Goal: Ask a question: Seek information or help from site administrators or community

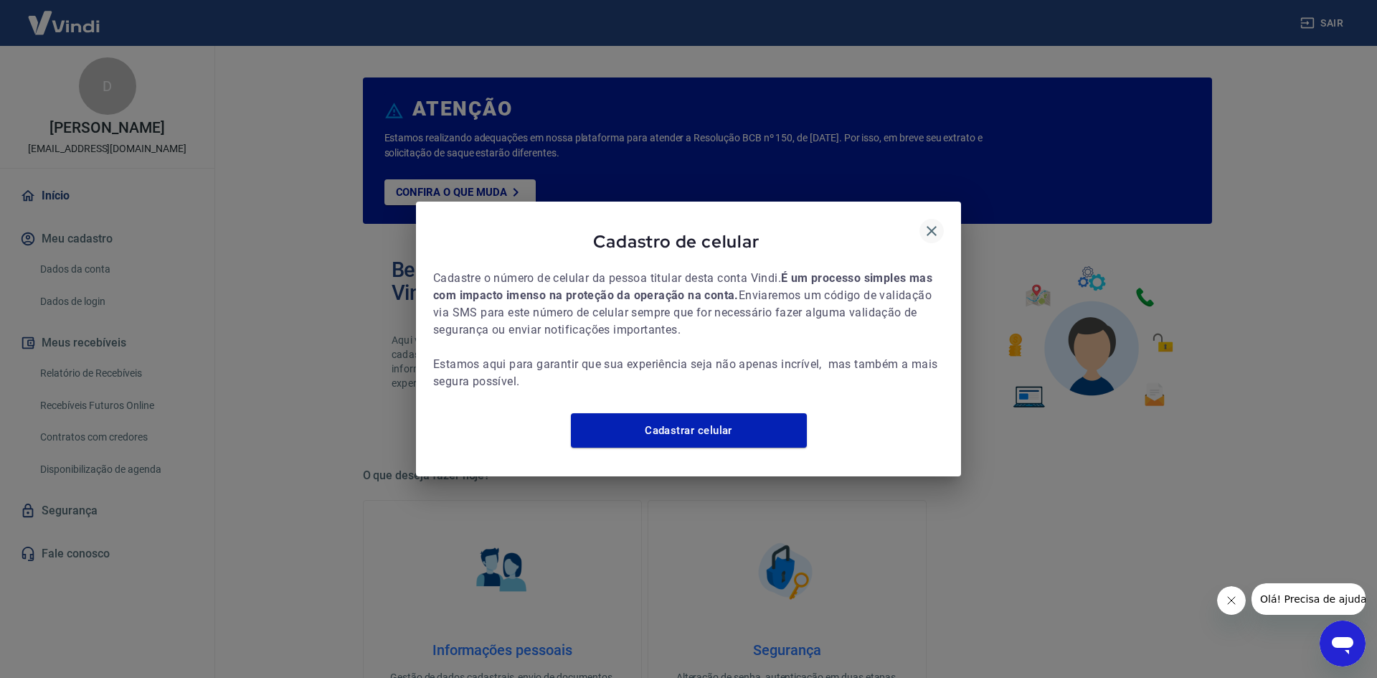
click at [931, 222] on icon "button" at bounding box center [931, 230] width 17 height 17
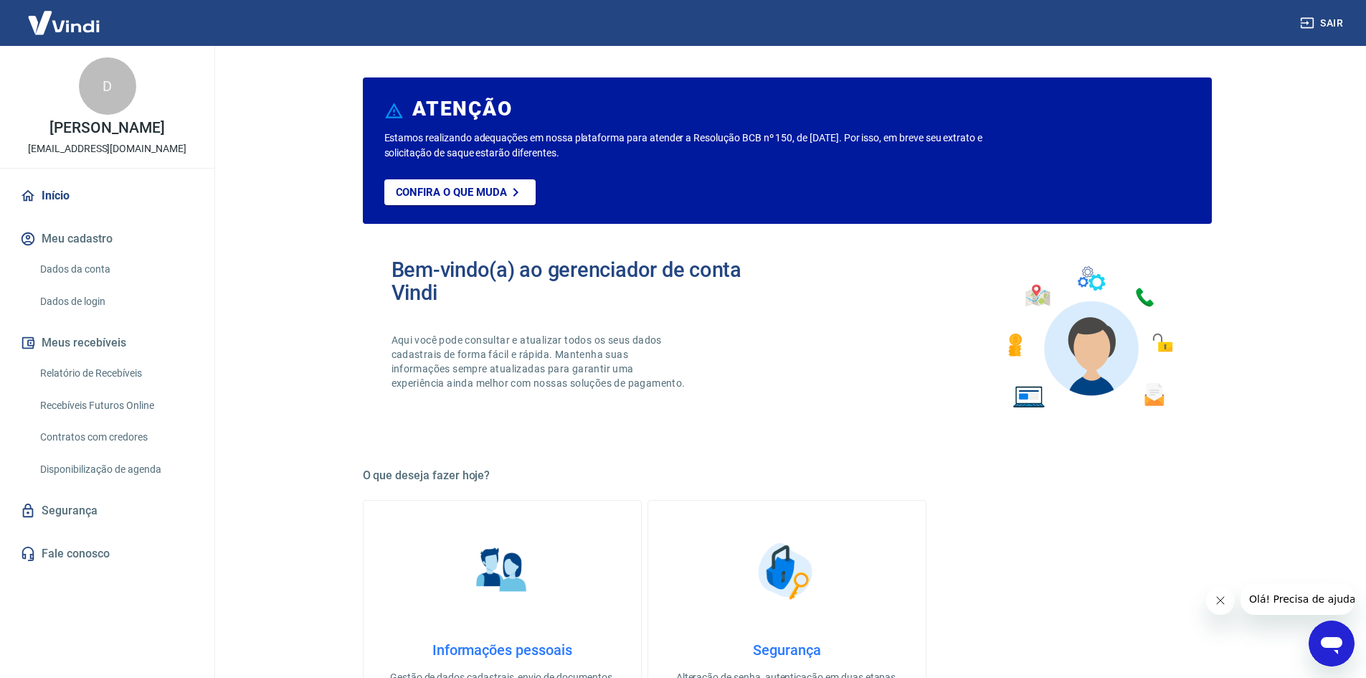
click at [113, 284] on link "Dados da conta" at bounding box center [115, 269] width 163 height 29
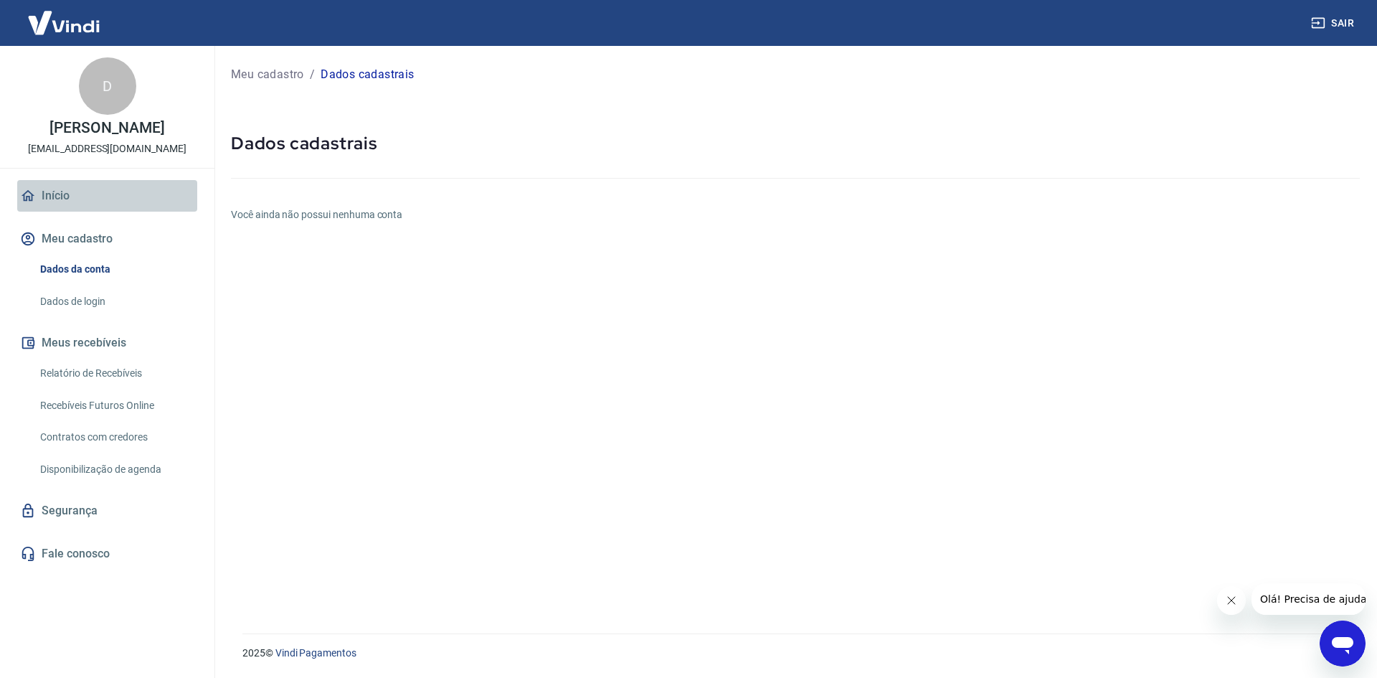
click at [97, 206] on link "Início" at bounding box center [107, 196] width 180 height 32
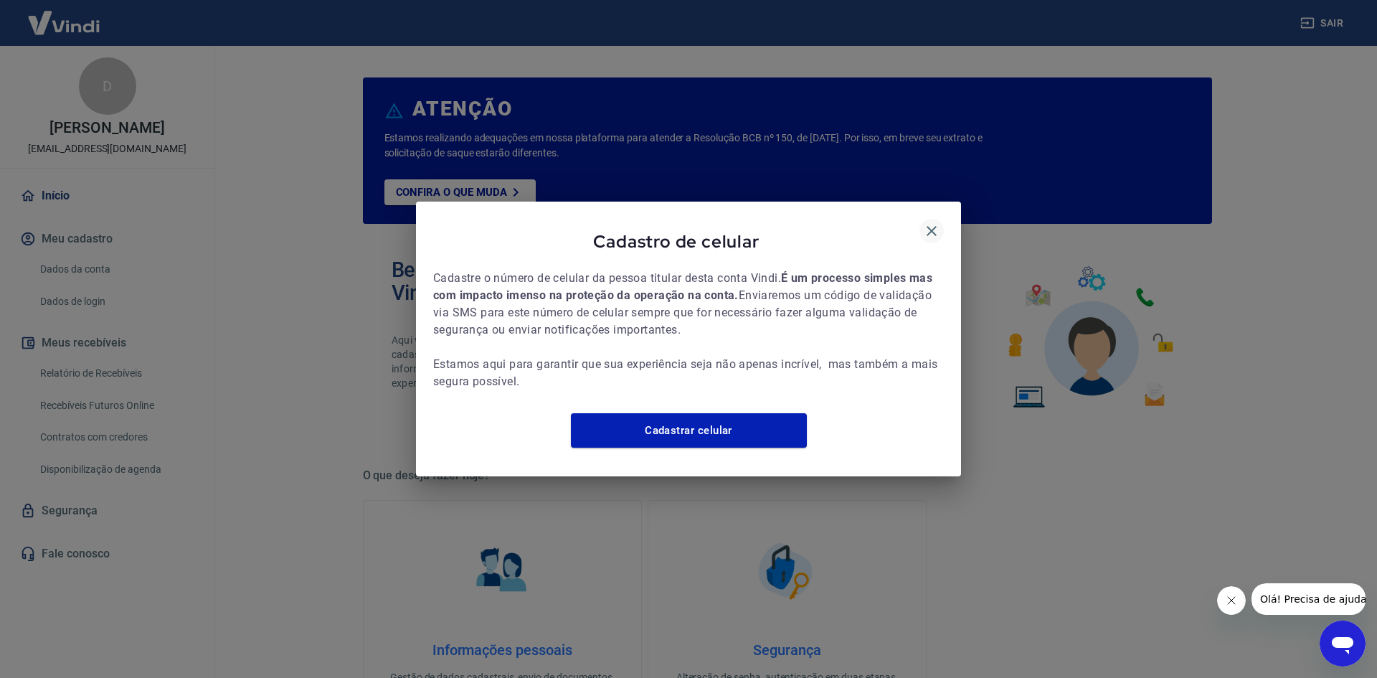
click at [932, 222] on icon "button" at bounding box center [931, 230] width 17 height 17
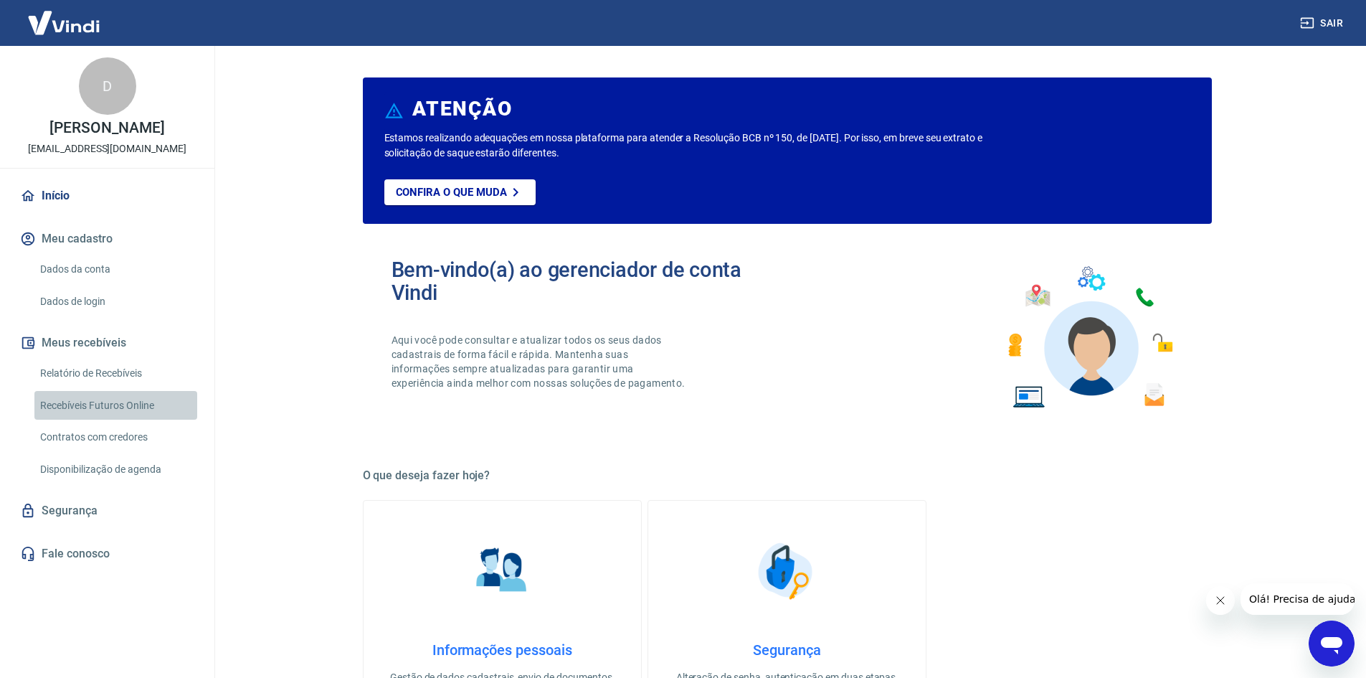
click at [118, 417] on link "Recebíveis Futuros Online" at bounding box center [115, 405] width 163 height 29
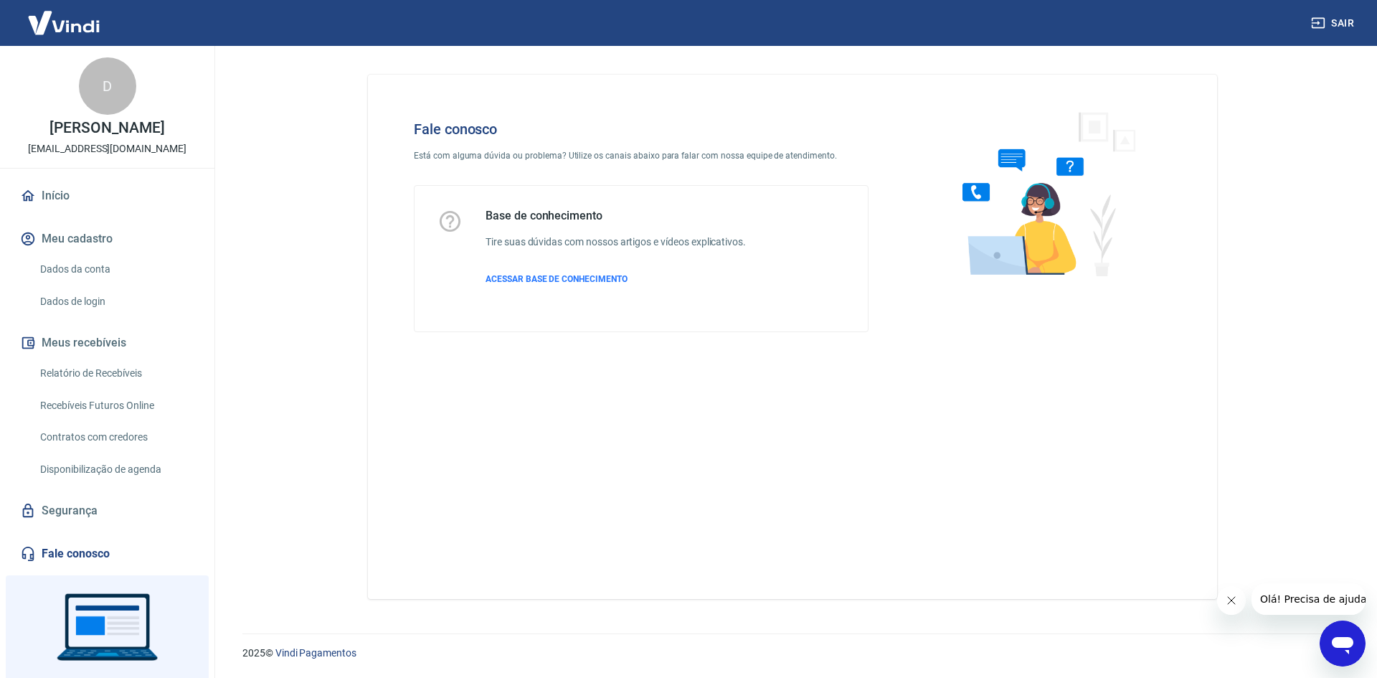
click at [1339, 640] on icon "Abrir janela de mensagens" at bounding box center [1343, 645] width 22 height 17
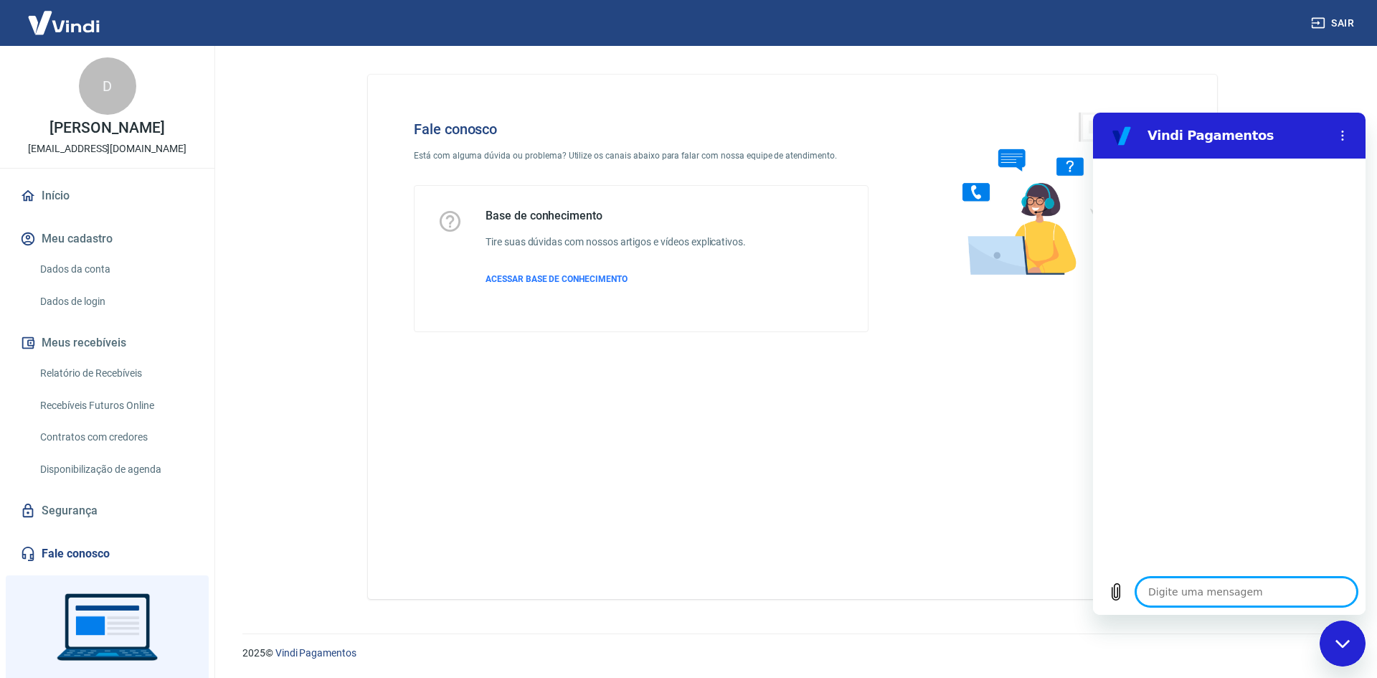
click at [1192, 594] on textarea at bounding box center [1246, 591] width 221 height 29
type textarea "O"
type textarea "x"
type textarea "Ol"
type textarea "x"
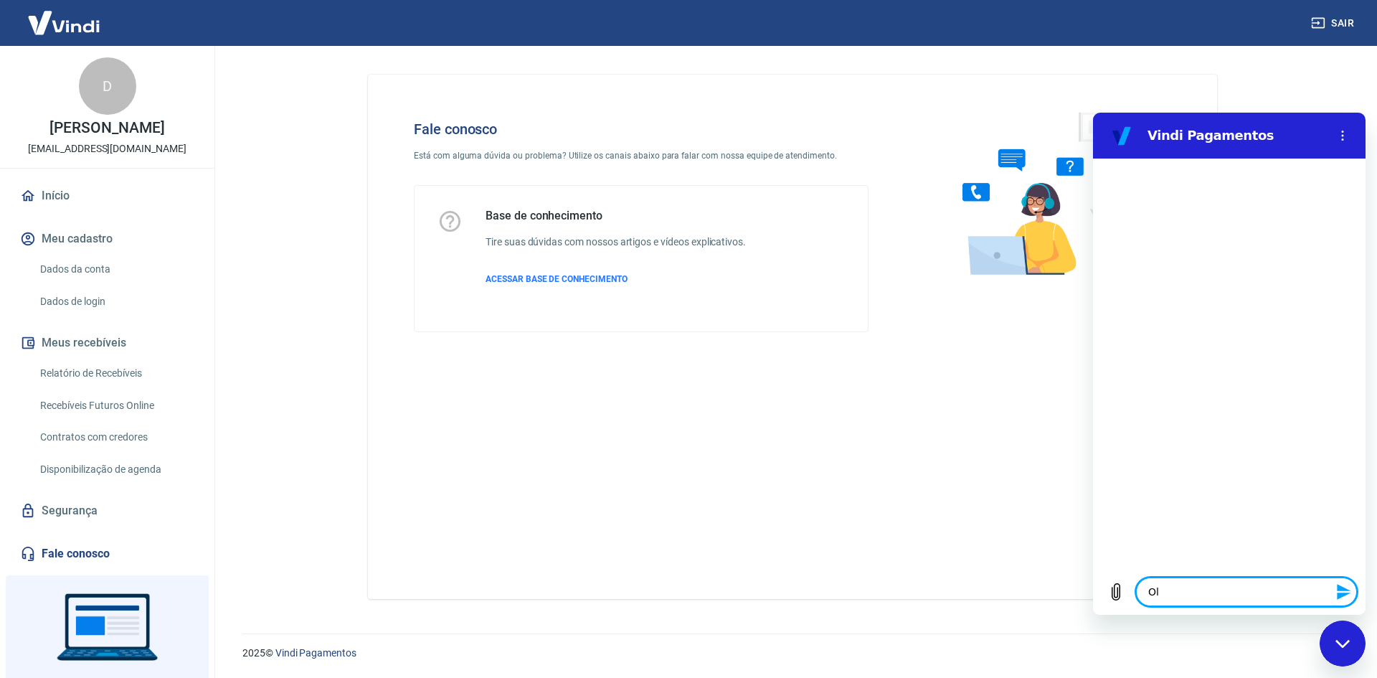
type textarea "[PERSON_NAME]"
type textarea "x"
type textarea "Ol"
type textarea "x"
type textarea "Olp"
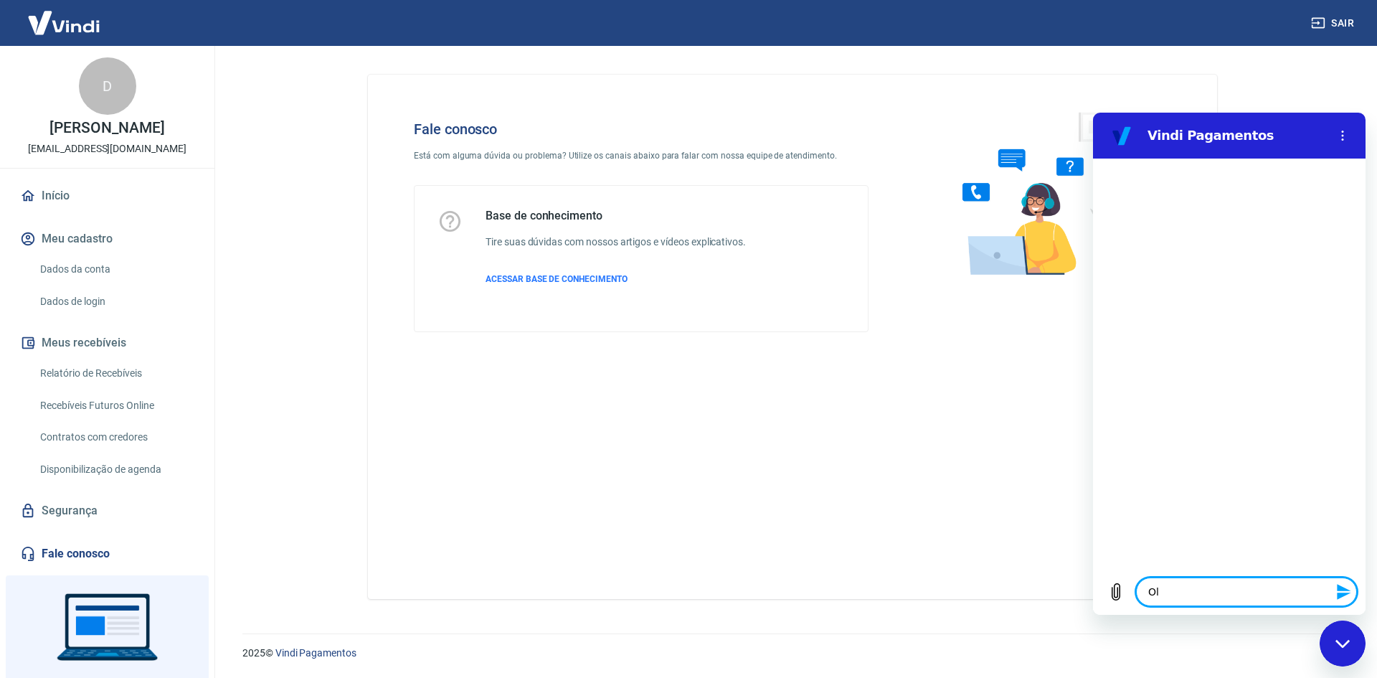
type textarea "x"
type textarea "Olpa"
type textarea "x"
type textarea "Olpa"
type textarea "x"
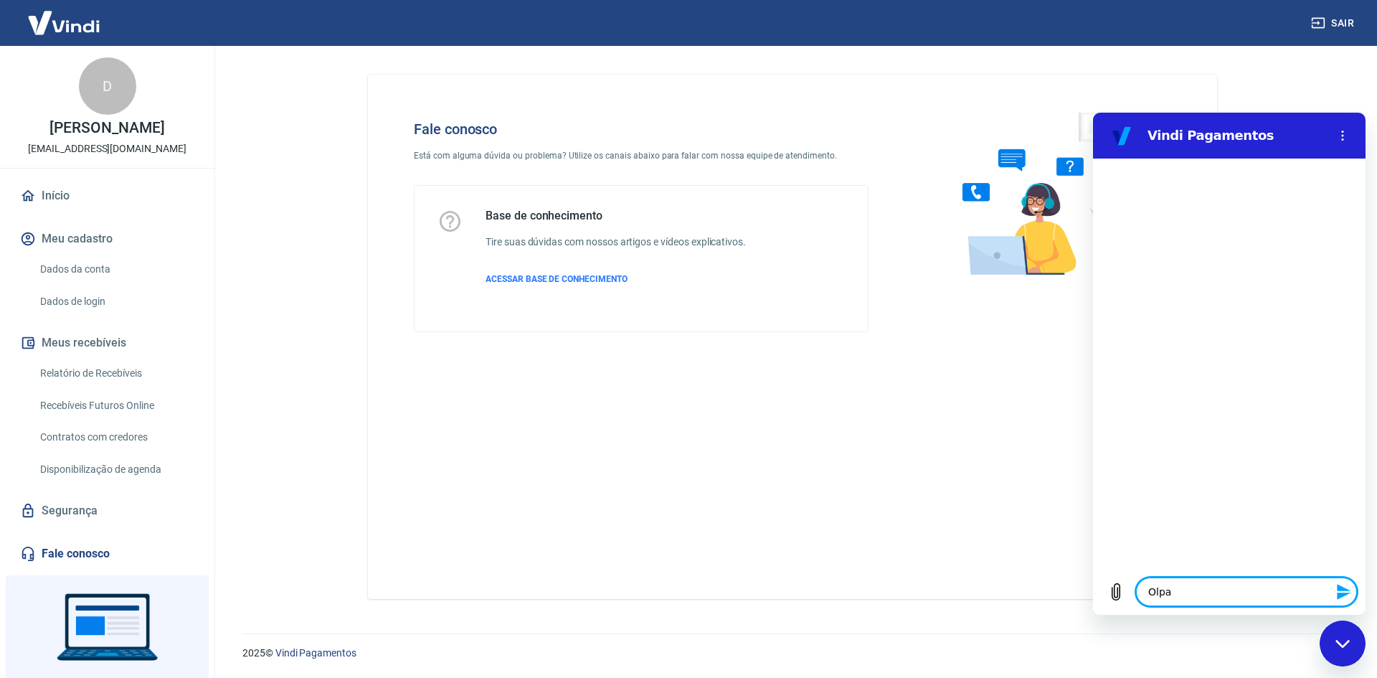
type textarea "Olpa"
type textarea "x"
type textarea "Olp"
type textarea "x"
type textarea "Ol"
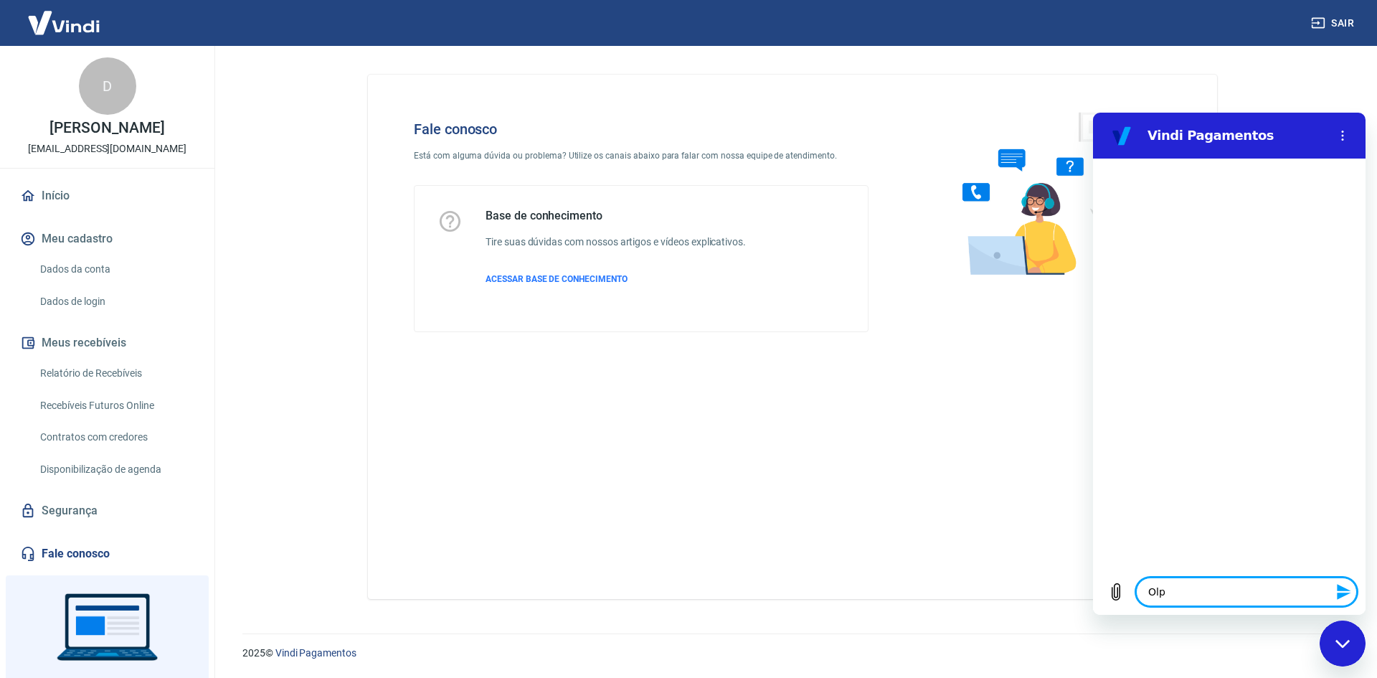
type textarea "x"
type textarea "O"
type textarea "x"
type textarea "L"
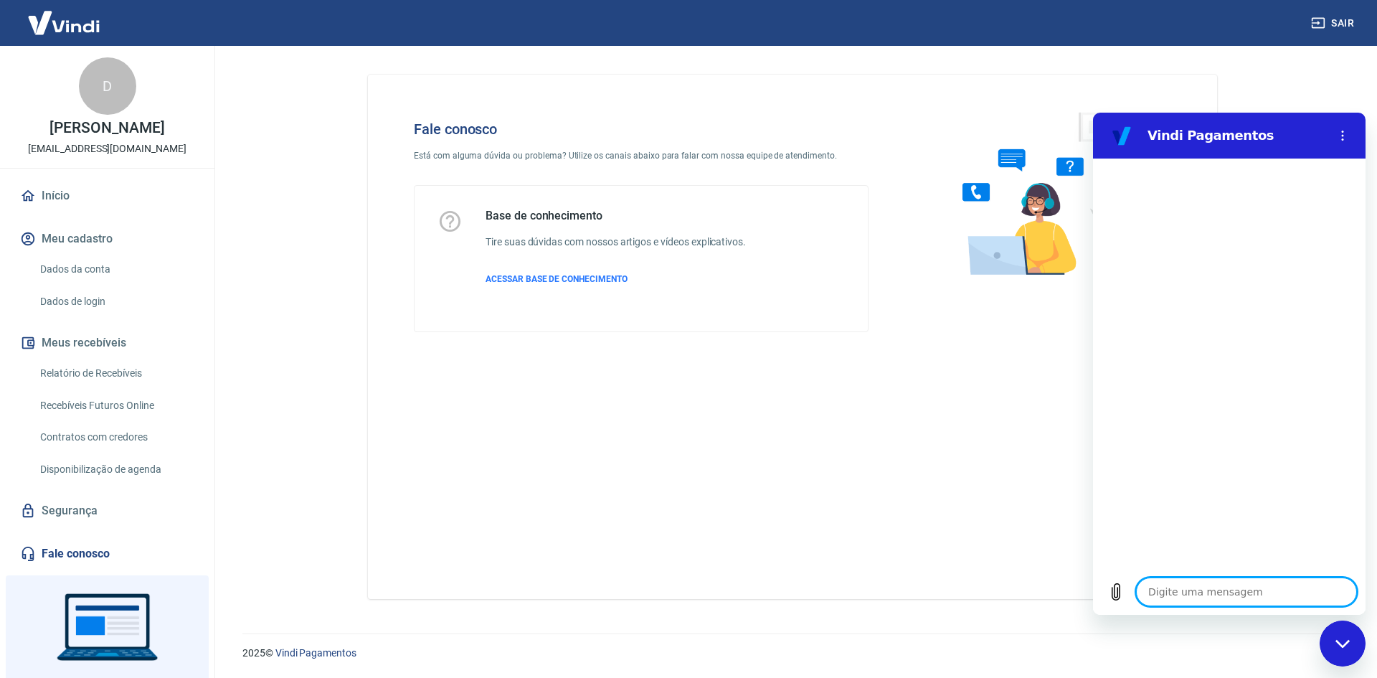
type textarea "x"
type textarea "Li"
type textarea "x"
type textarea "[PERSON_NAME]"
type textarea "x"
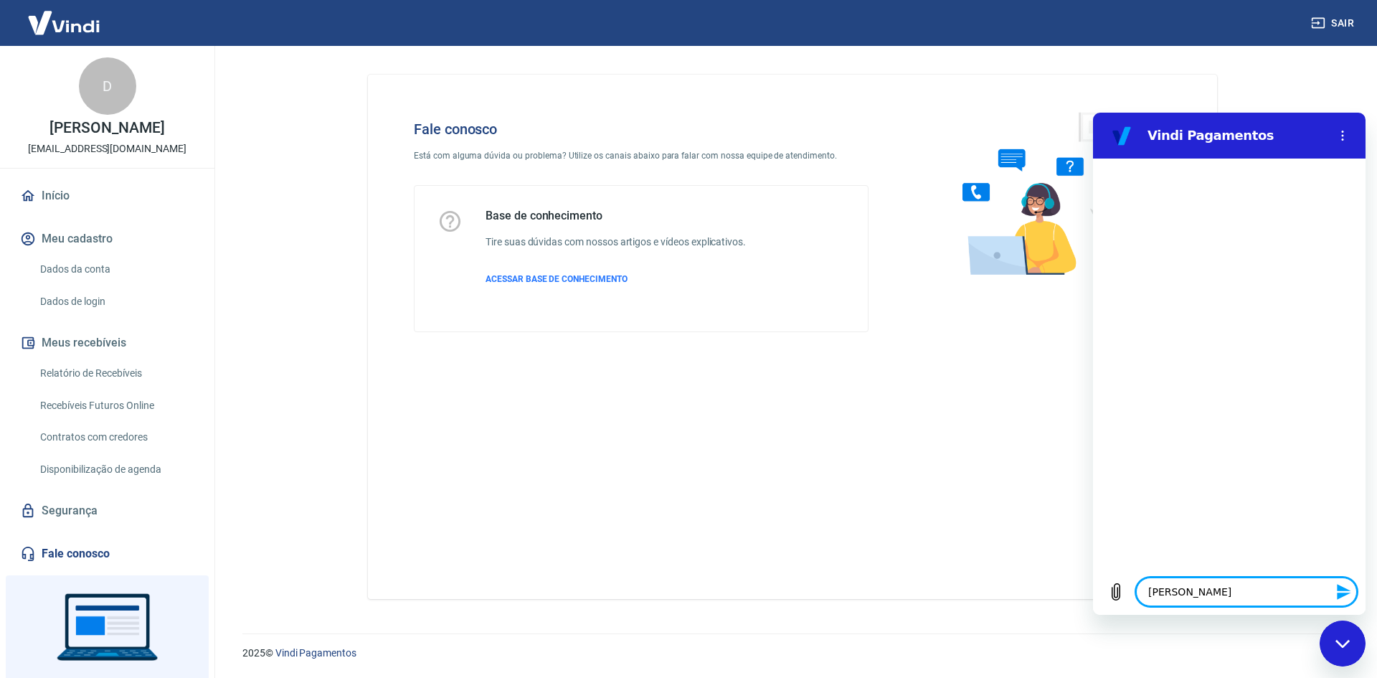
type textarea "Link"
type textarea "x"
type textarea "Link"
type textarea "x"
type textarea "Link d"
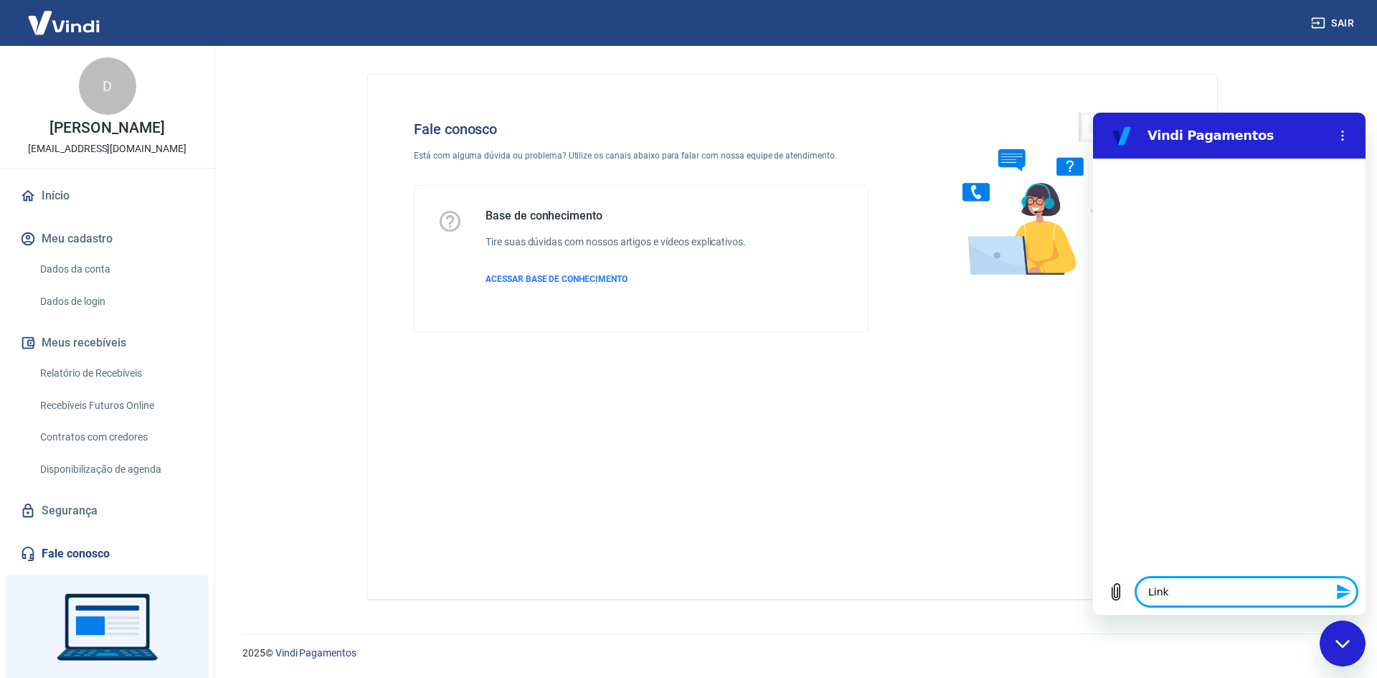
type textarea "x"
type textarea "Link de"
type textarea "x"
type textarea "Link de"
type textarea "x"
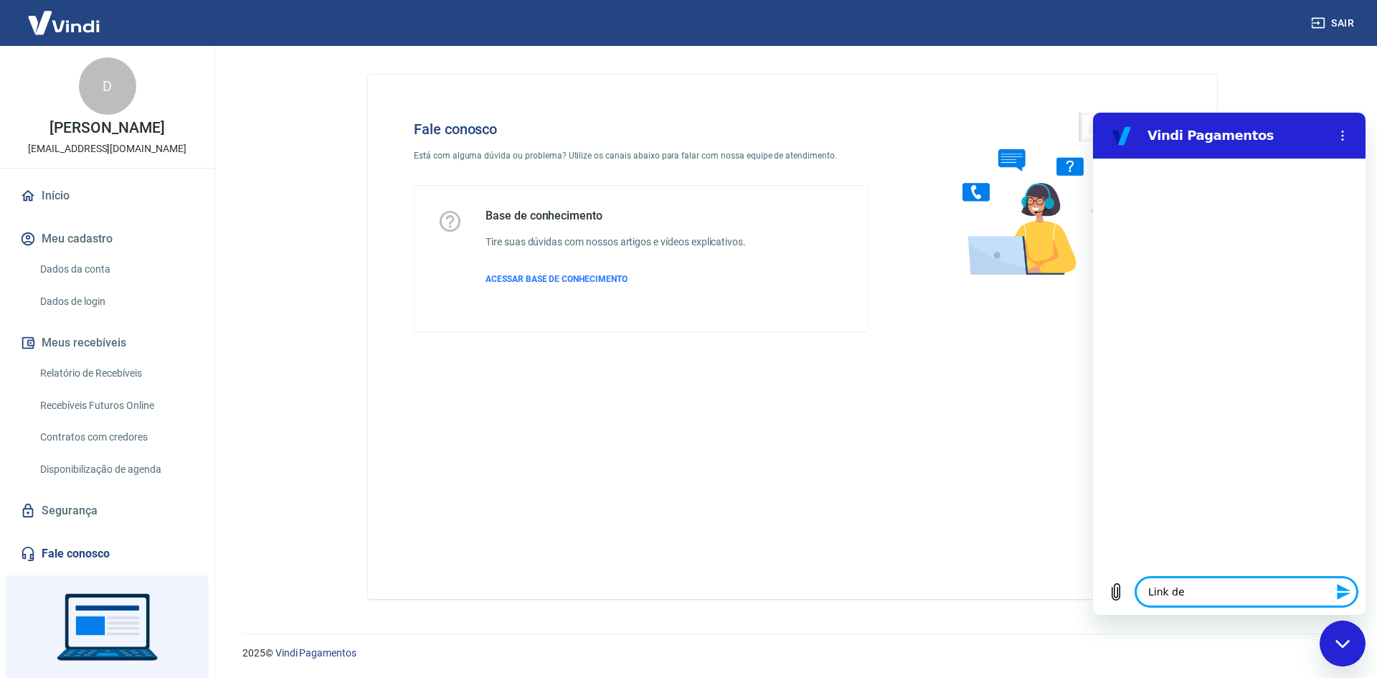
type textarea "Link de p"
type textarea "x"
type textarea "Link de pa"
type textarea "x"
type textarea "Link de pag"
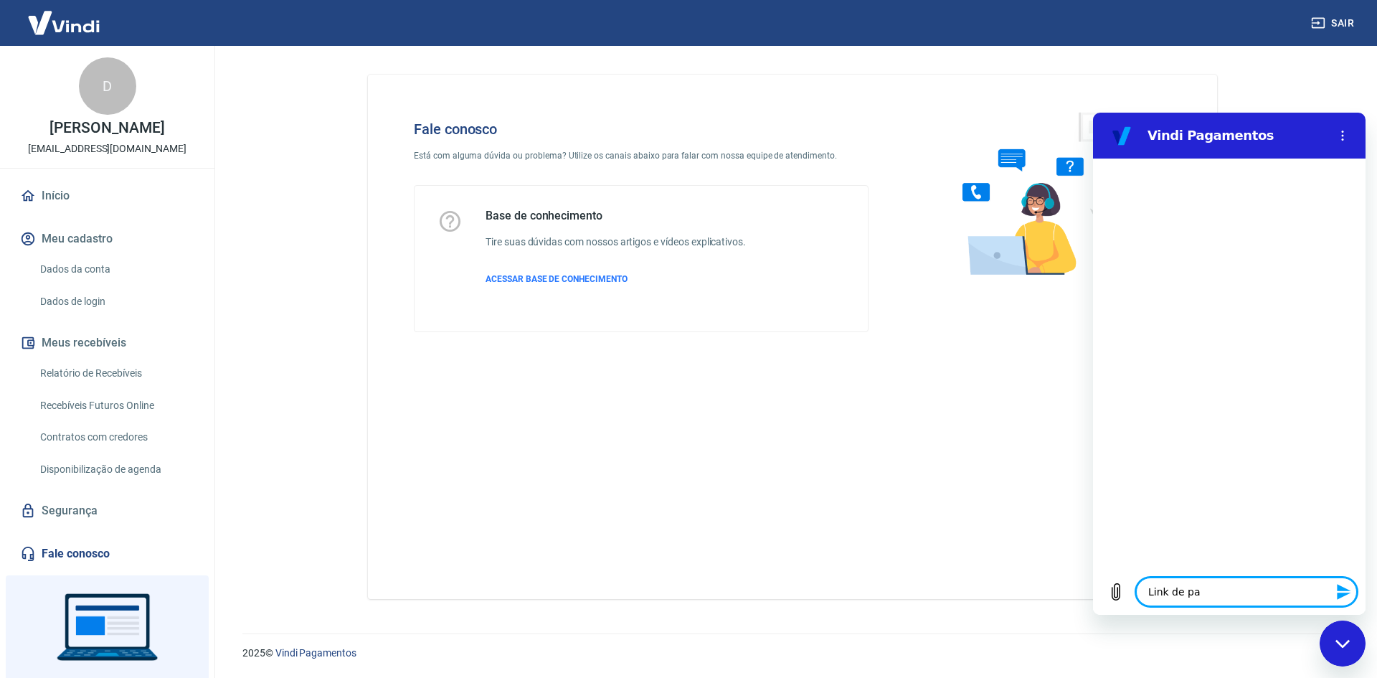
type textarea "x"
type textarea "Link de paga"
type textarea "x"
type textarea "Link de pagam"
type textarea "x"
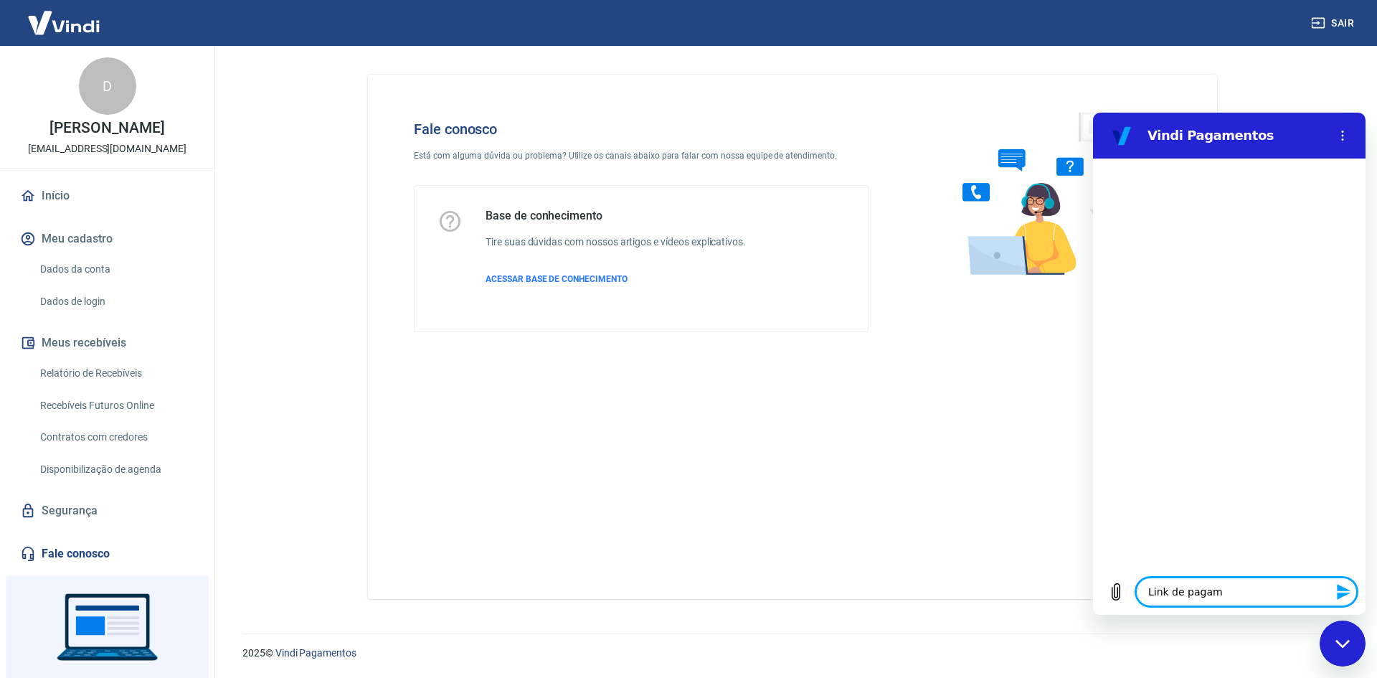
type textarea "Link de pagame"
type textarea "x"
type textarea "Link de pagamen"
type textarea "x"
type textarea "Link de pagament"
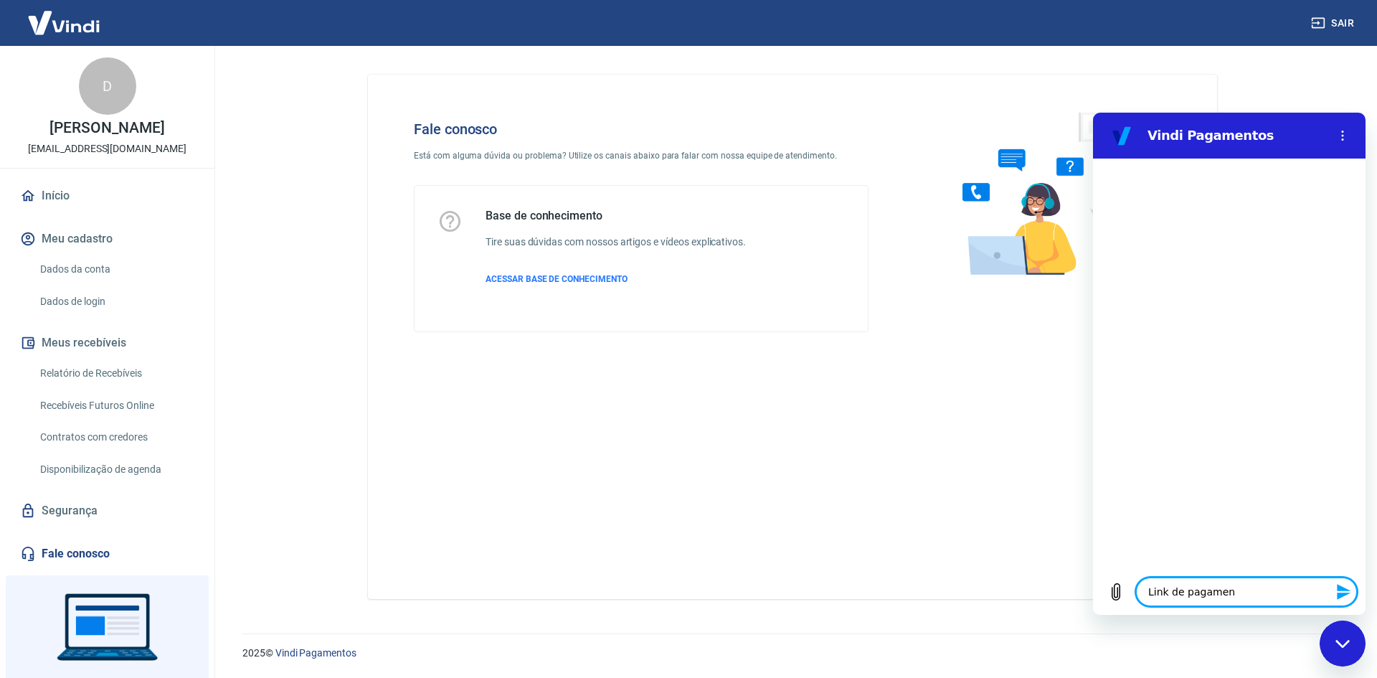
type textarea "x"
type textarea "Link de pagamento"
type textarea "x"
type textarea "Link de pagamento"
type textarea "x"
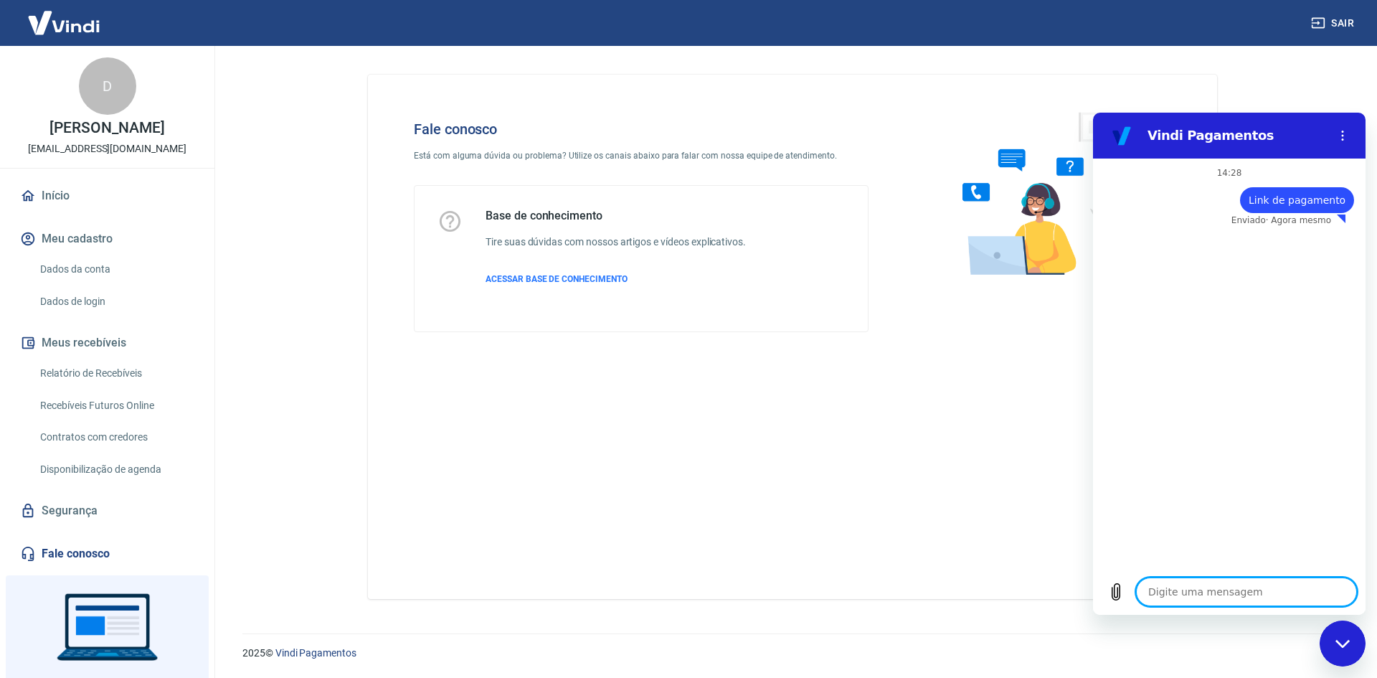
type textarea "x"
type textarea "D"
type textarea "x"
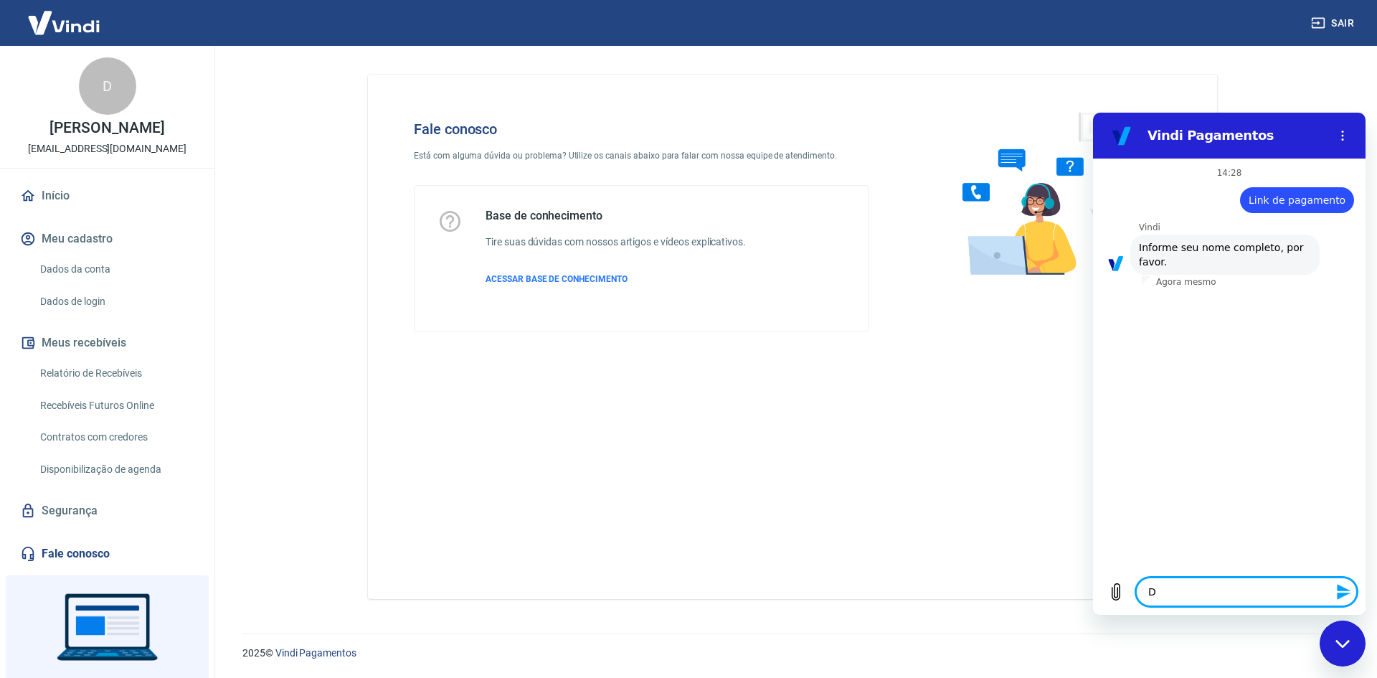
type textarea "De"
type textarea "x"
type textarea "Den"
type textarea "x"
type textarea "Deni"
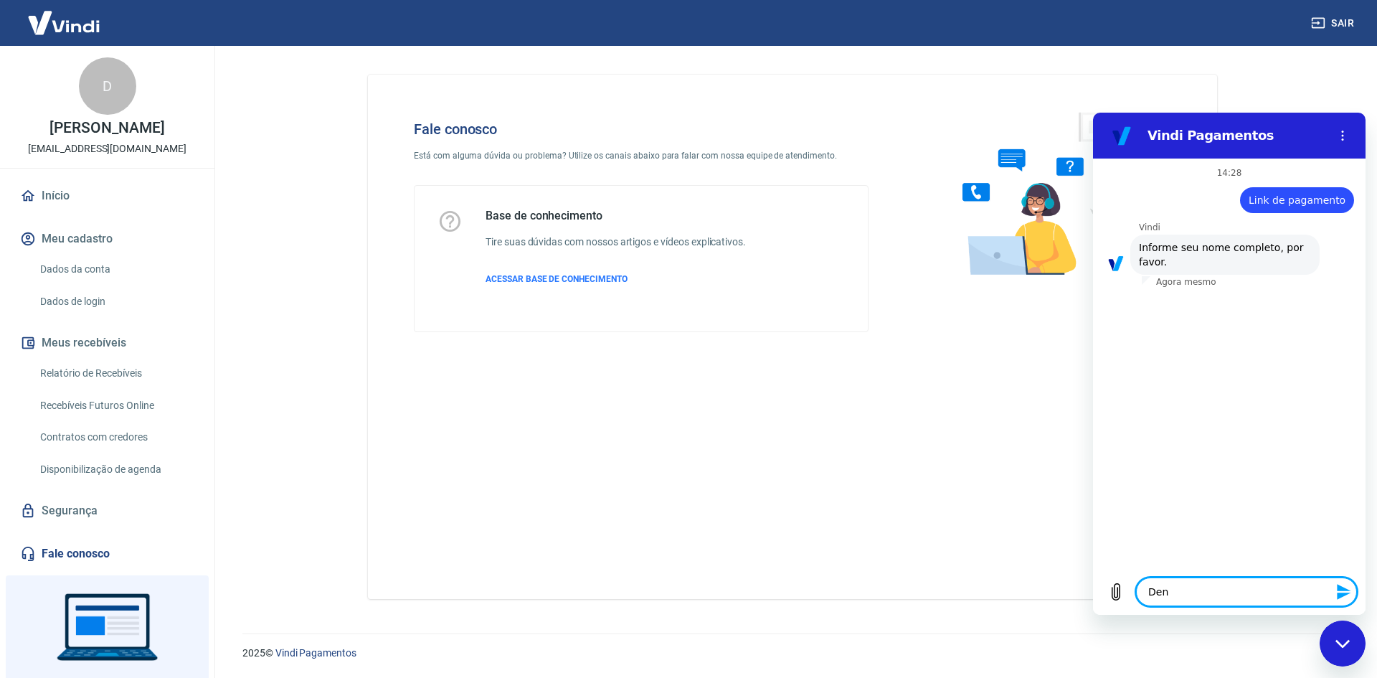
type textarea "x"
type textarea "Denil"
type textarea "x"
type textarea "Denils"
type textarea "x"
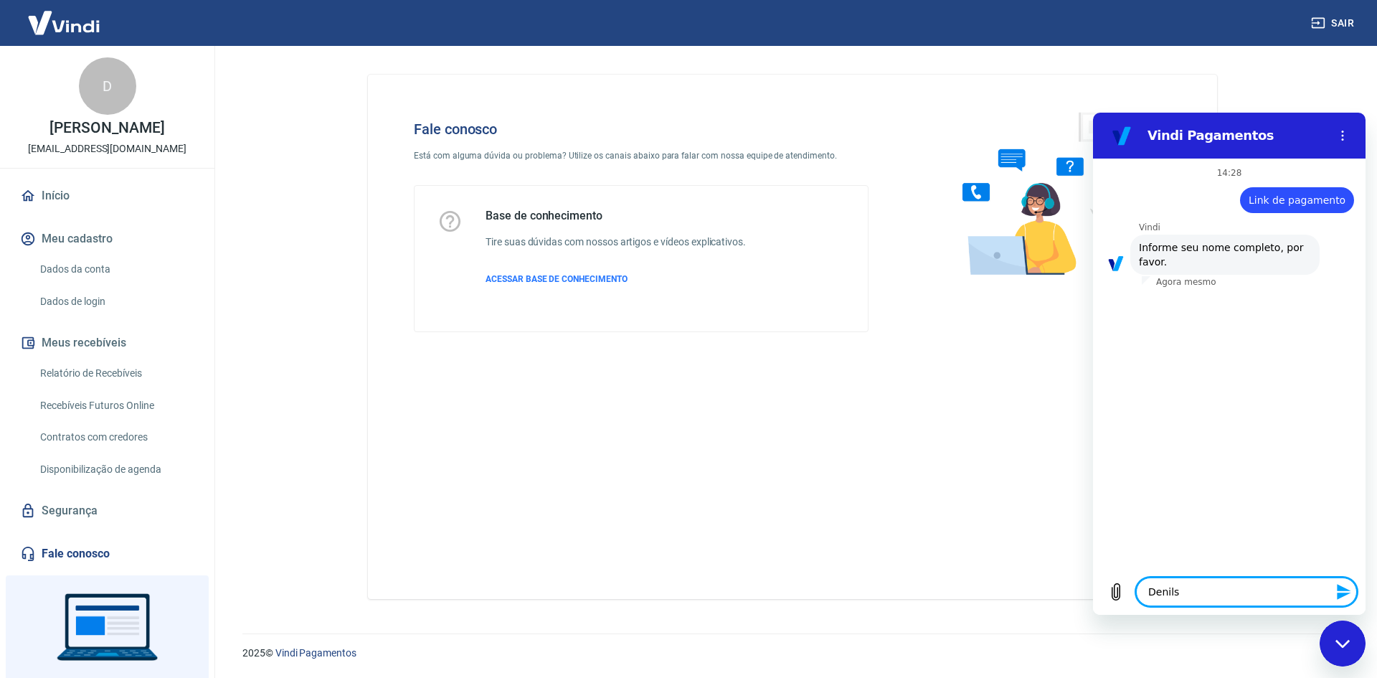
type textarea "Denilso"
type textarea "x"
type textarea "Denilson"
type textarea "x"
type textarea "Denilson"
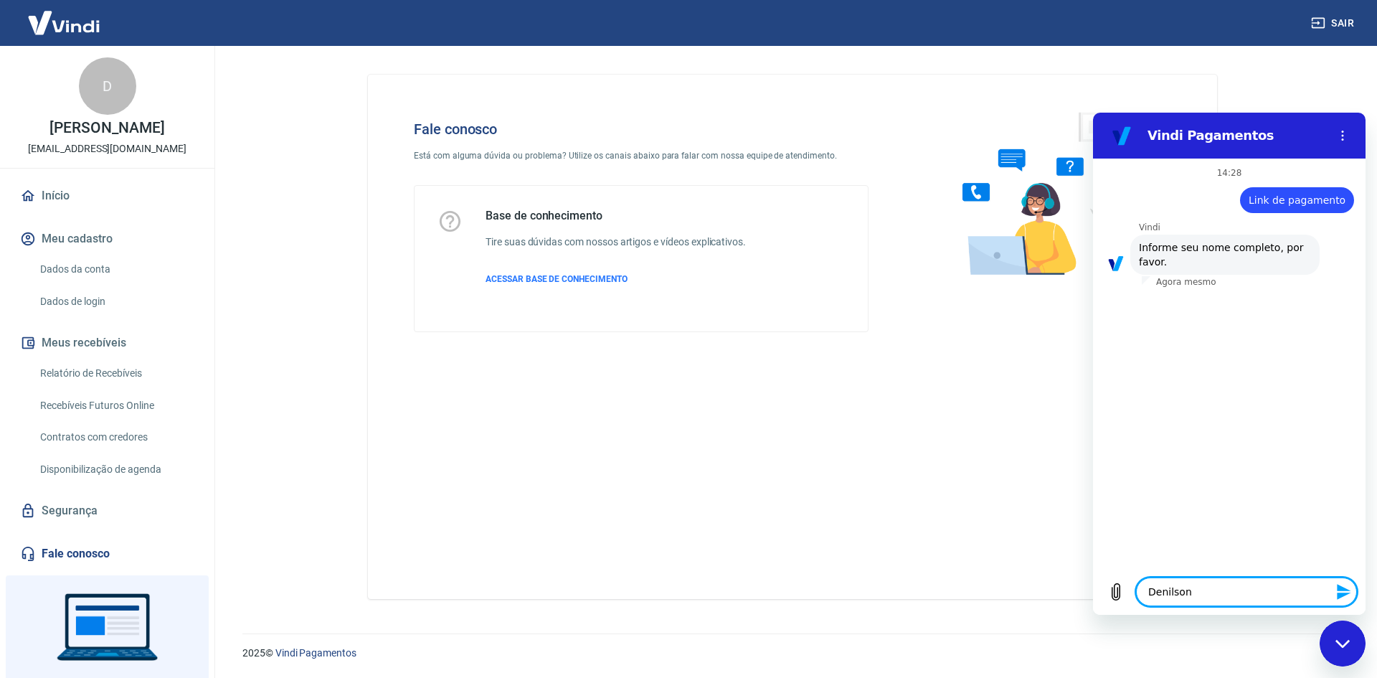
type textarea "x"
type textarea "Denilson d"
type textarea "x"
type textarea "Denilson de"
type textarea "x"
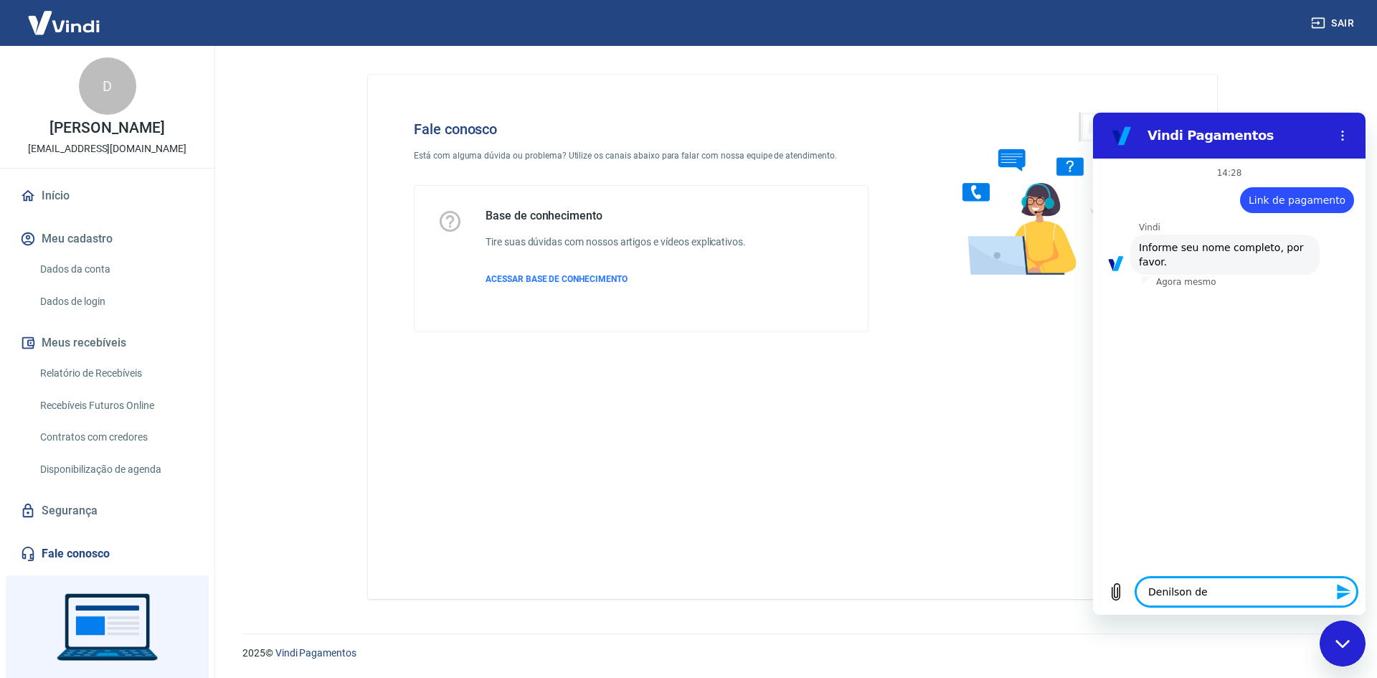
type textarea "Denilson de"
type textarea "x"
type textarea "Denilson de S"
type textarea "x"
type textarea "Denilson de So"
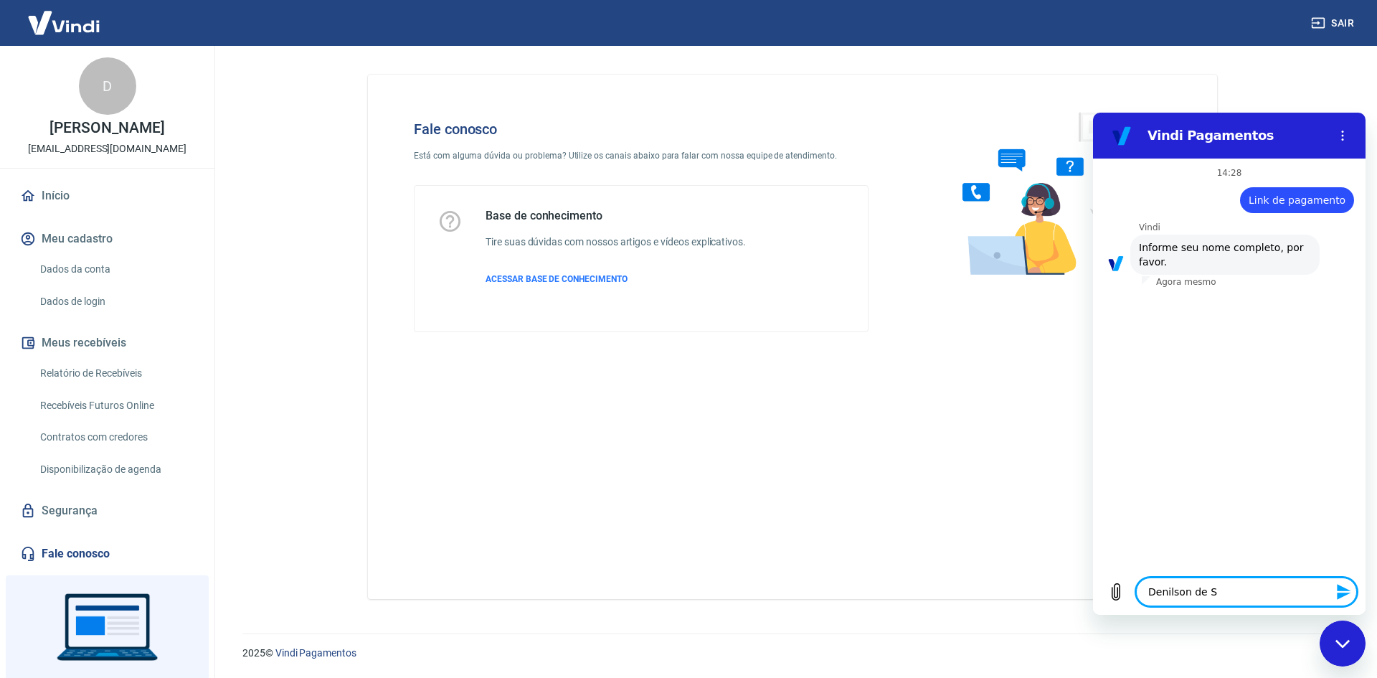
type textarea "x"
type textarea "Denilson de Sou"
type textarea "x"
type textarea "Denilson de Sous"
type textarea "x"
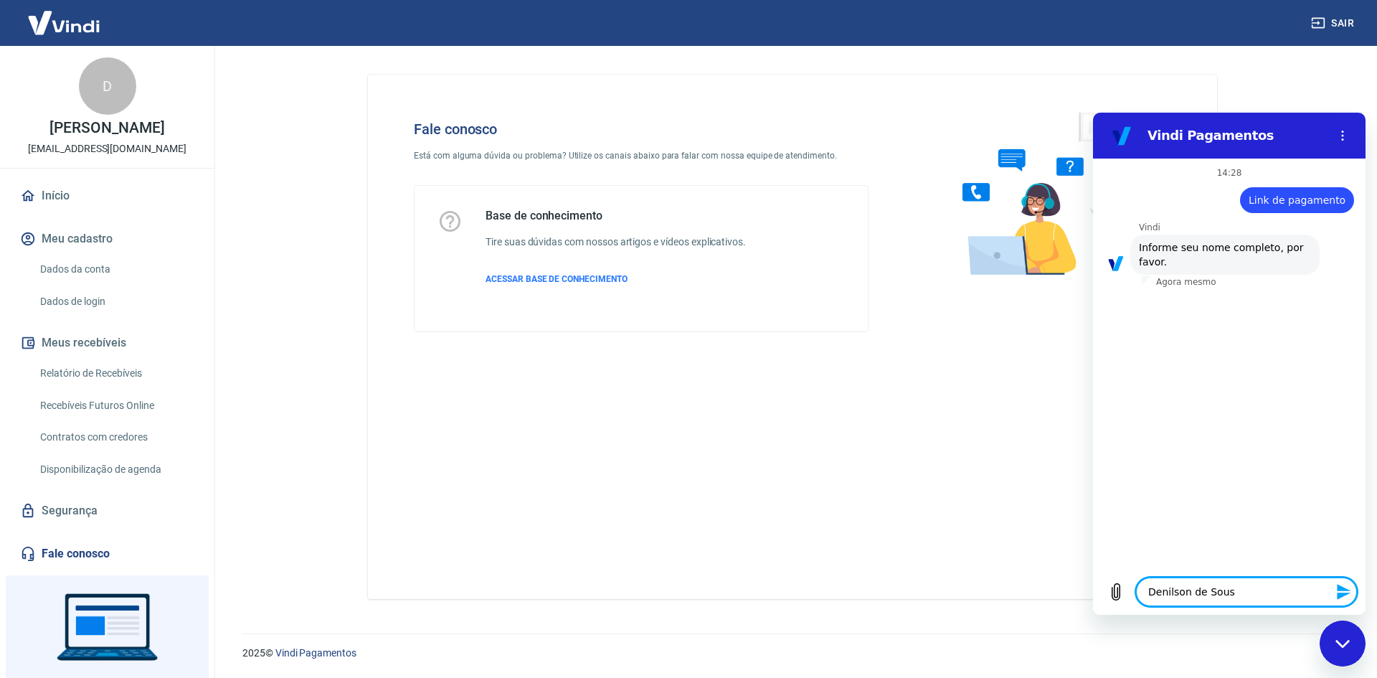
type textarea "[PERSON_NAME]"
type textarea "x"
type textarea "[PERSON_NAME]"
type textarea "x"
type textarea "[PERSON_NAME]"
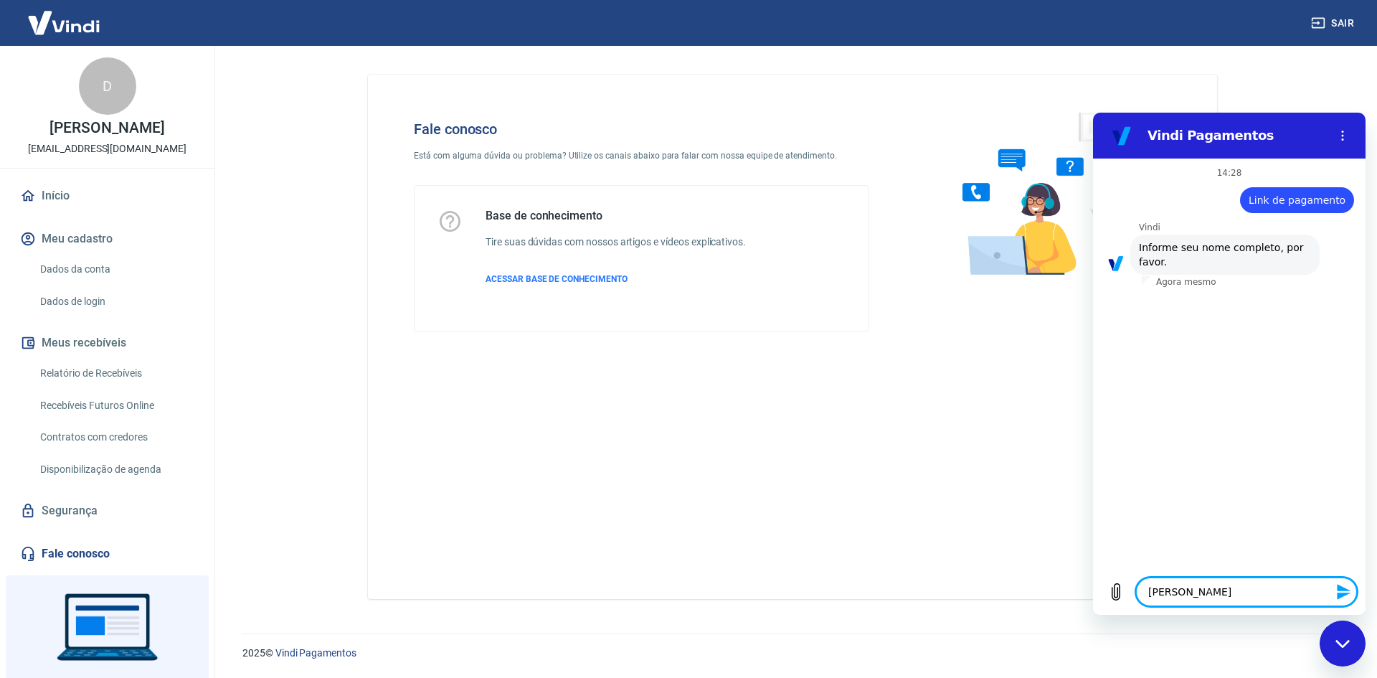
type textarea "x"
type textarea "[PERSON_NAME]"
type textarea "x"
type textarea "[PERSON_NAME]"
type textarea "x"
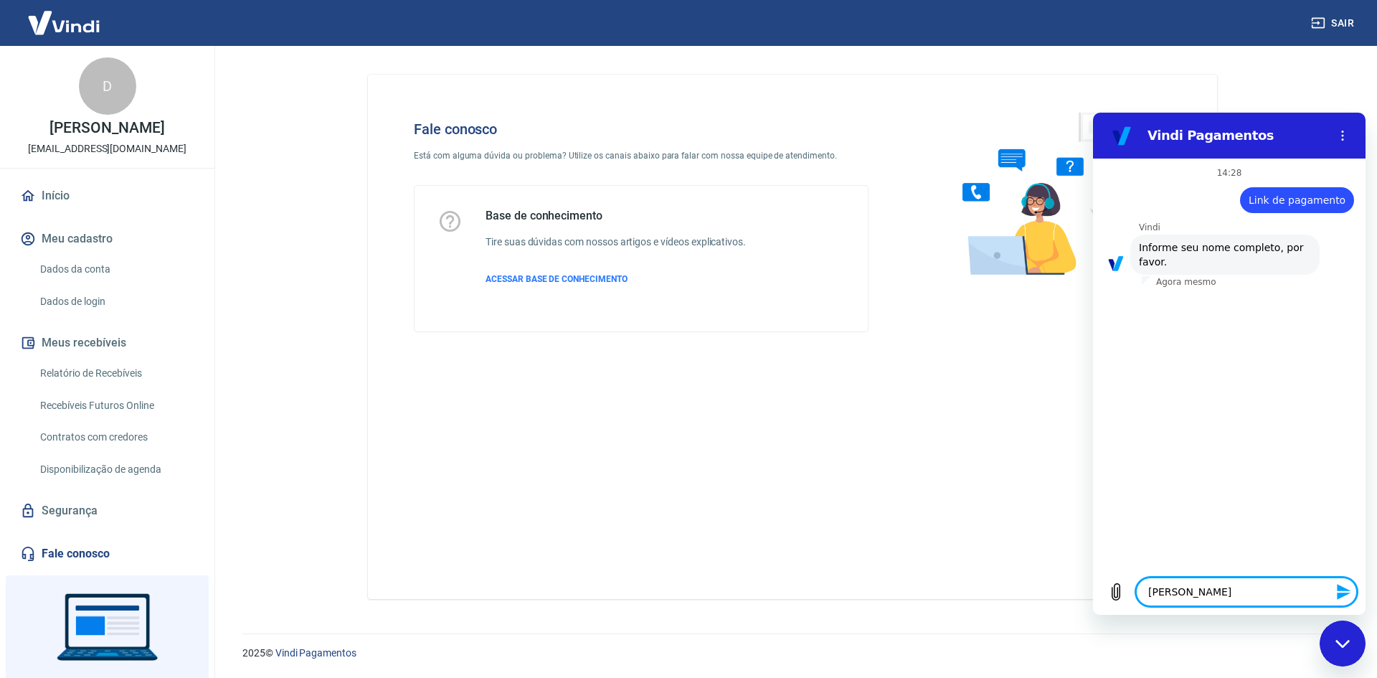
type textarea "[PERSON_NAME]"
type textarea "x"
type textarea "[PERSON_NAME]"
type textarea "x"
type textarea "[PERSON_NAME]"
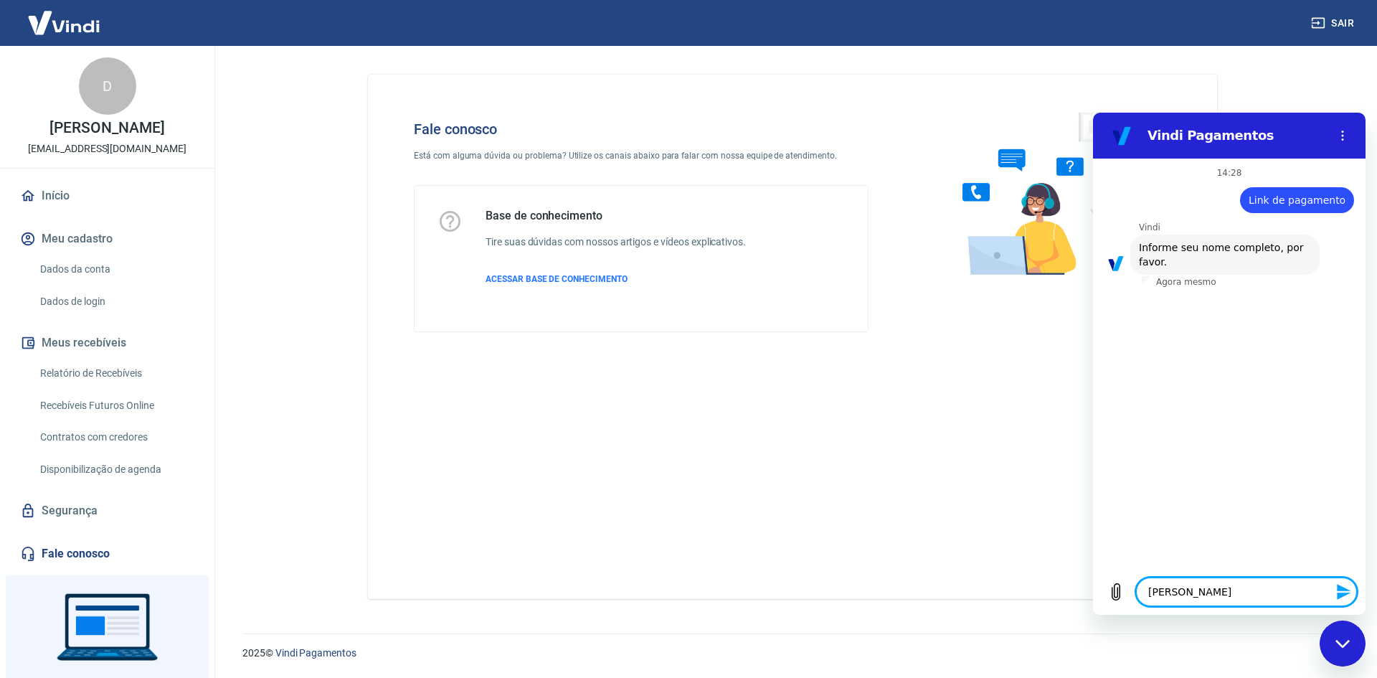
type textarea "x"
type textarea "[PERSON_NAME]"
type textarea "x"
type textarea "[PERSON_NAME]"
type textarea "x"
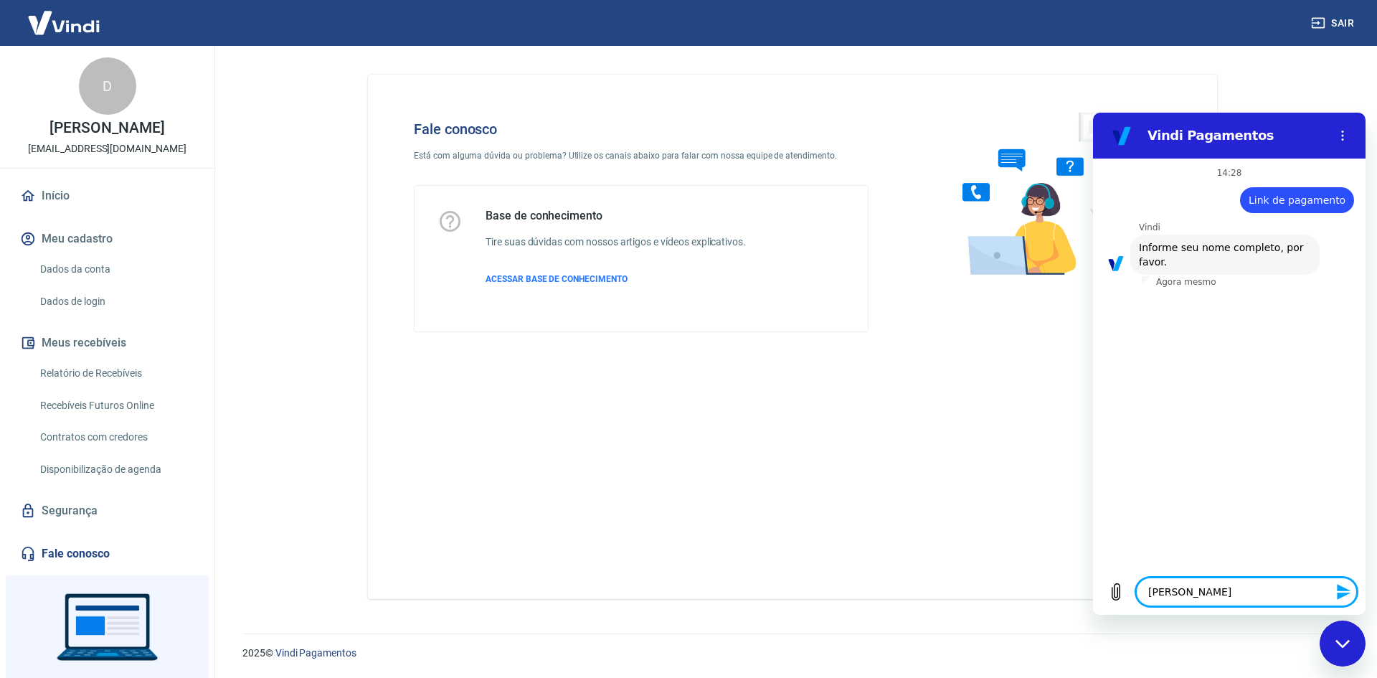
type textarea "[PERSON_NAME]"
type textarea "x"
type textarea "[PERSON_NAME]"
type textarea "x"
type textarea "[PERSON_NAME]"
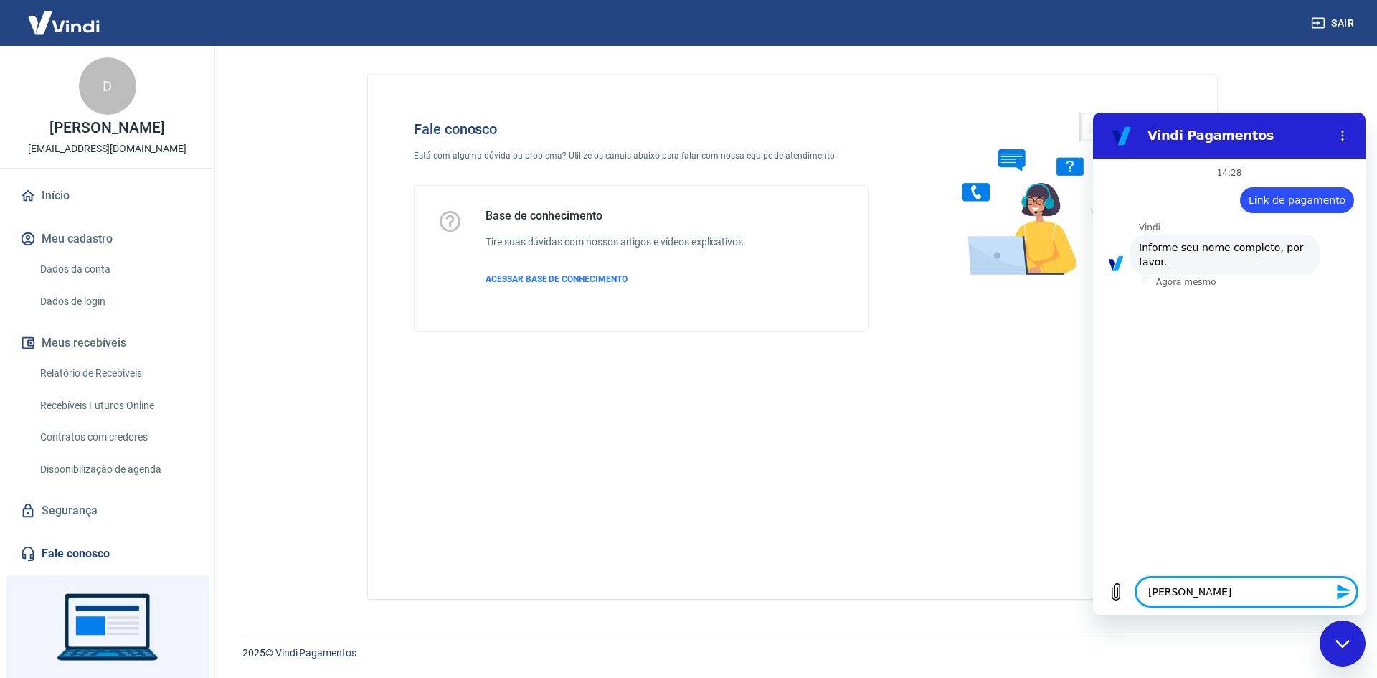
type textarea "x"
type textarea "[PERSON_NAME]"
type textarea "x"
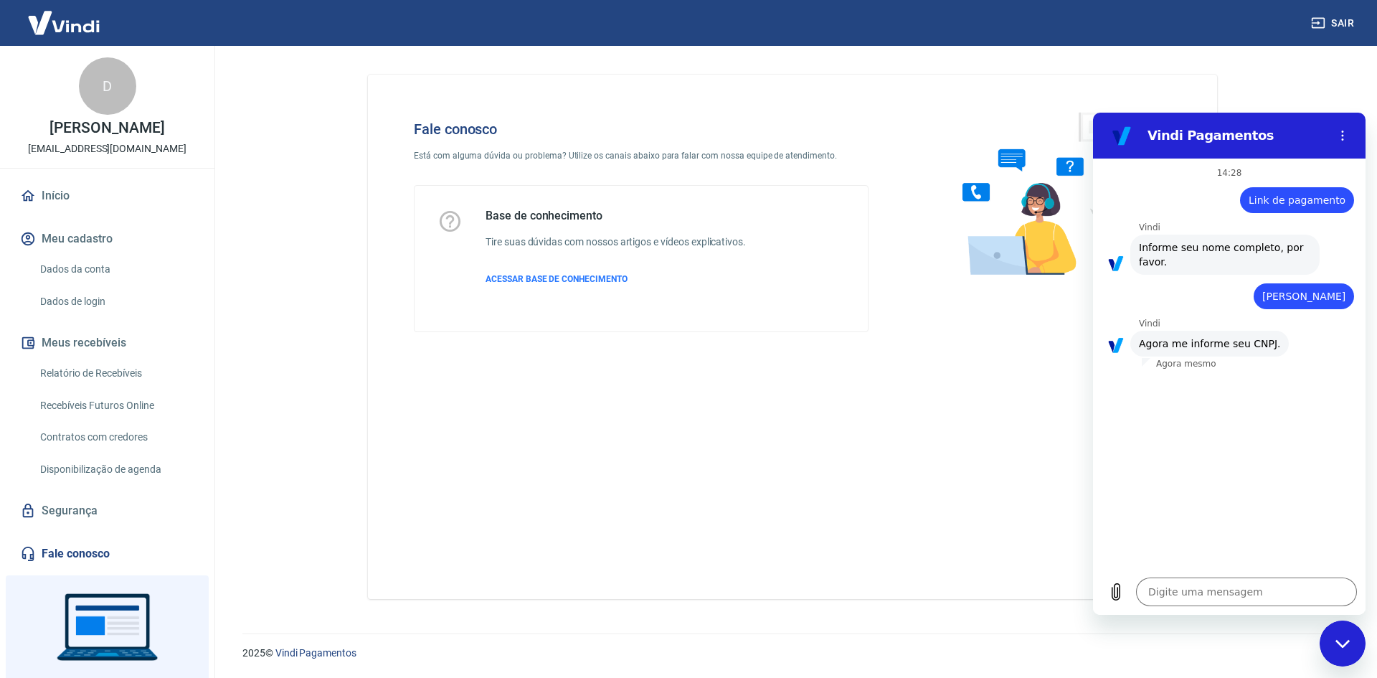
type textarea "x"
paste textarea "26.355.300/0001-87"
type textarea "26.355.300/0001-87"
type textarea "x"
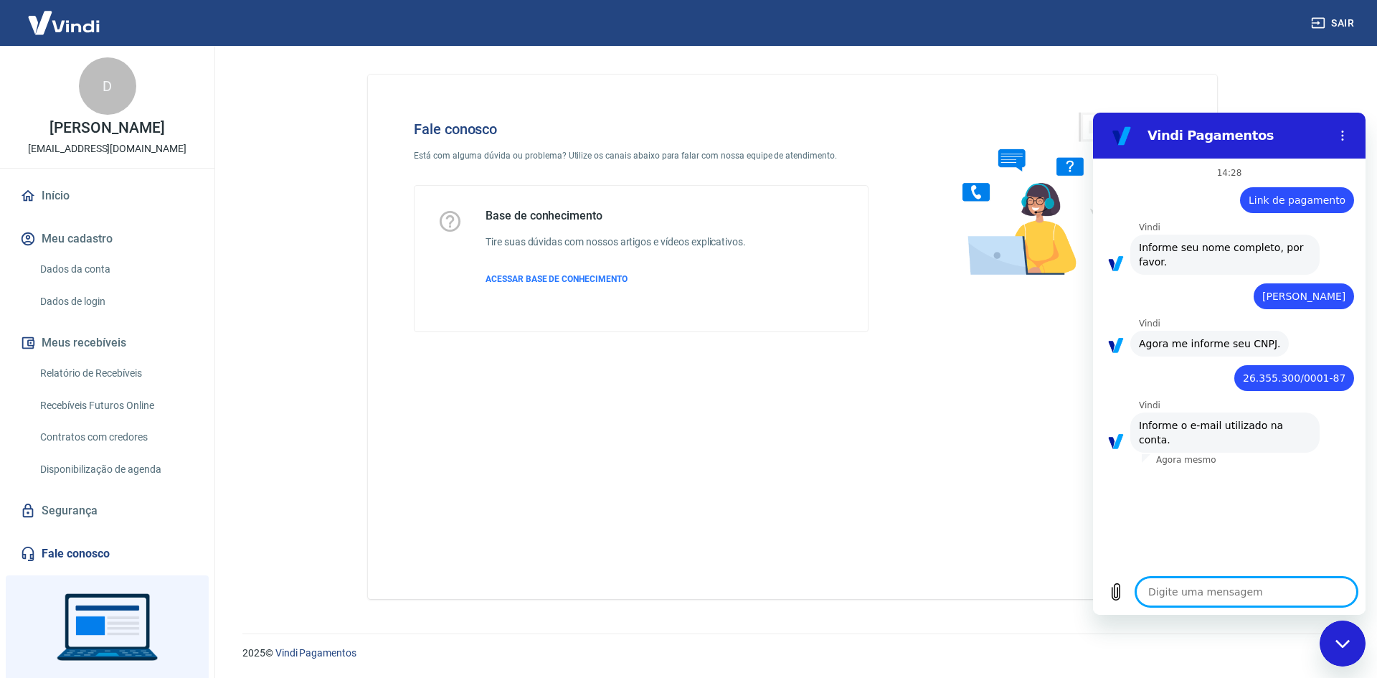
type textarea "x"
paste textarea "[EMAIL_ADDRESS][DOMAIN_NAME]"
type textarea "[EMAIL_ADDRESS][DOMAIN_NAME]"
type textarea "x"
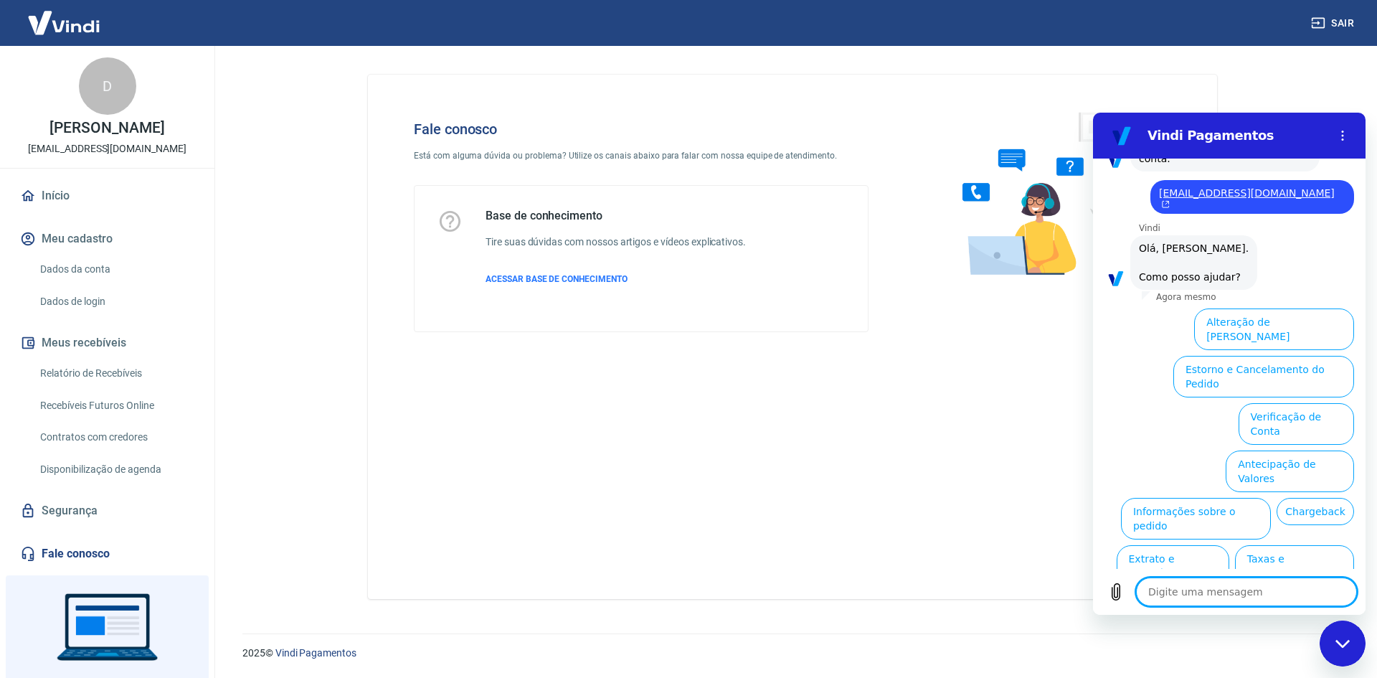
scroll to position [293, 0]
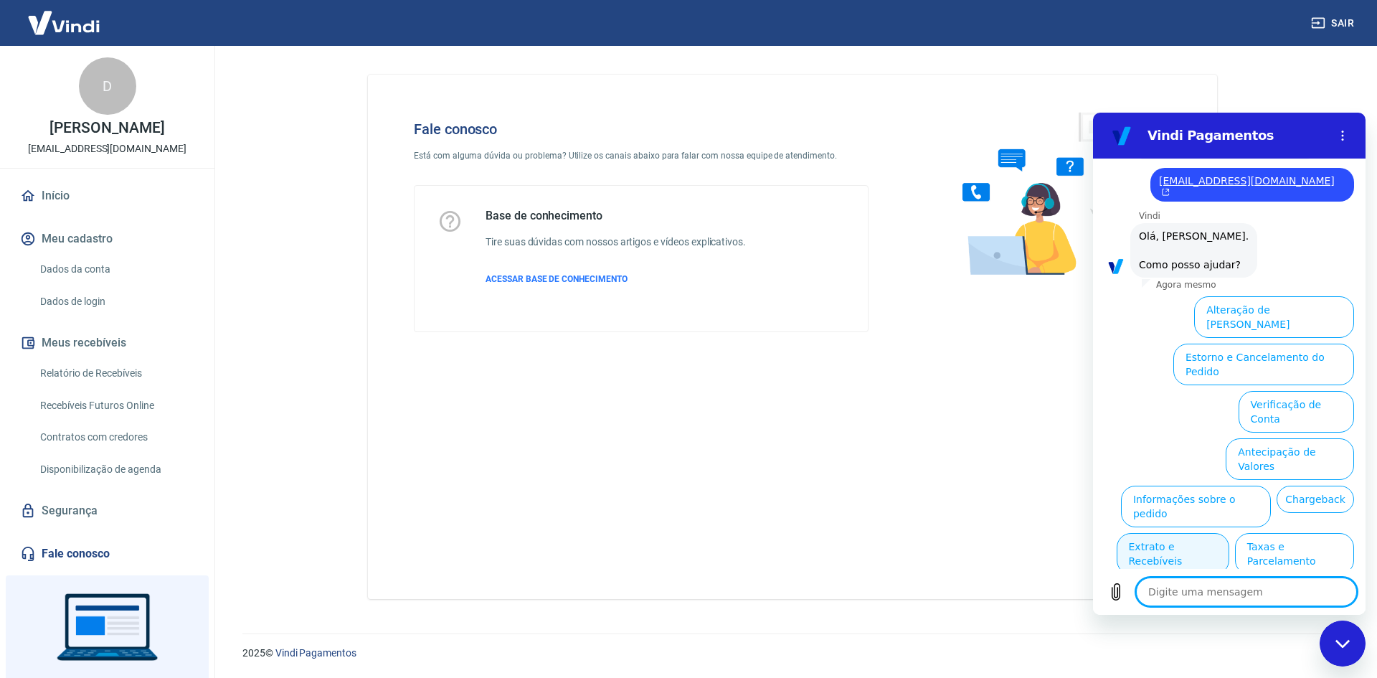
type textarea "O"
type textarea "x"
type textarea "Ou"
type textarea "x"
type textarea "Out"
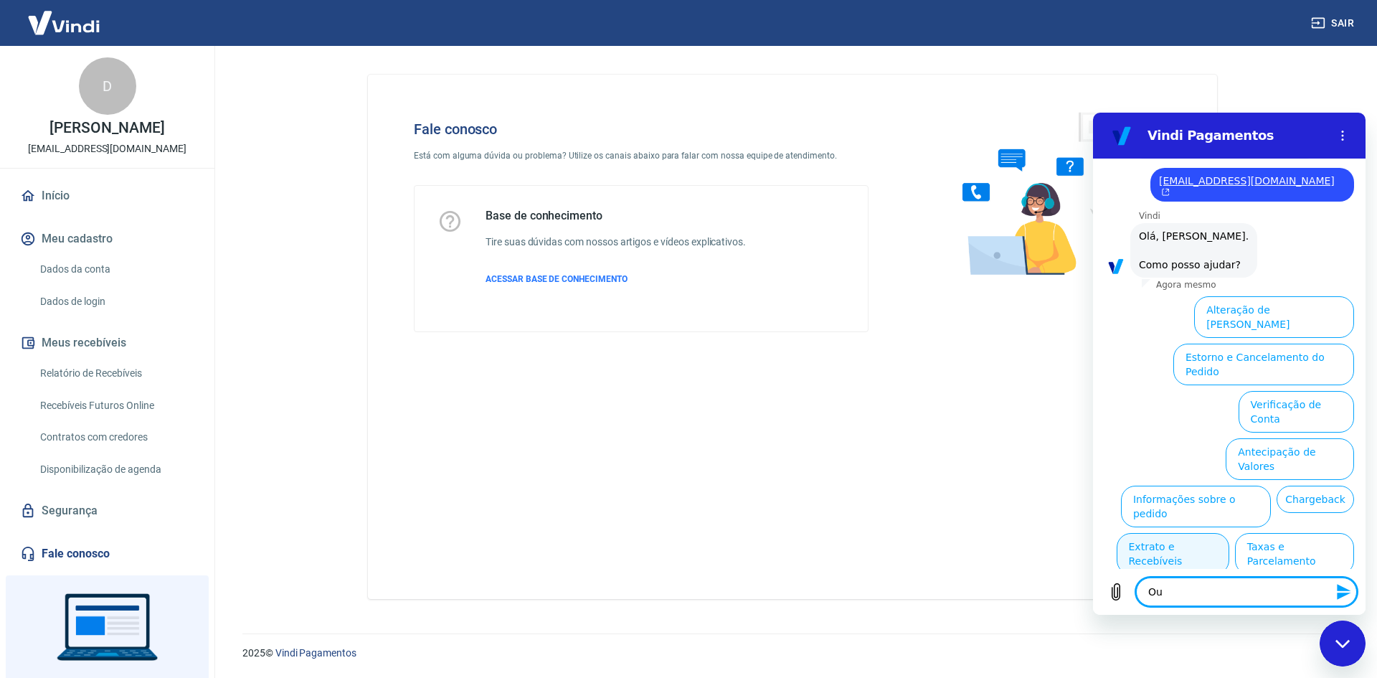
type textarea "x"
type textarea "Outr"
type textarea "x"
type textarea "Outro"
type textarea "x"
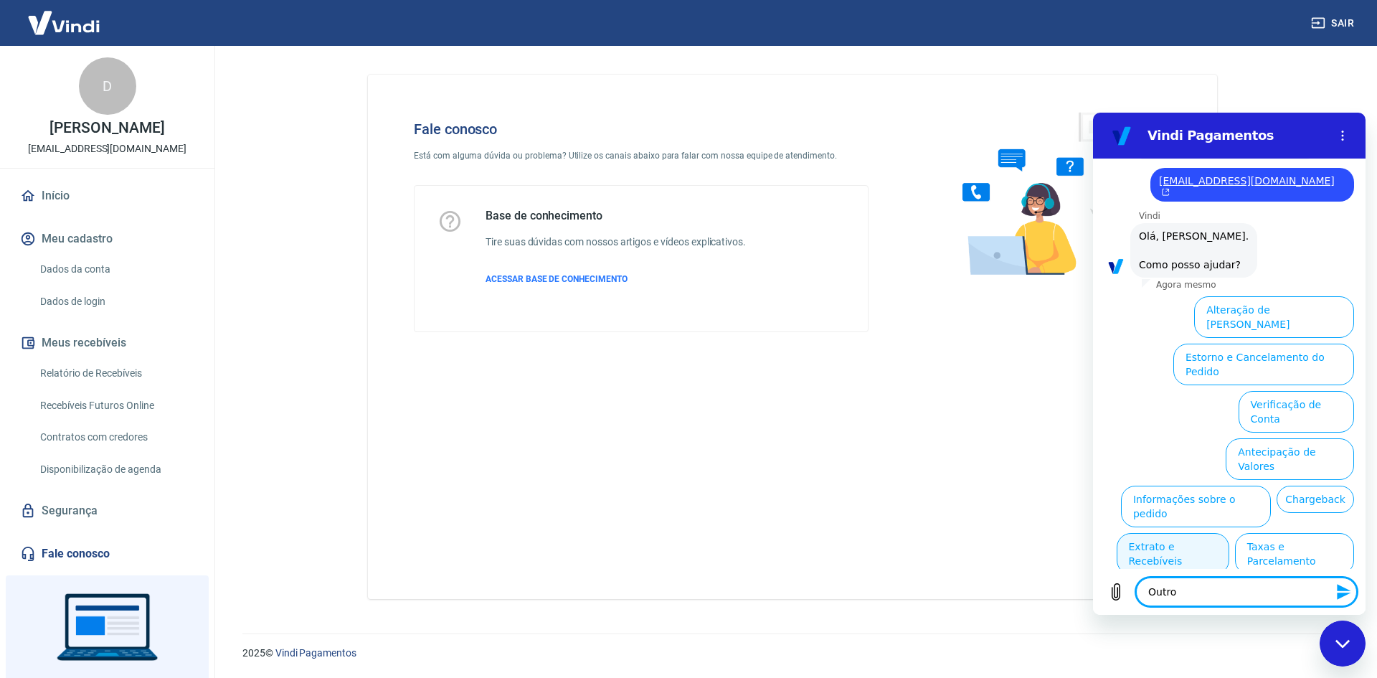
type textarea "Outros"
type textarea "x"
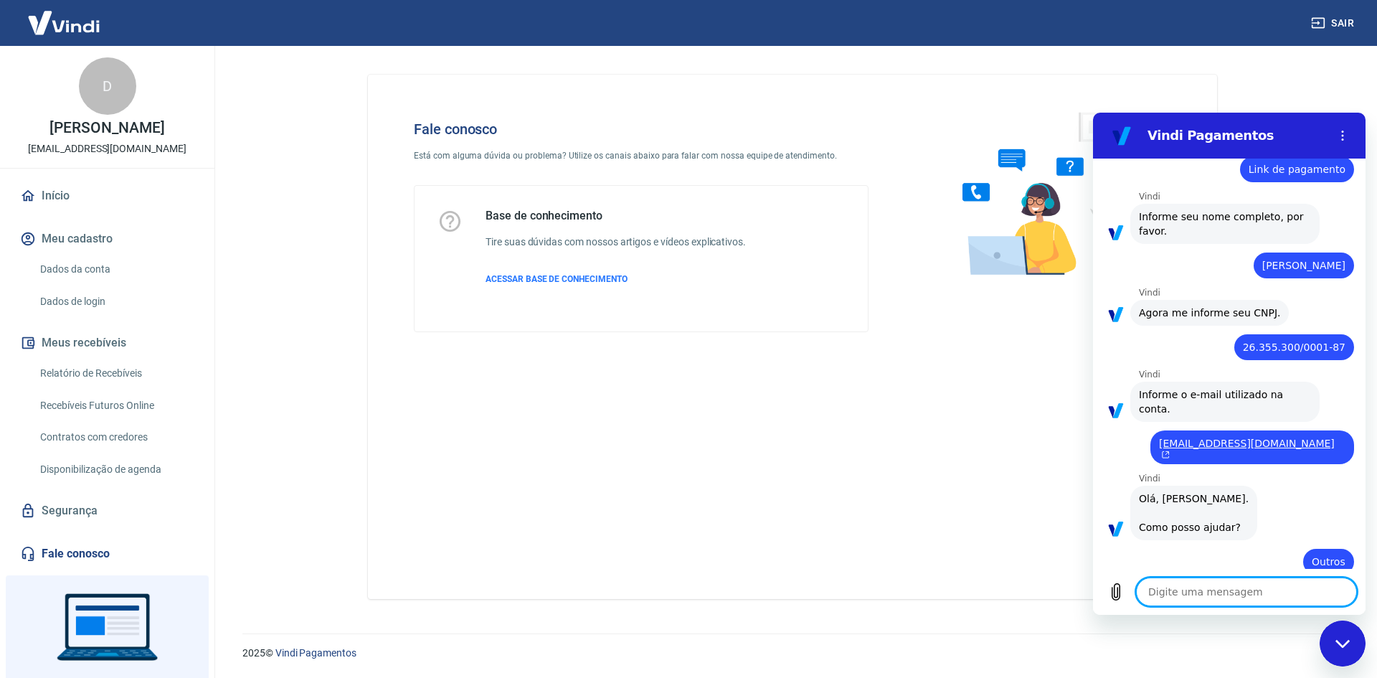
type textarea "x"
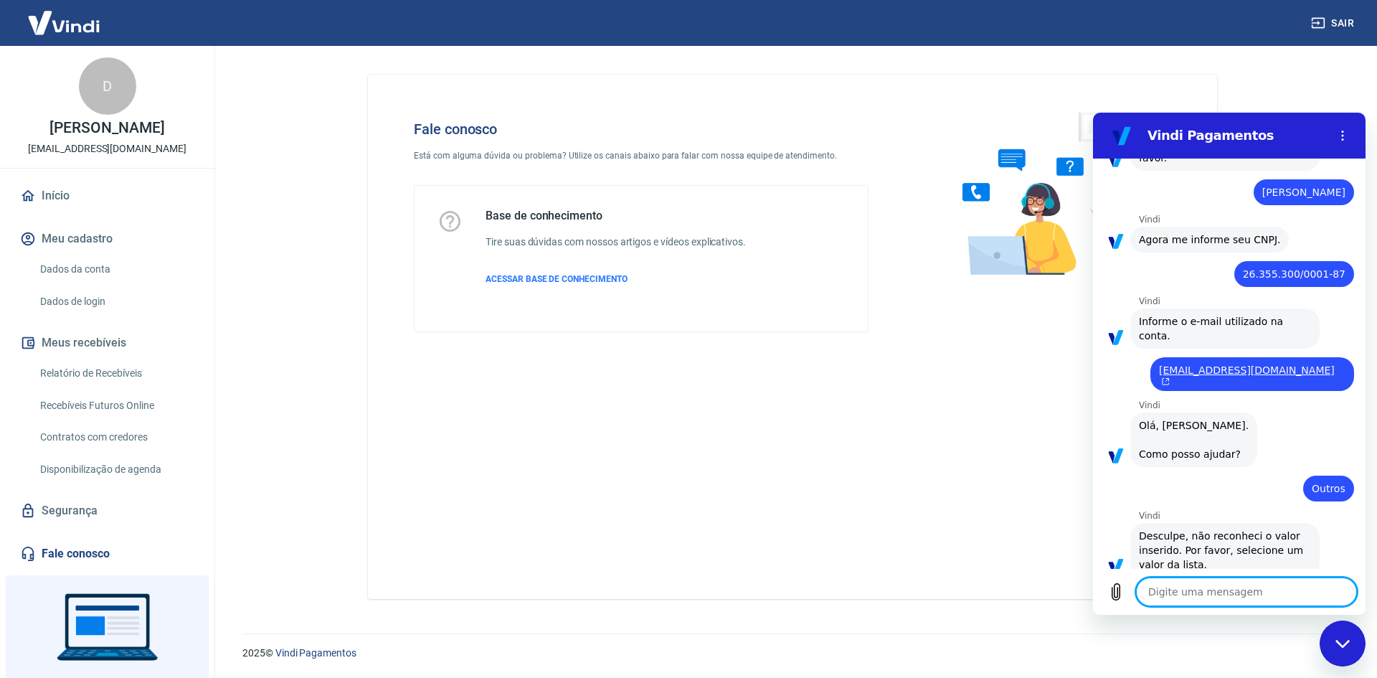
scroll to position [107, 0]
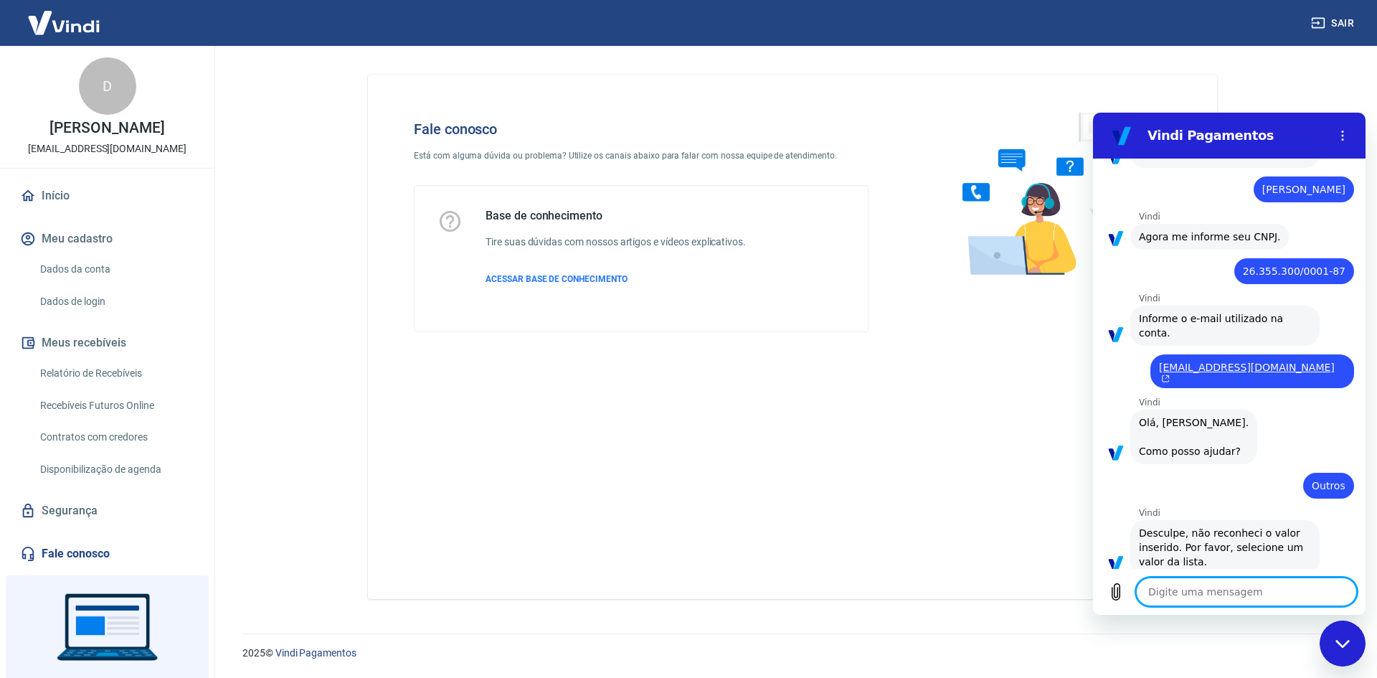
type textarea "L"
type textarea "x"
type textarea "Li"
type textarea "x"
type textarea "[PERSON_NAME]"
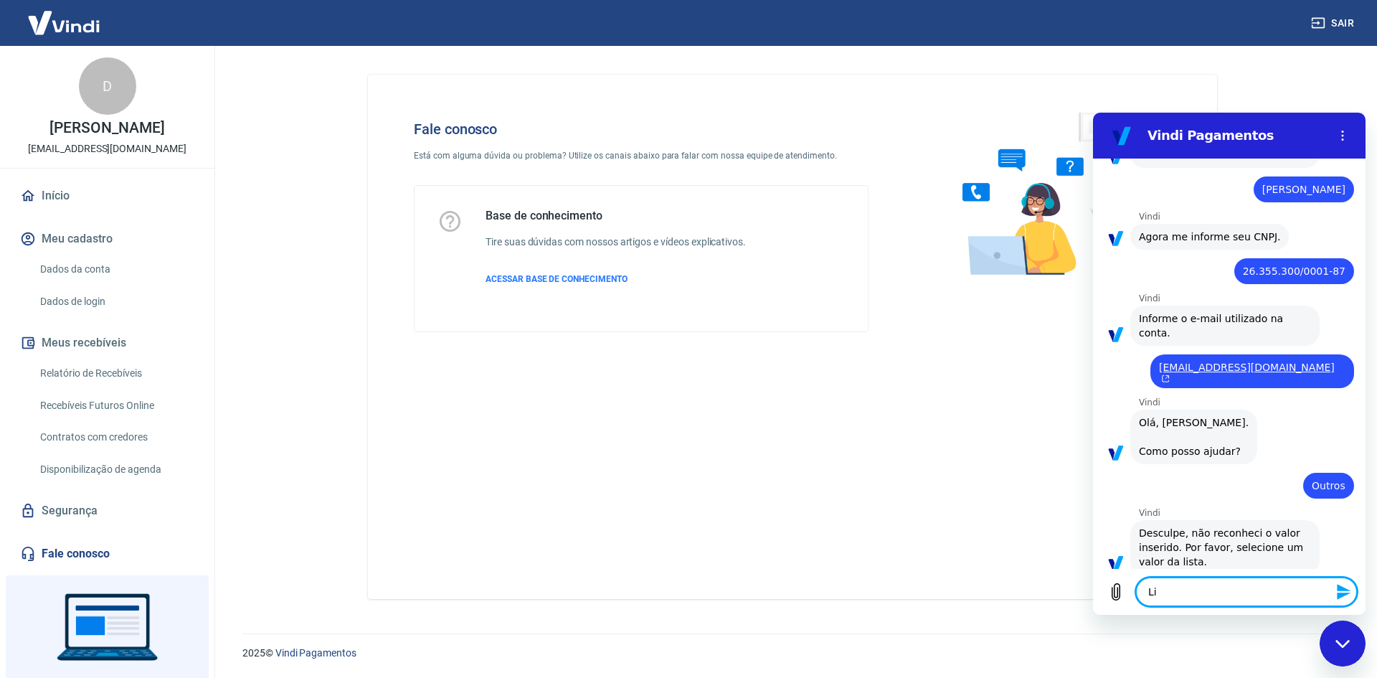
type textarea "x"
type textarea "Link"
type textarea "x"
type textarea "Link"
type textarea "x"
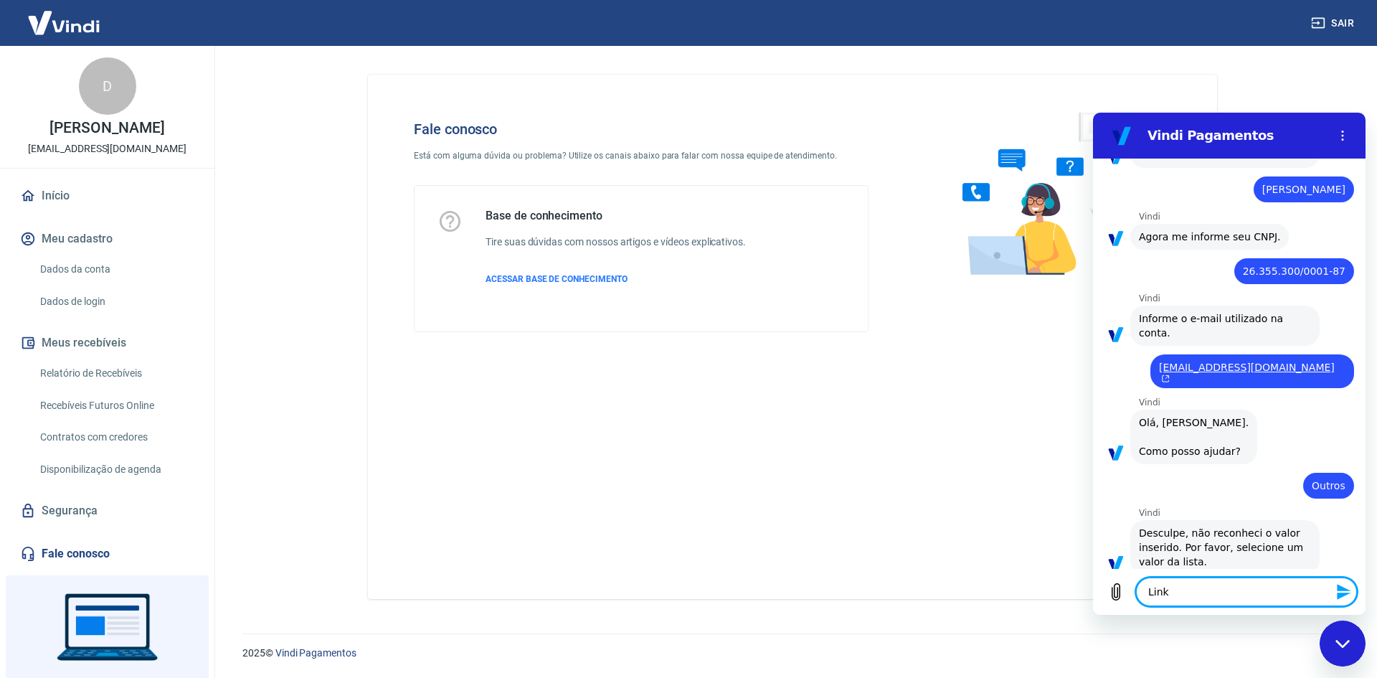
type textarea "Link d"
type textarea "x"
type textarea "Link de"
type textarea "x"
type textarea "Link de"
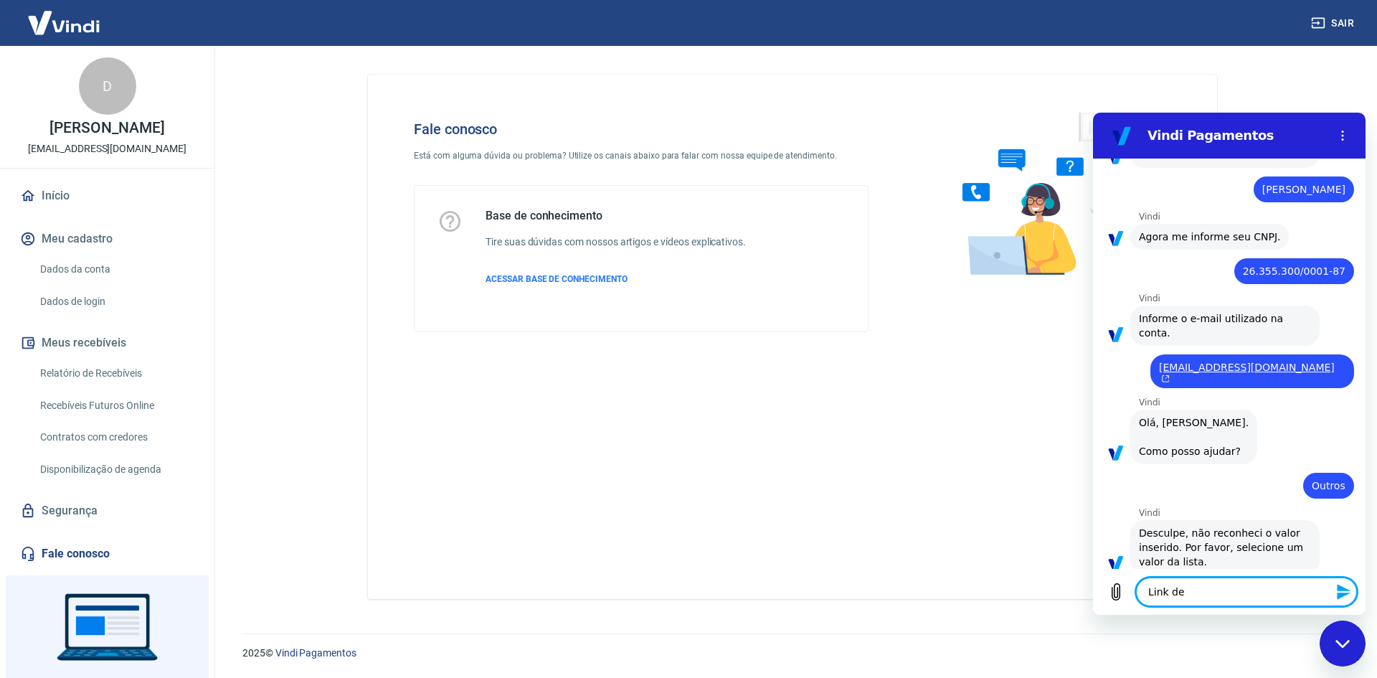
type textarea "x"
type textarea "Link de p"
type textarea "x"
type textarea "Link de pa"
type textarea "x"
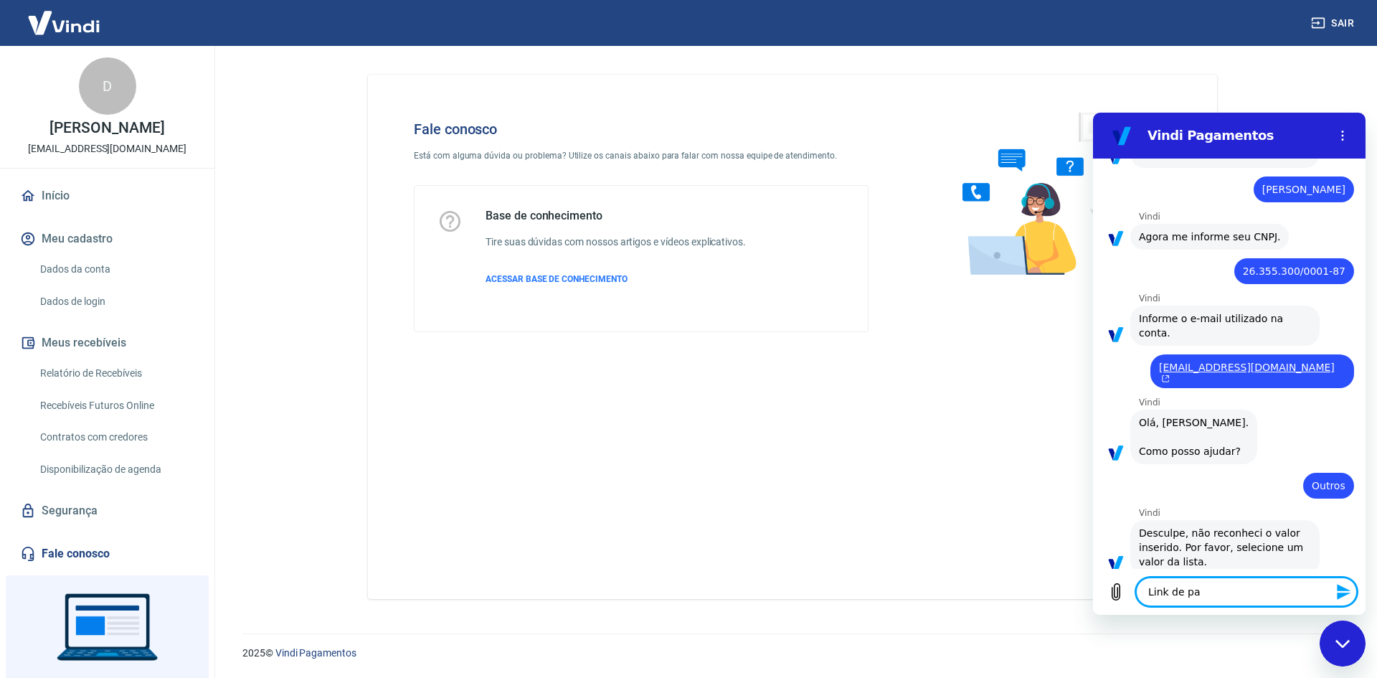
type textarea "Link de pag"
type textarea "x"
type textarea "Link de paga"
type textarea "x"
type textarea "Link de pagam"
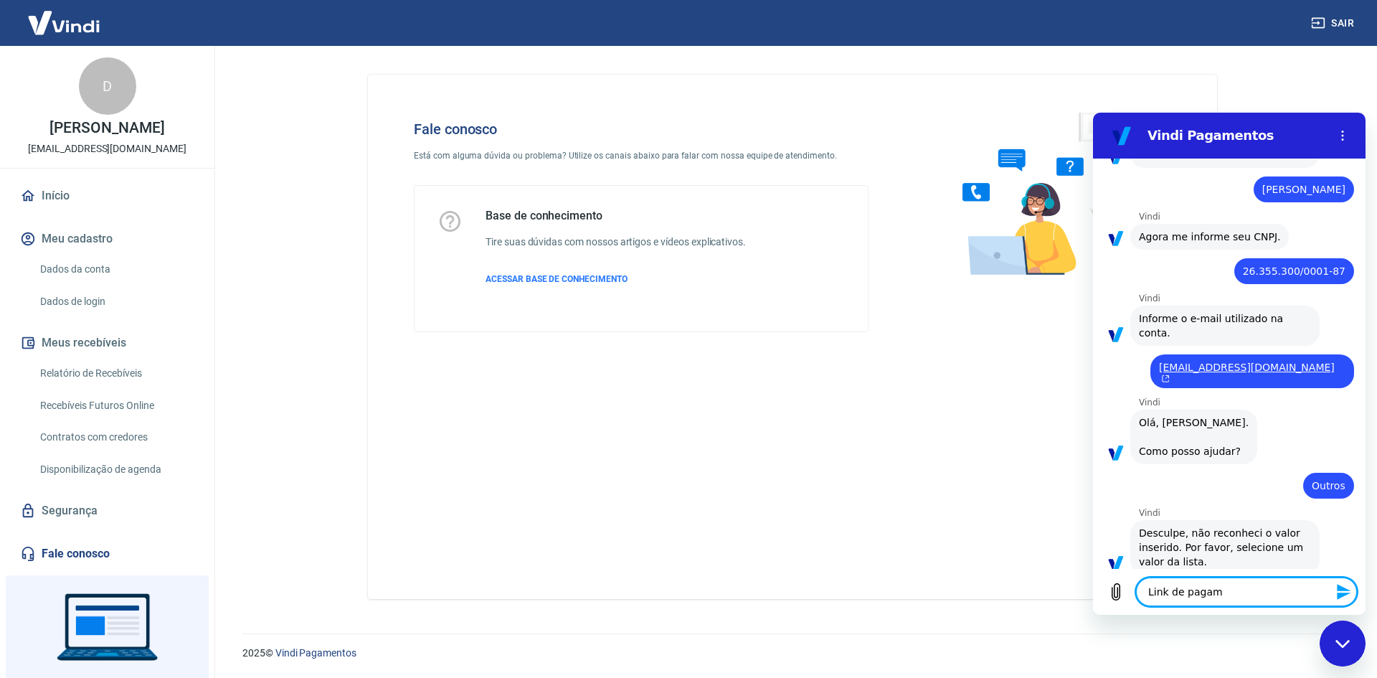
type textarea "x"
type textarea "Link de pagame"
type textarea "x"
type textarea "Link de pagamen"
type textarea "x"
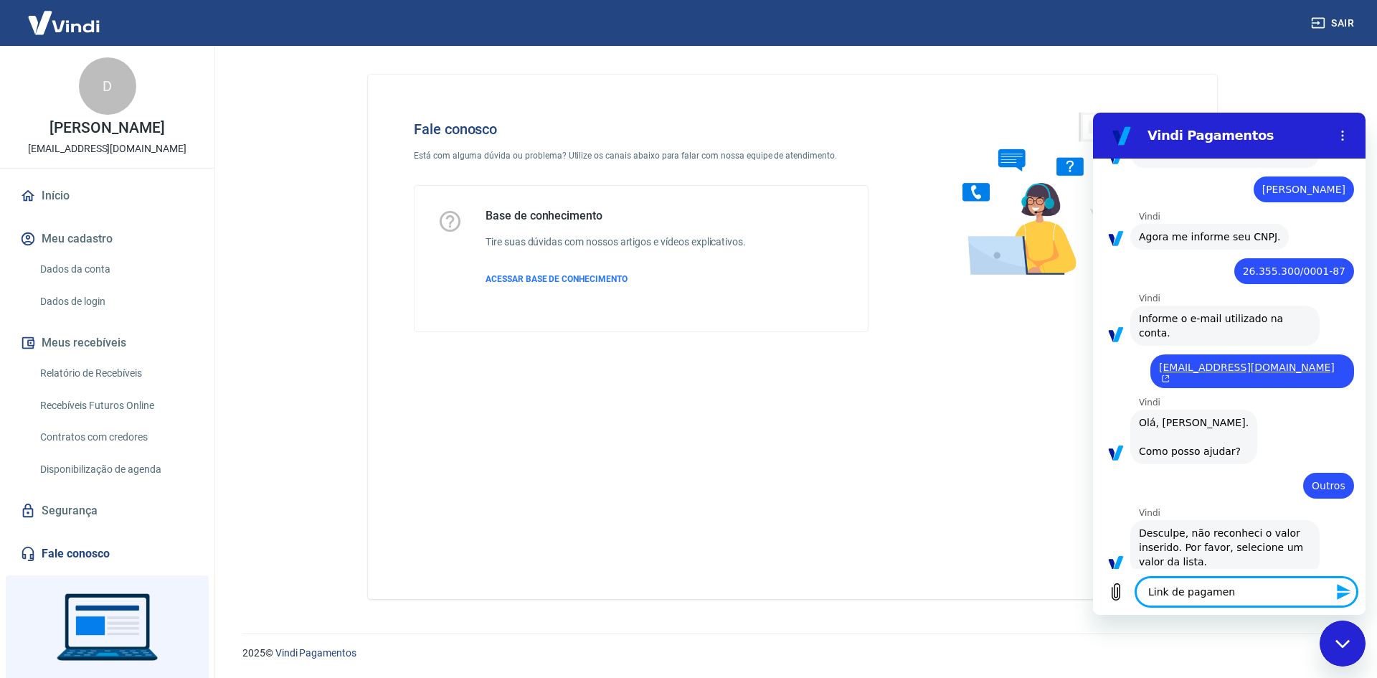
type textarea "Link de pagament"
type textarea "x"
type textarea "Link de pagamento"
type textarea "x"
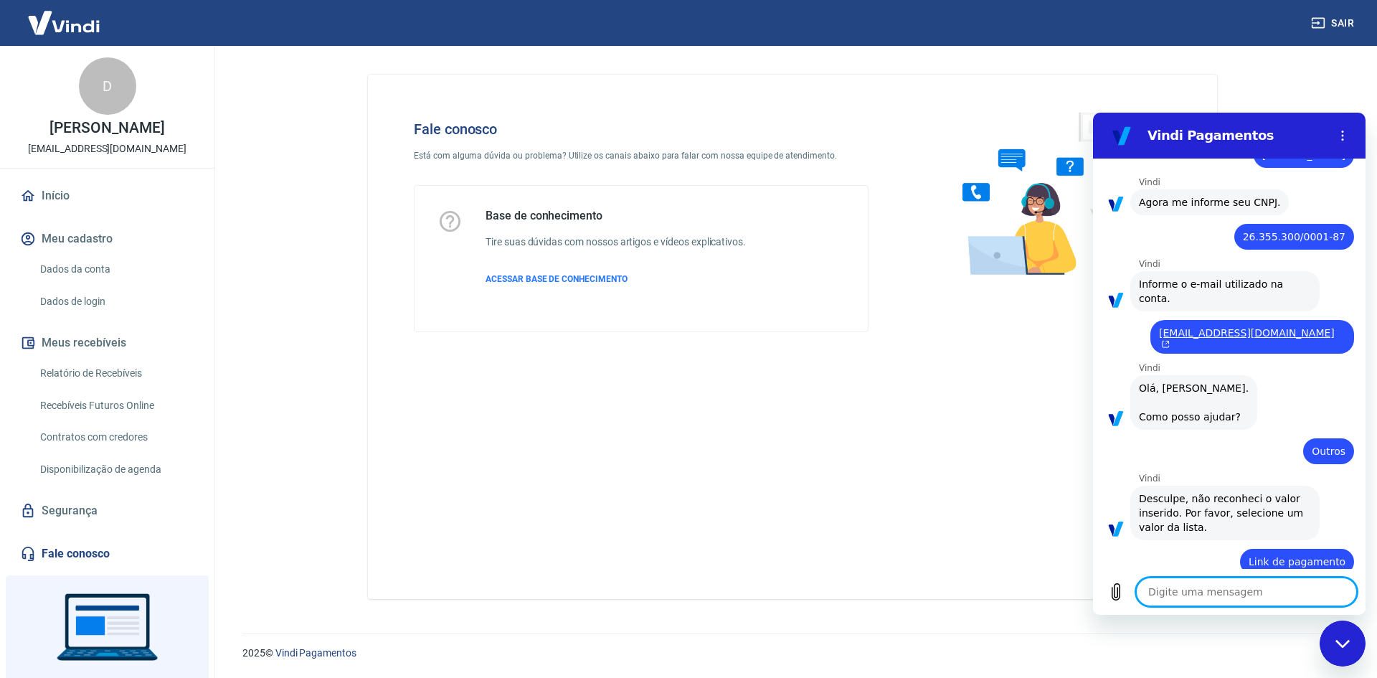
type textarea "x"
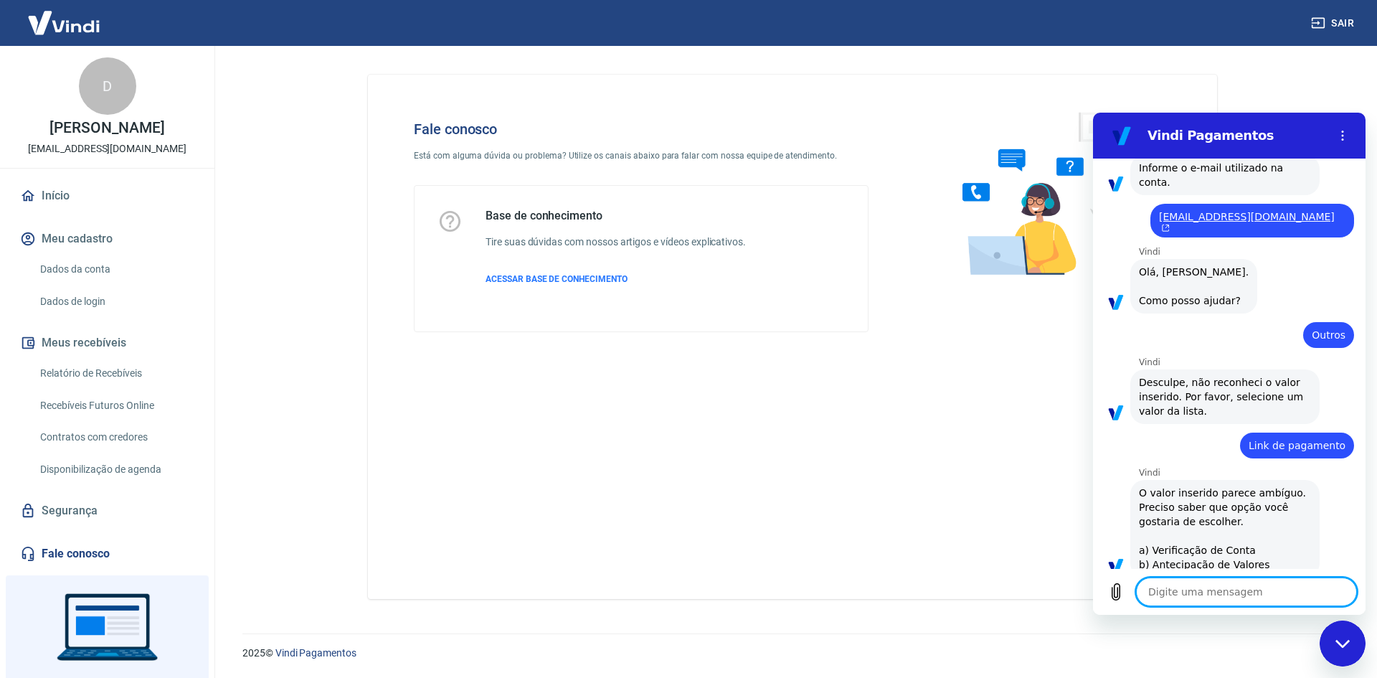
scroll to position [260, 0]
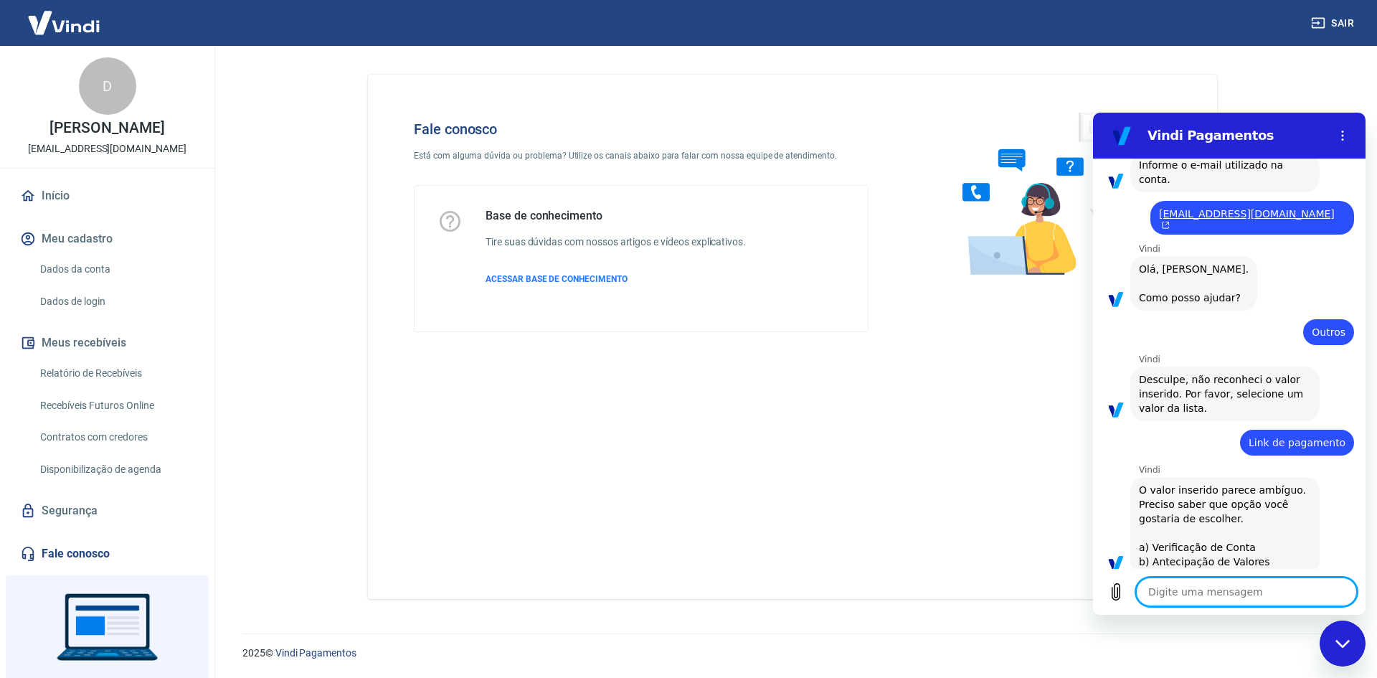
type textarea "1"
type textarea "x"
type textarea "a"
type textarea "x"
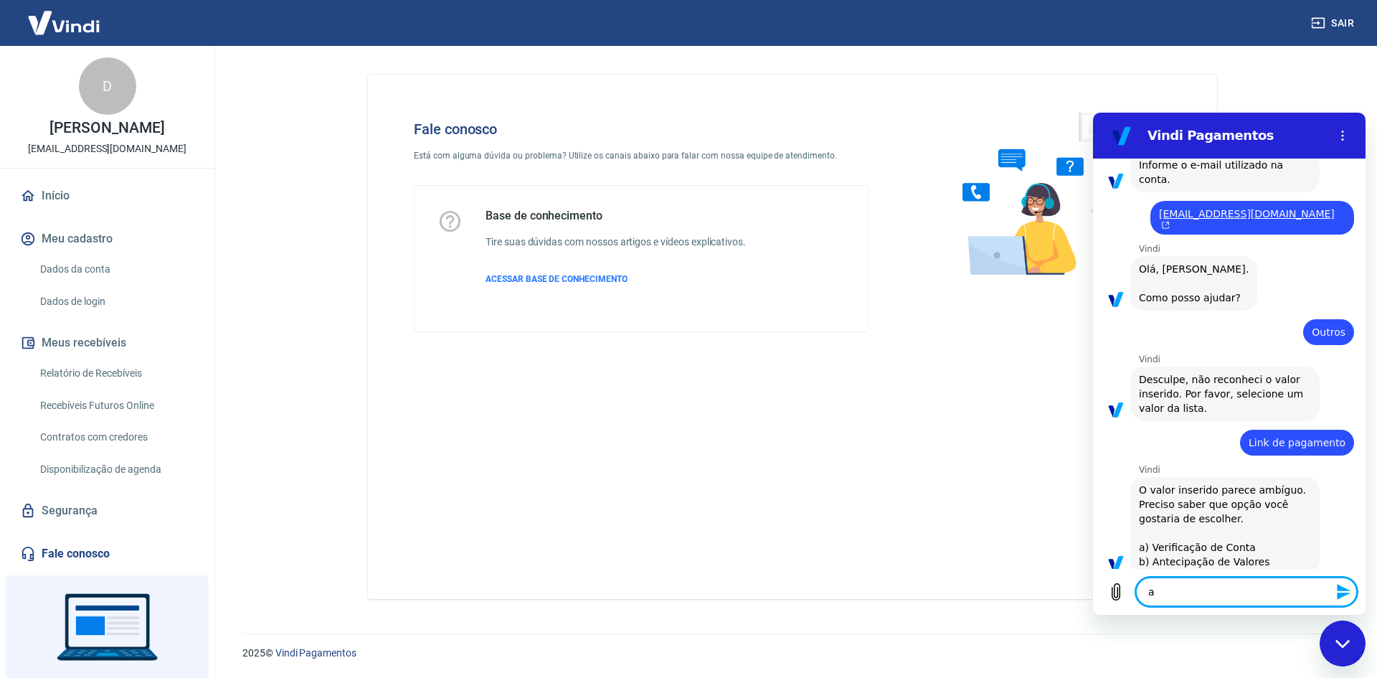
click at [1241, 546] on div "Vindi diz: O valor inserido parece ambíguo. Preciso saber que opção você gostar…" at bounding box center [1224, 526] width 189 height 98
click at [1236, 540] on span "O valor inserido parece ambíguo. Preciso saber que opção você gostaria de escol…" at bounding box center [1225, 526] width 172 height 86
click at [1189, 586] on textarea "a" at bounding box center [1246, 591] width 221 height 29
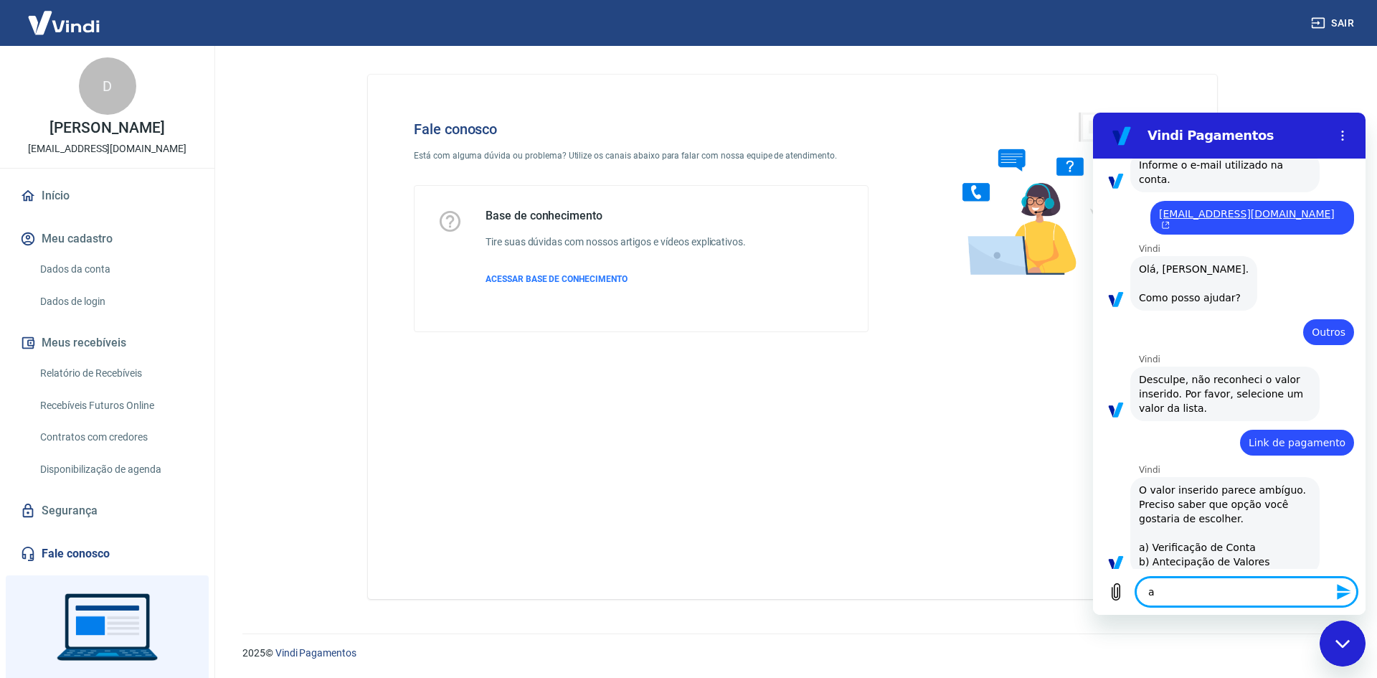
click at [1189, 586] on textarea "a" at bounding box center [1246, 591] width 221 height 29
type textarea "A"
type textarea "x"
type textarea "At"
type textarea "x"
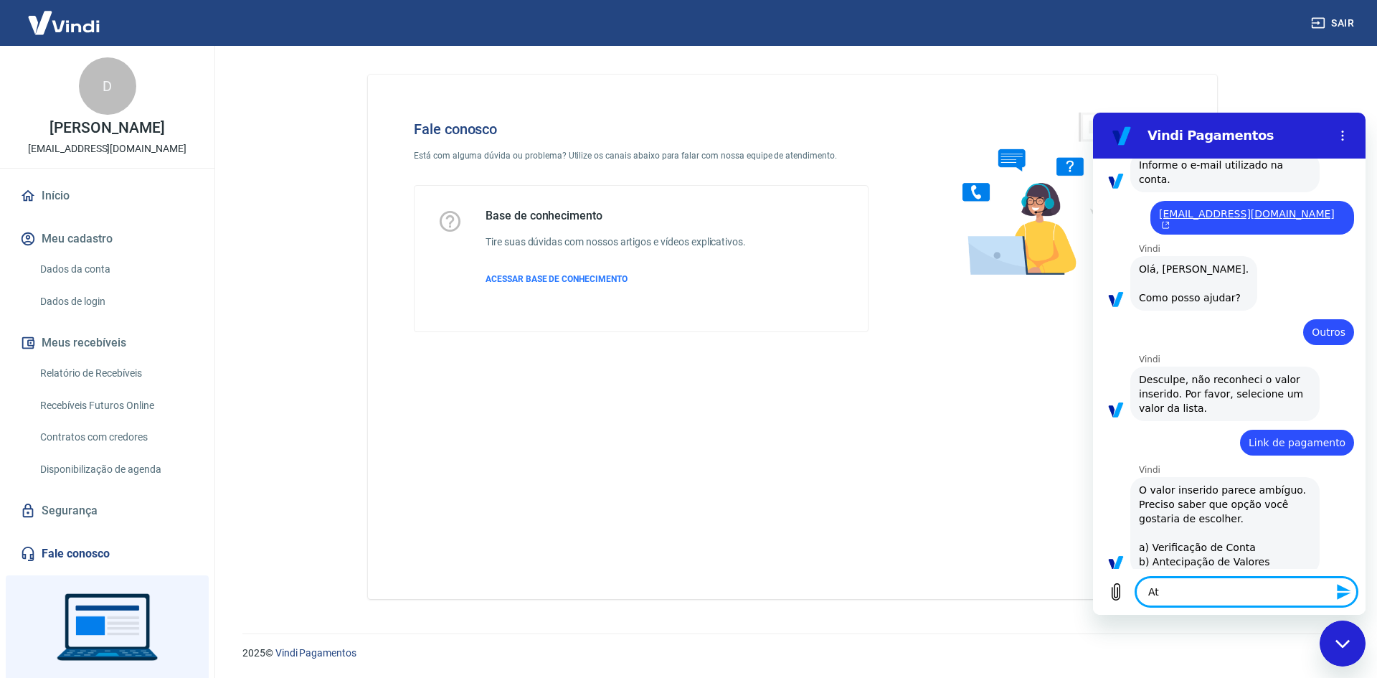
type textarea "Ate"
type textarea "x"
type textarea "Aten"
type textarea "x"
type textarea "Atend"
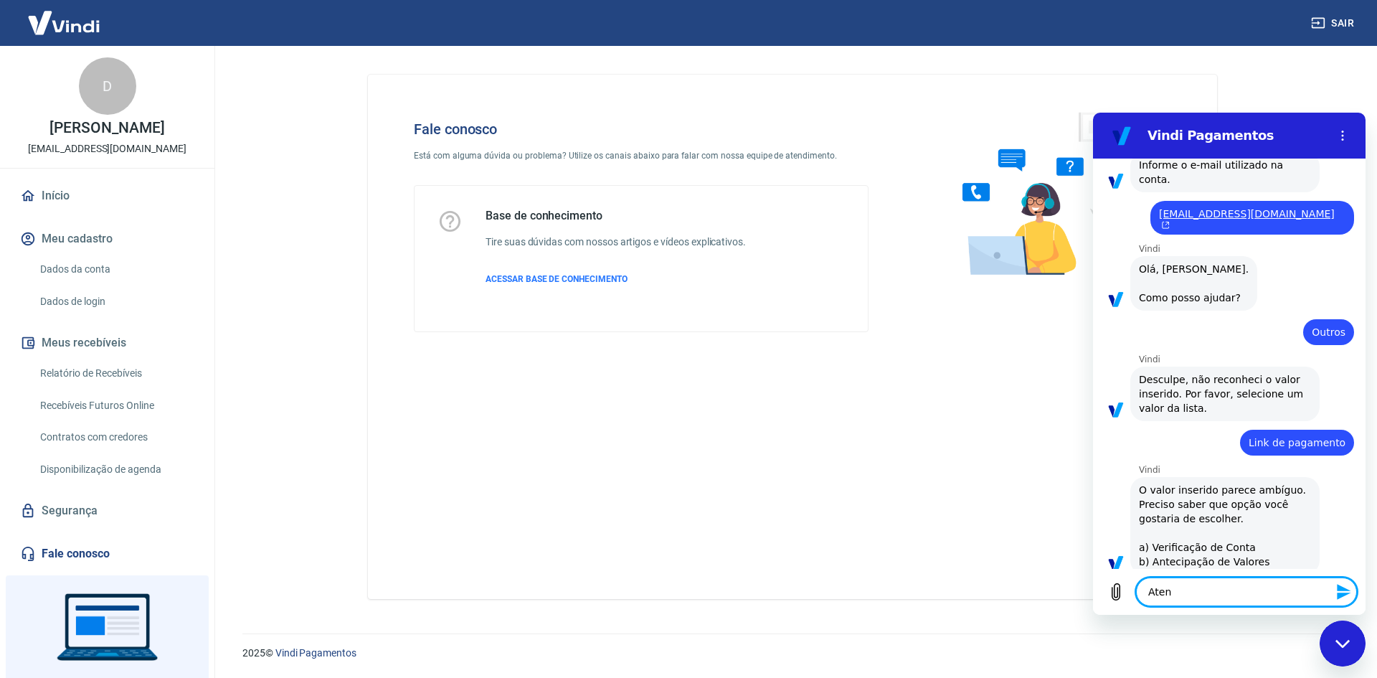
type textarea "x"
type textarea "Atendi"
type textarea "x"
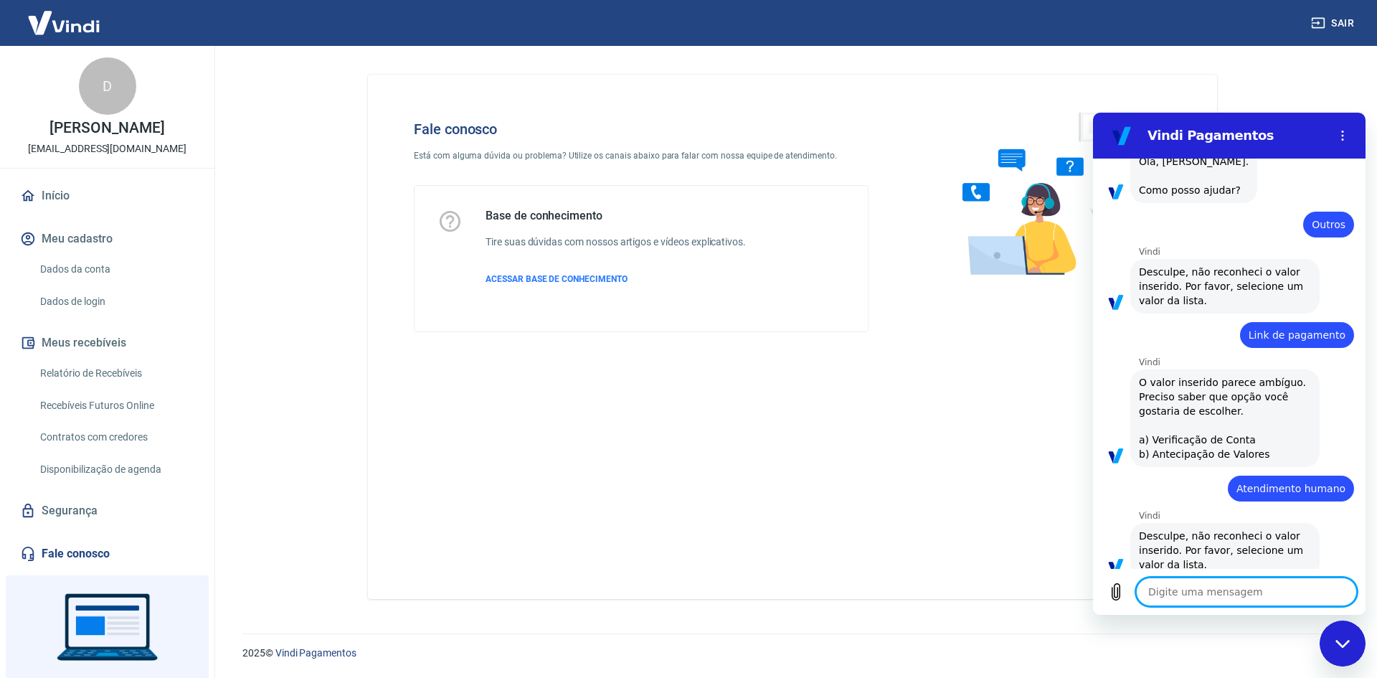
scroll to position [371, 0]
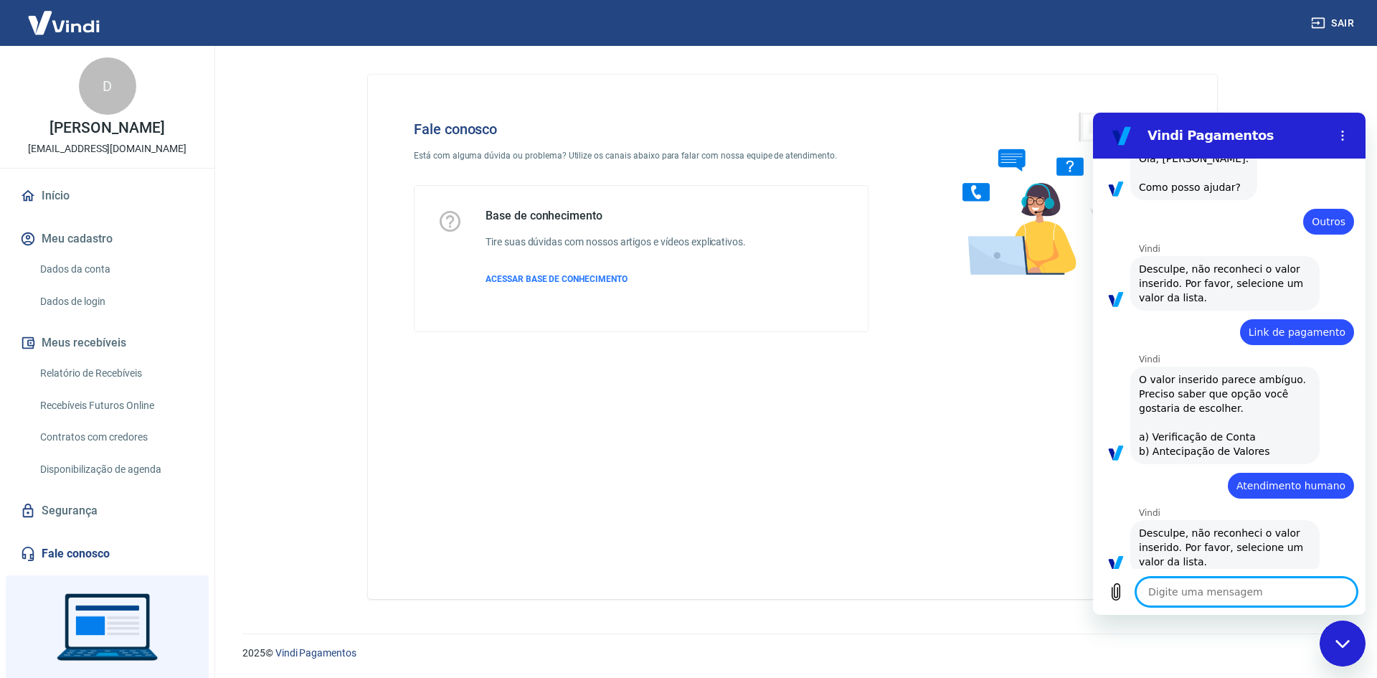
click at [1228, 586] on textarea at bounding box center [1246, 591] width 221 height 29
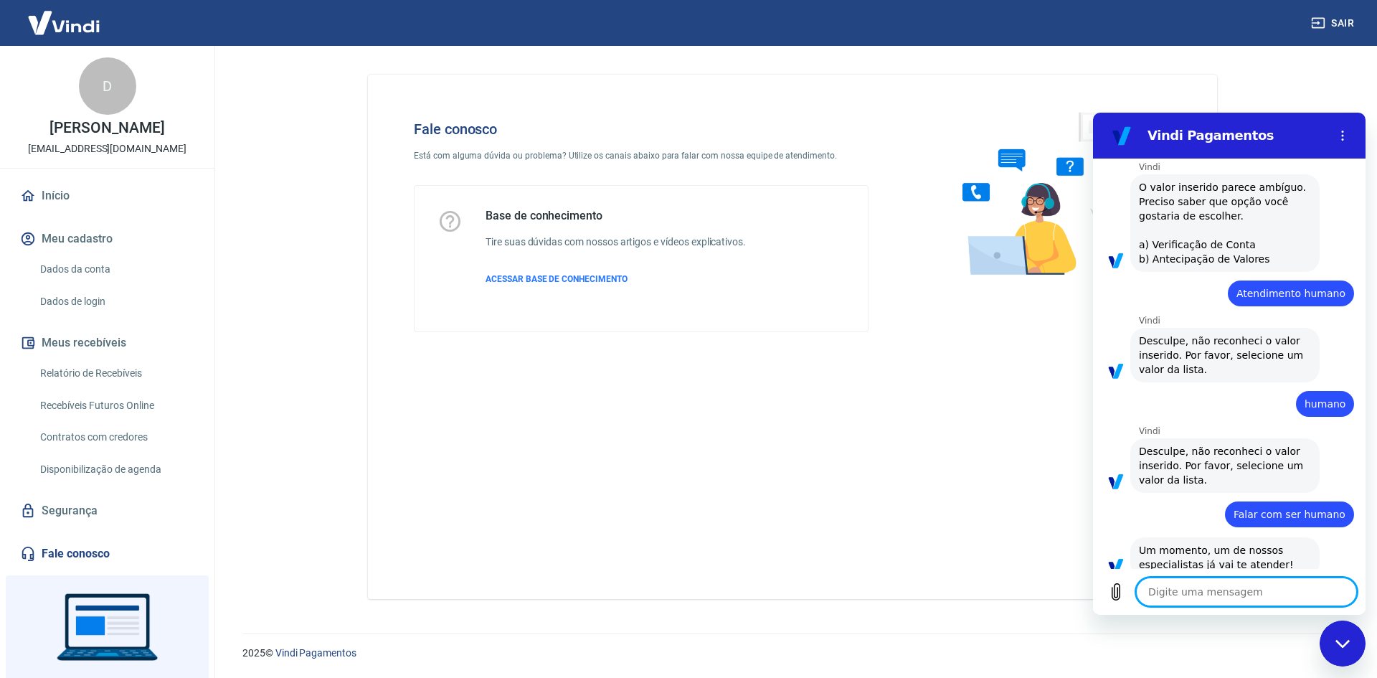
scroll to position [566, 0]
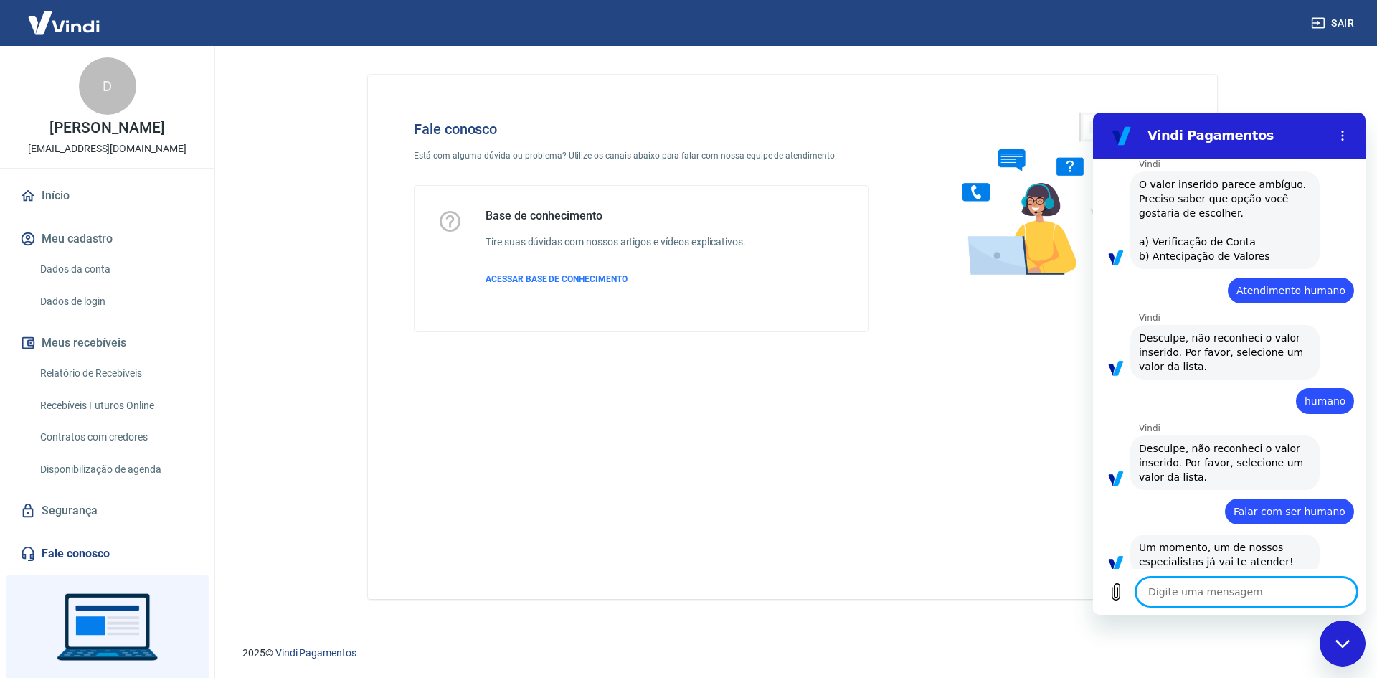
click at [1228, 586] on textarea at bounding box center [1246, 591] width 221 height 29
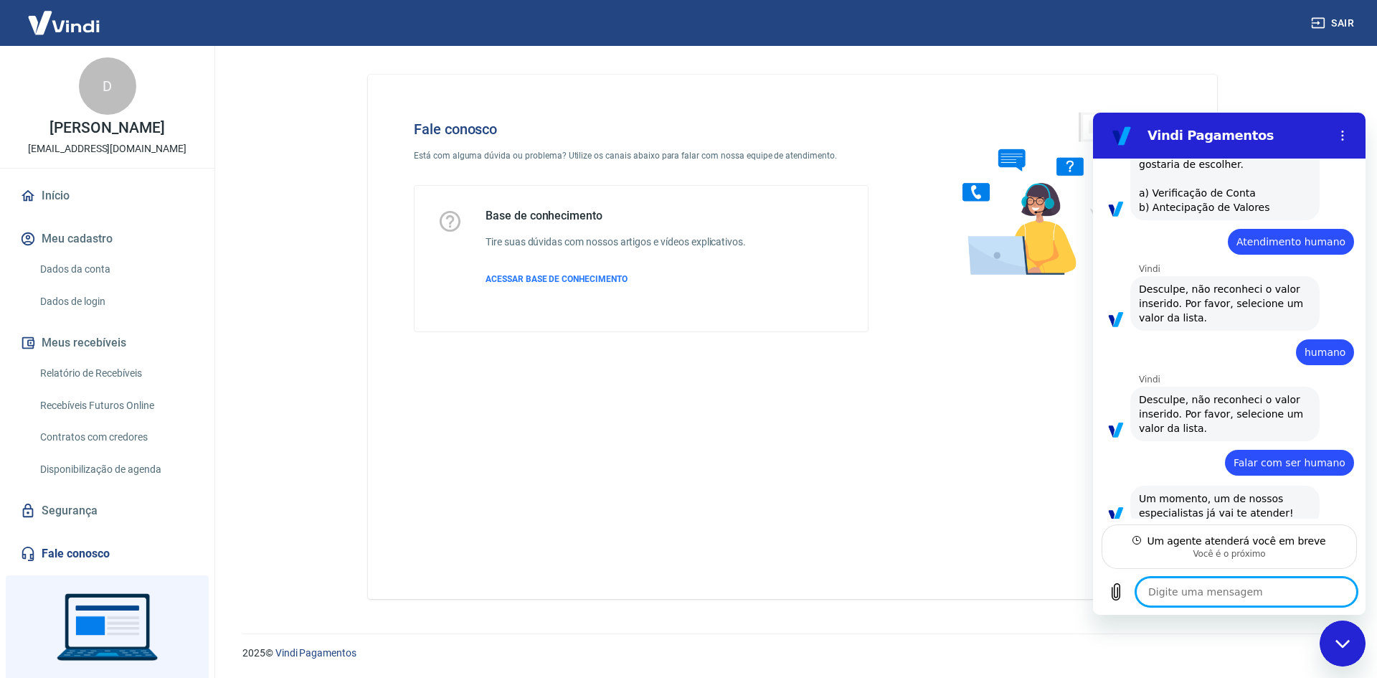
scroll to position [665, 0]
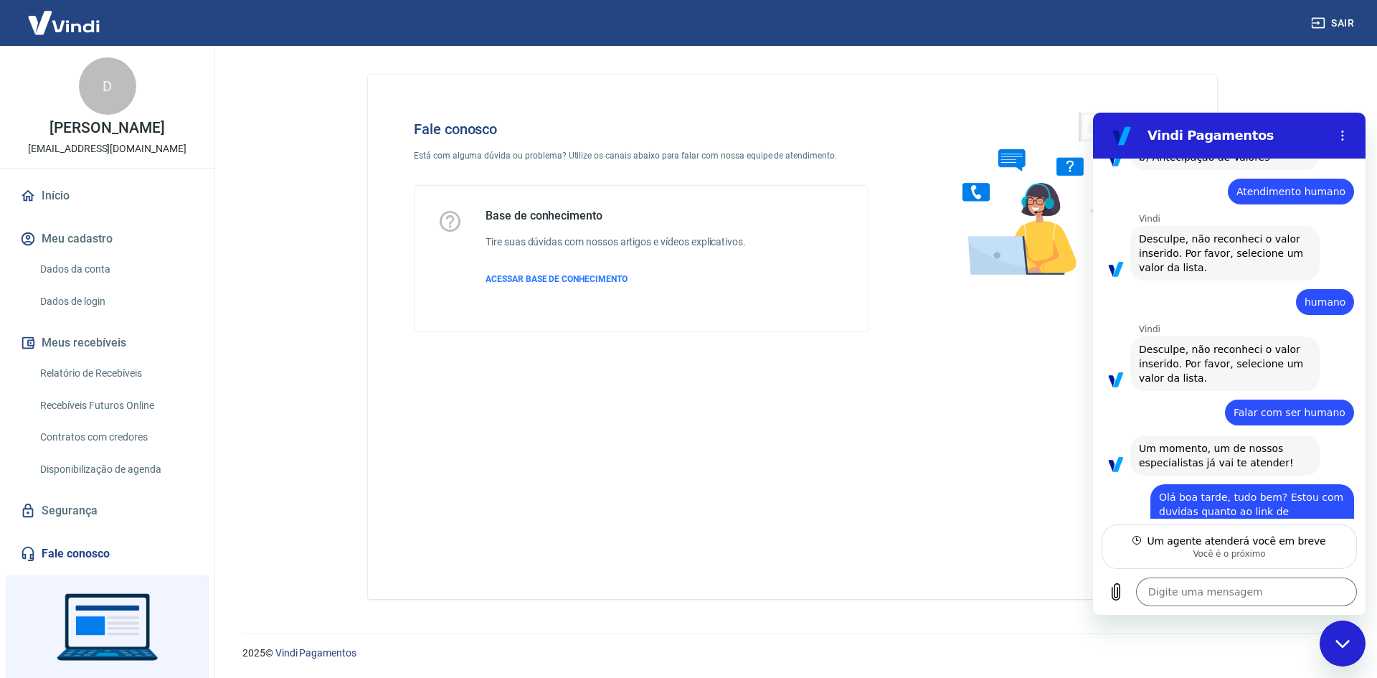
click at [1173, 490] on span "Olá boa tarde, tudo bem? Estou com duvidas quanto ao link de pagamento" at bounding box center [1252, 511] width 186 height 43
copy span "Olá boa tarde, tudo bem? Estou com duvidas quanto ao link de pagamento"
click at [1225, 597] on textarea at bounding box center [1246, 591] width 221 height 29
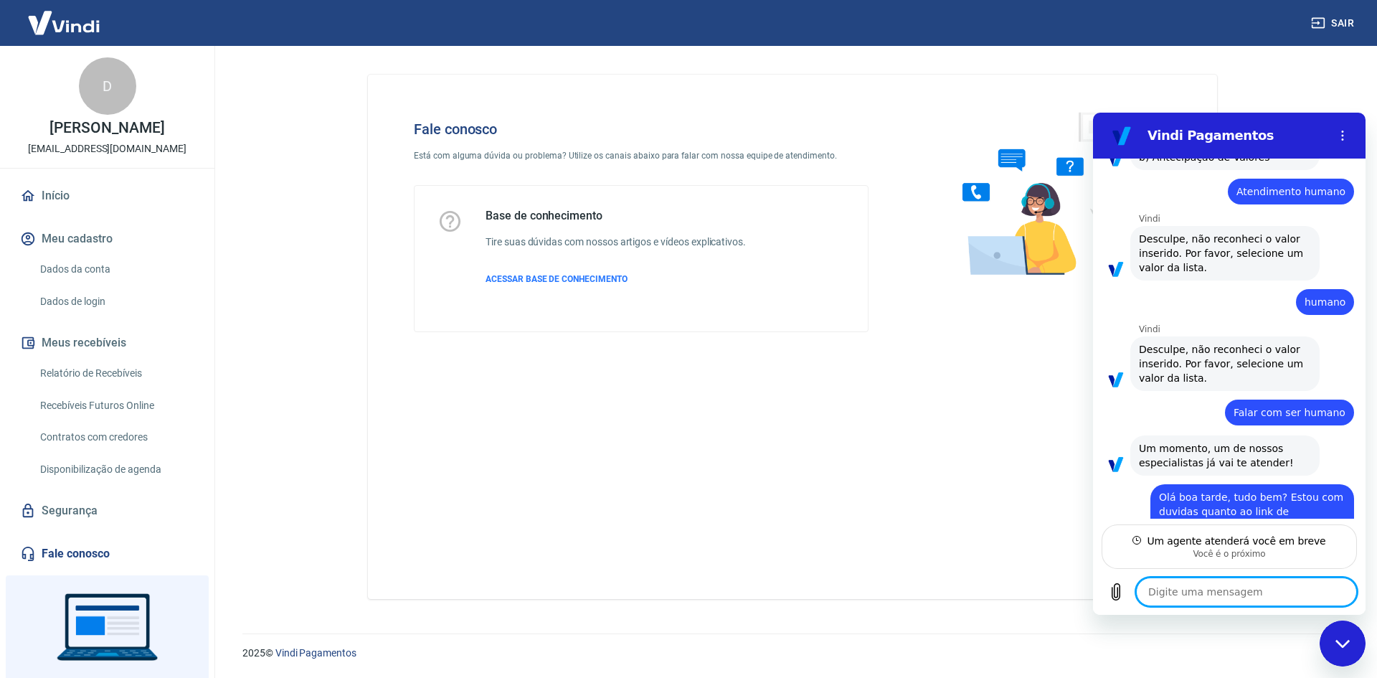
paste textarea "Olá boa tarde, tudo bem? Estou com duvidas quanto ao link de pagamento"
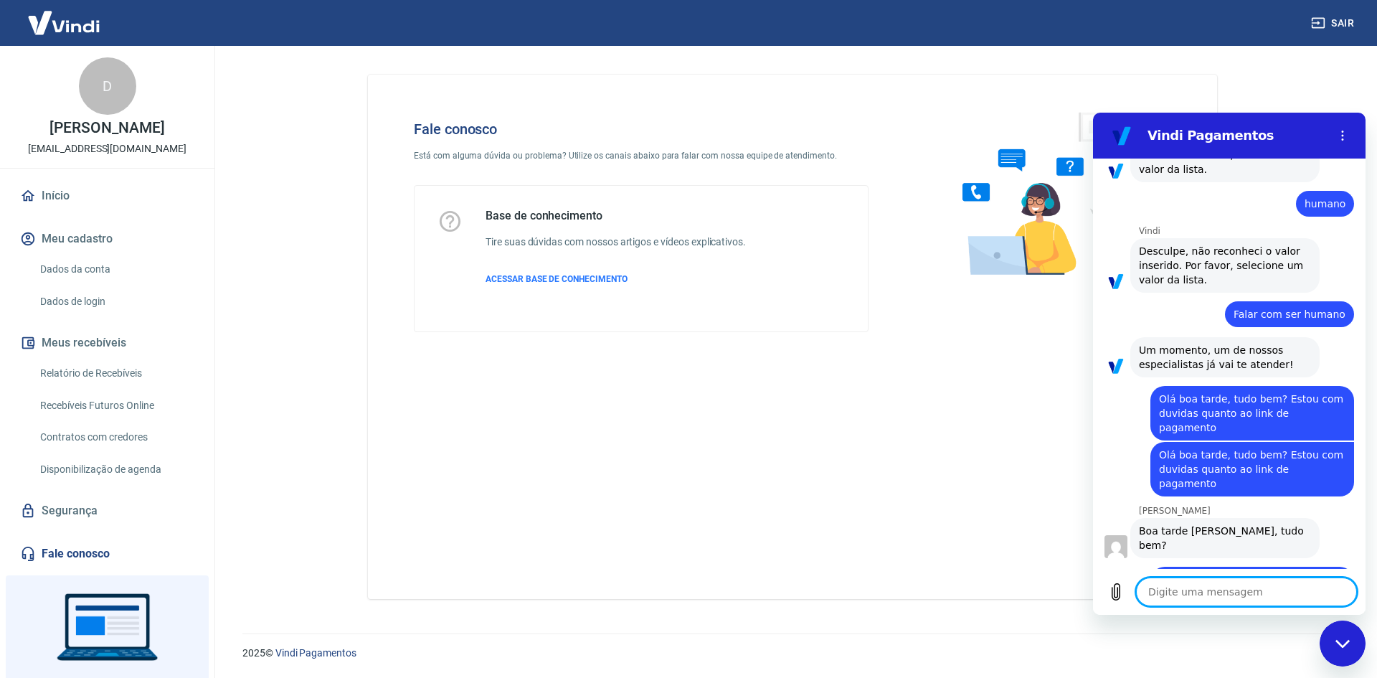
scroll to position [765, 0]
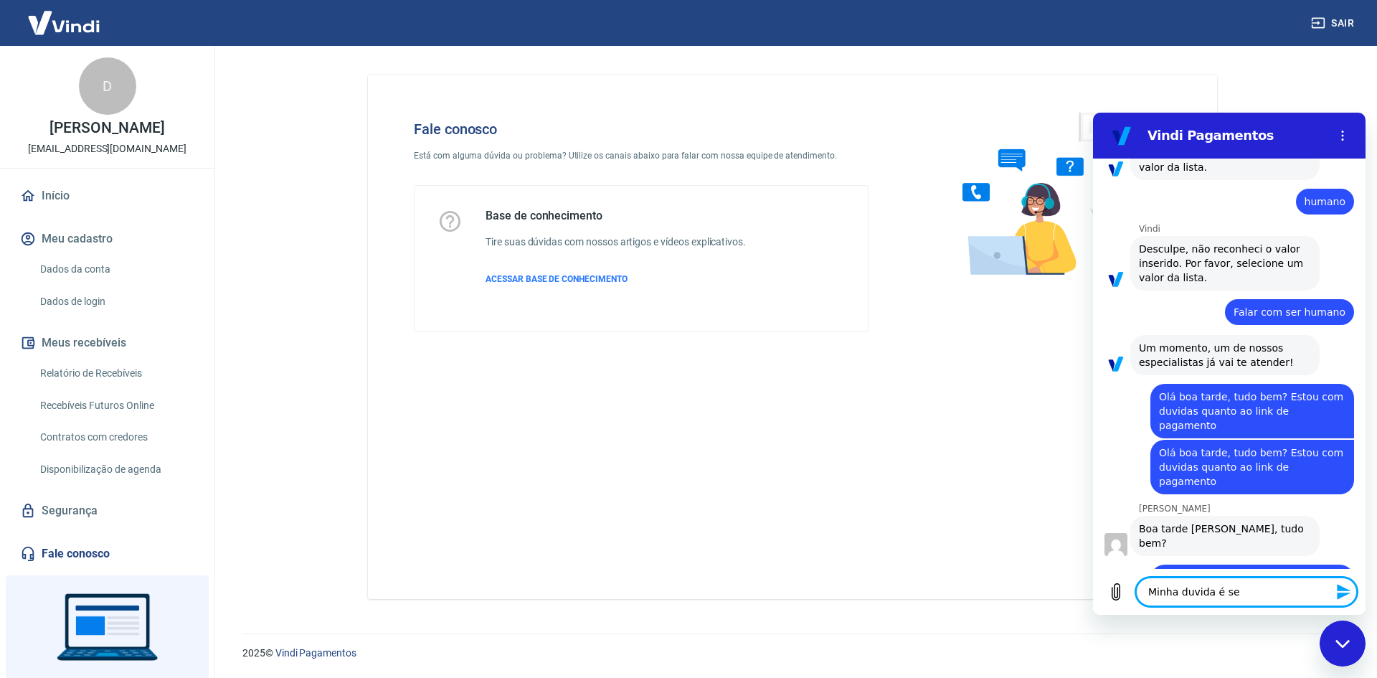
paste textarea "link temos a mesma cobertura que o checkout da loja virtual na questão de antif…"
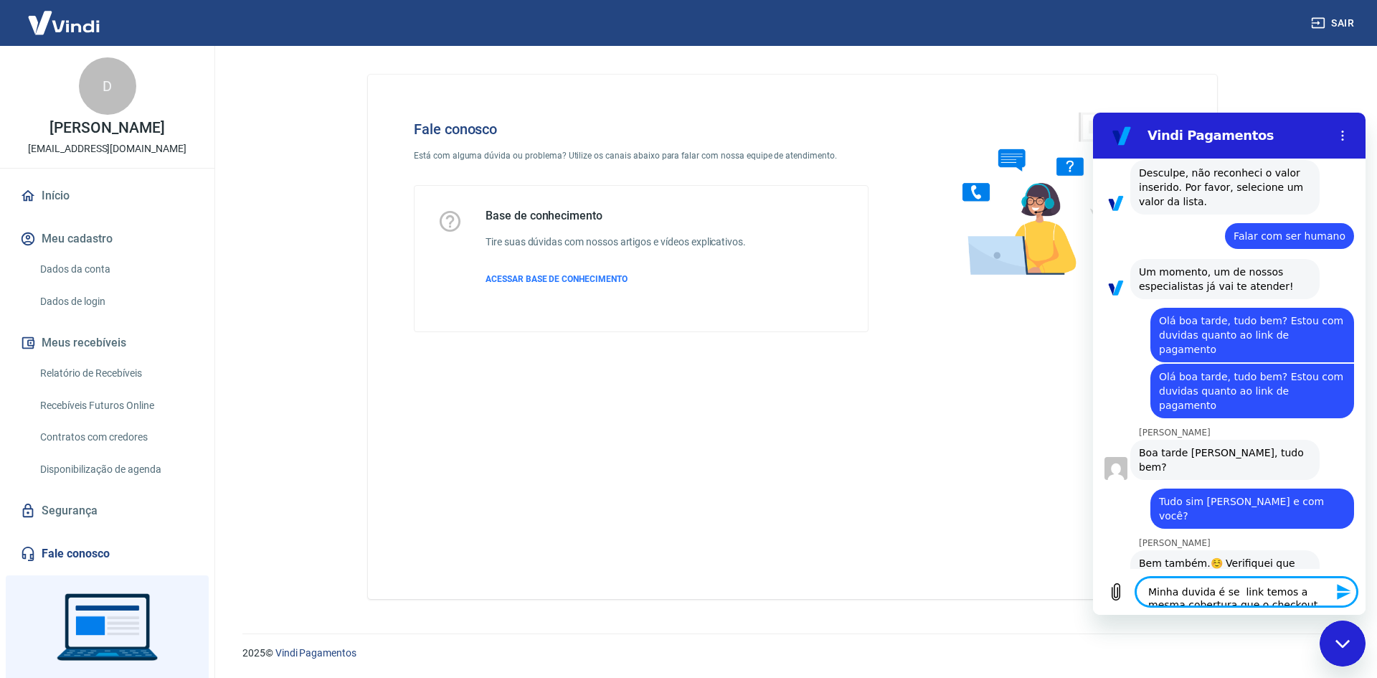
scroll to position [867, 0]
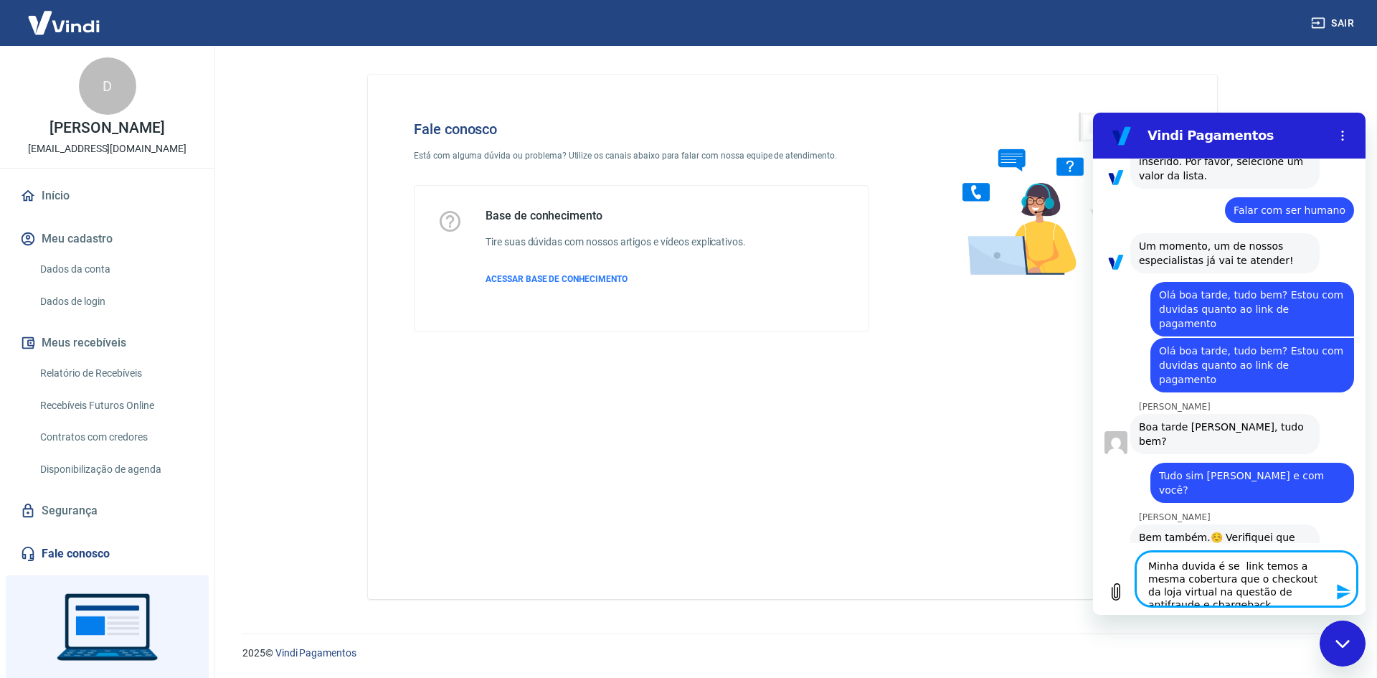
click at [1222, 574] on textarea "Minha duvida é se link temos a mesma cobertura que o checkout da loja virtual n…" at bounding box center [1246, 578] width 221 height 54
click at [1236, 562] on textarea "Minha duvida é se link temos a mesma cobertura que o checkout da loja virtual n…" at bounding box center [1246, 578] width 221 height 54
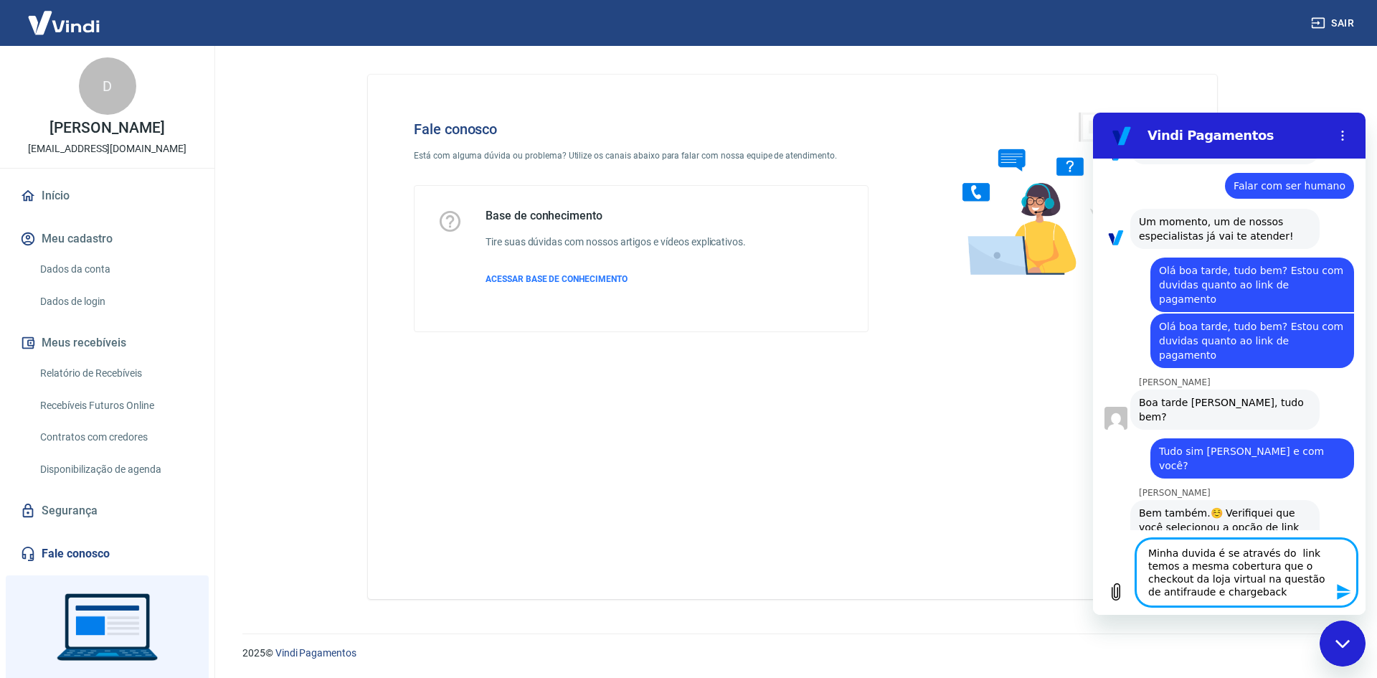
scroll to position [894, 0]
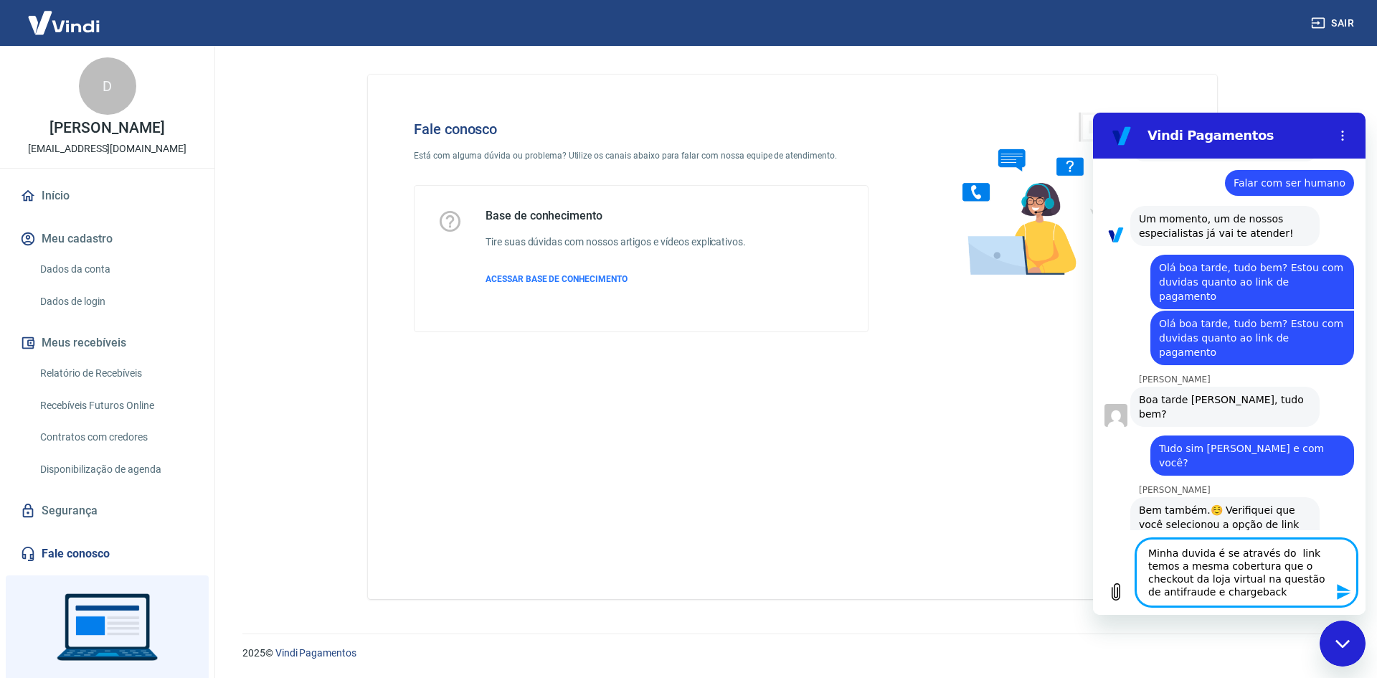
drag, startPoint x: 1277, startPoint y: 558, endPoint x: 1323, endPoint y: 546, distance: 47.5
click at [1279, 559] on textarea "Minha duvida é se através do link temos a mesma cobertura que o checkout da loj…" at bounding box center [1246, 572] width 221 height 67
drag, startPoint x: 1279, startPoint y: 587, endPoint x: 1294, endPoint y: 589, distance: 15.3
click at [1284, 588] on textarea "Minha duvida é se através do link de pagamento temos a mesma cobertura que o ch…" at bounding box center [1246, 572] width 221 height 67
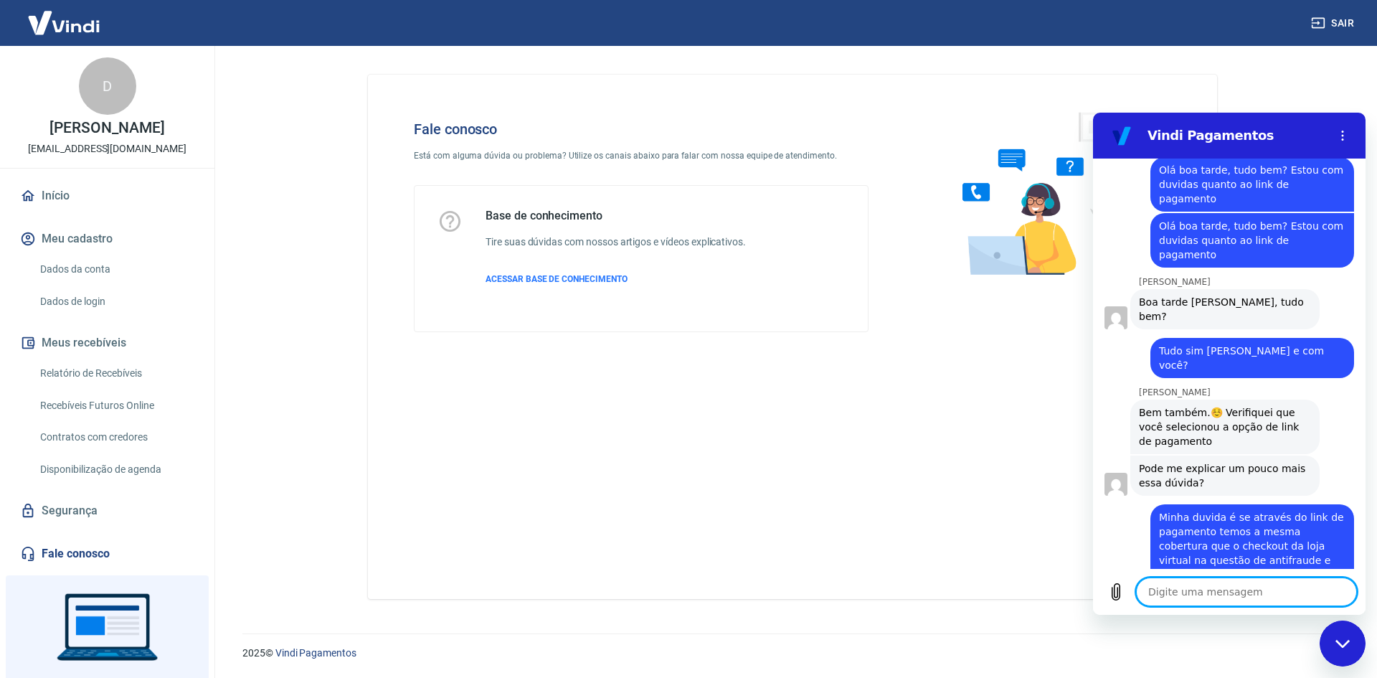
scroll to position [995, 0]
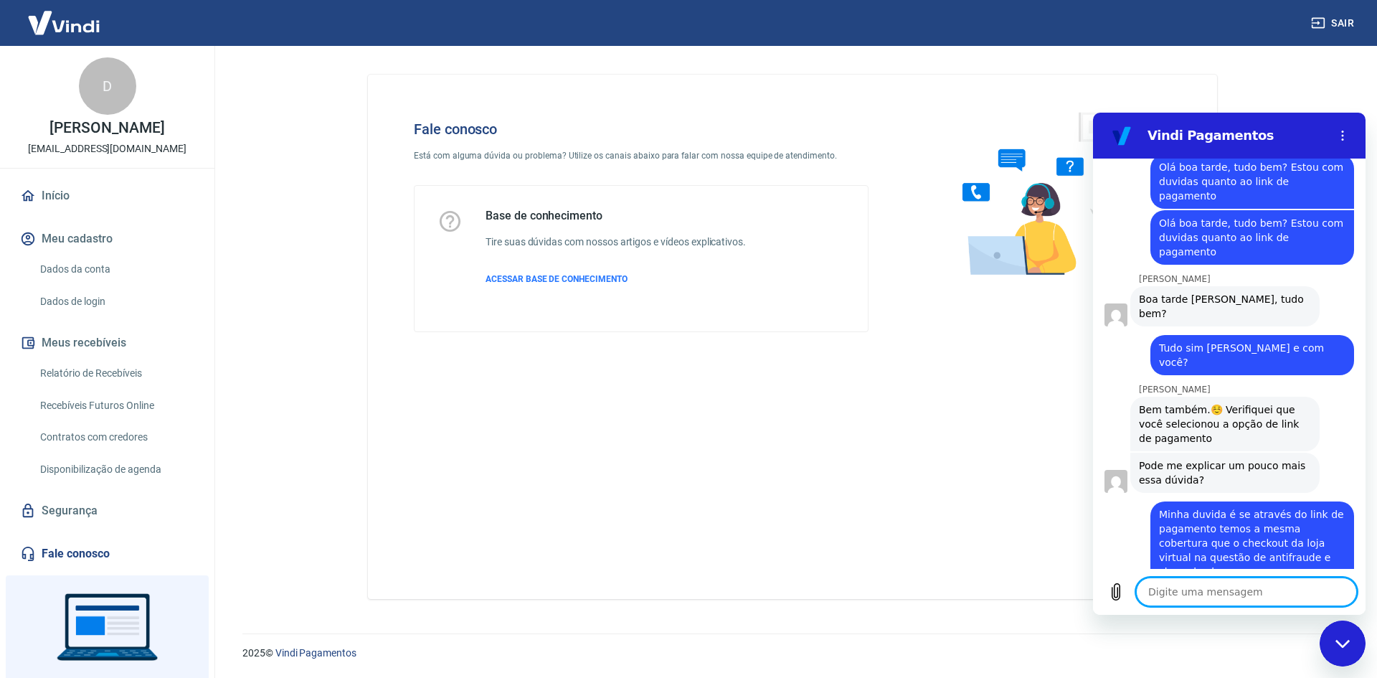
click at [1173, 604] on textarea at bounding box center [1246, 591] width 221 height 29
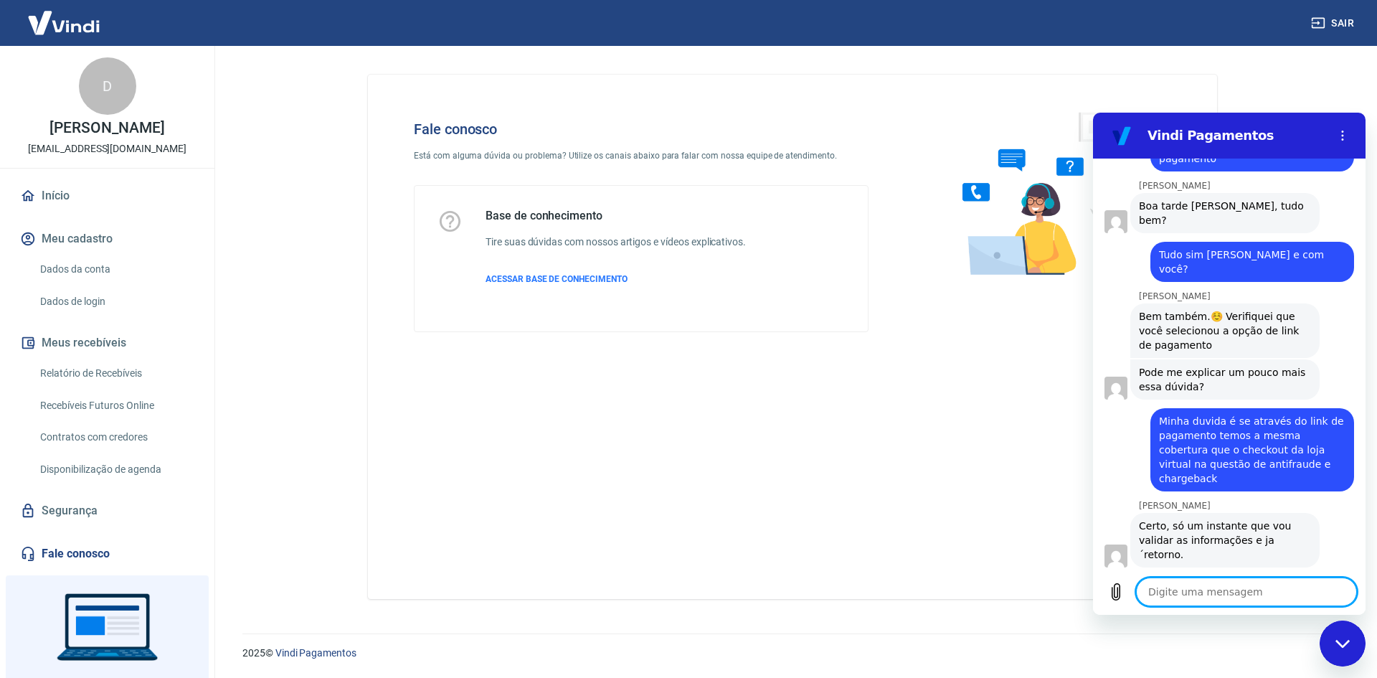
scroll to position [1091, 0]
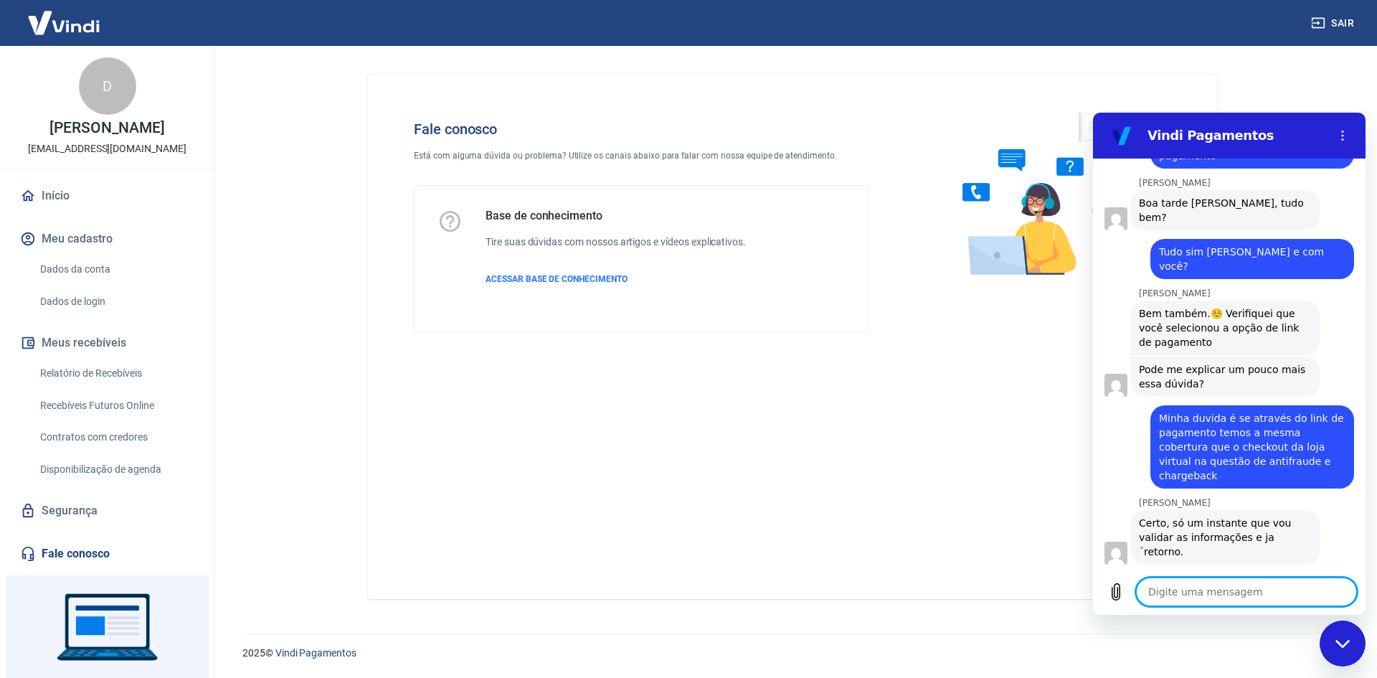
click at [1211, 584] on textarea at bounding box center [1246, 591] width 221 height 29
click at [1240, 582] on textarea at bounding box center [1246, 591] width 221 height 29
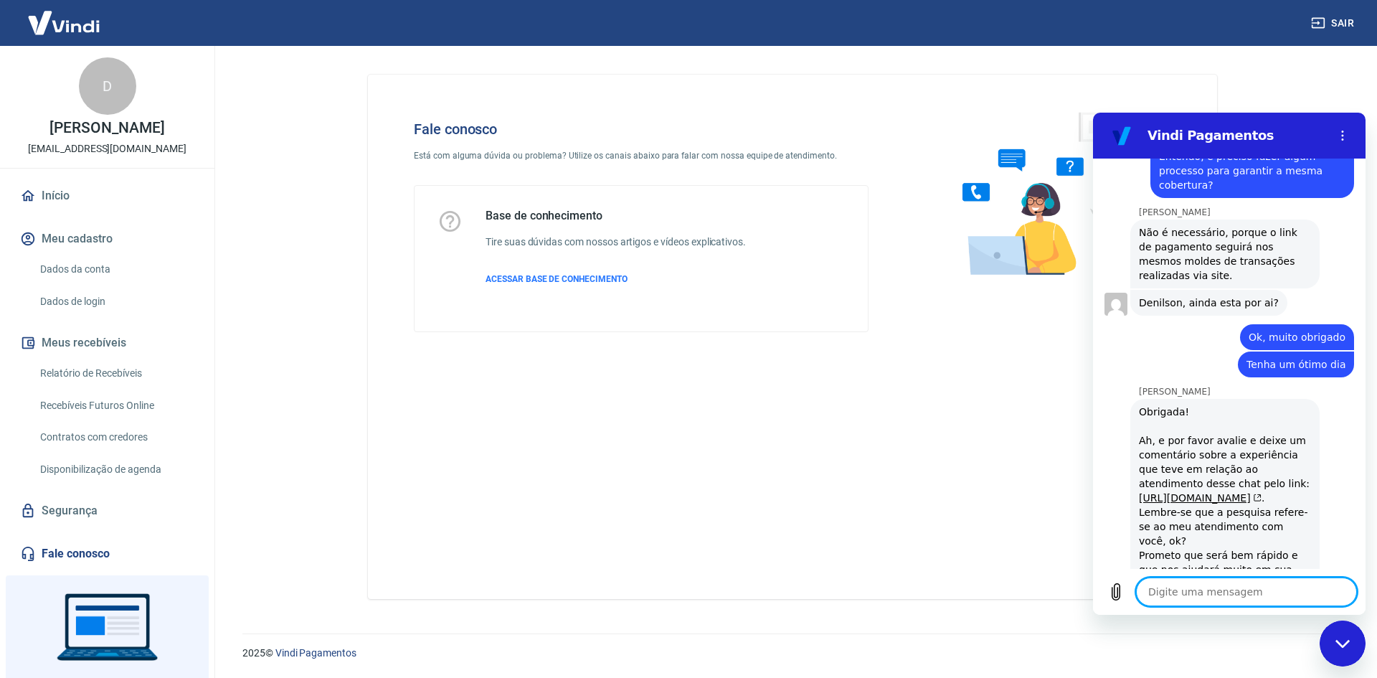
scroll to position [1647, 0]
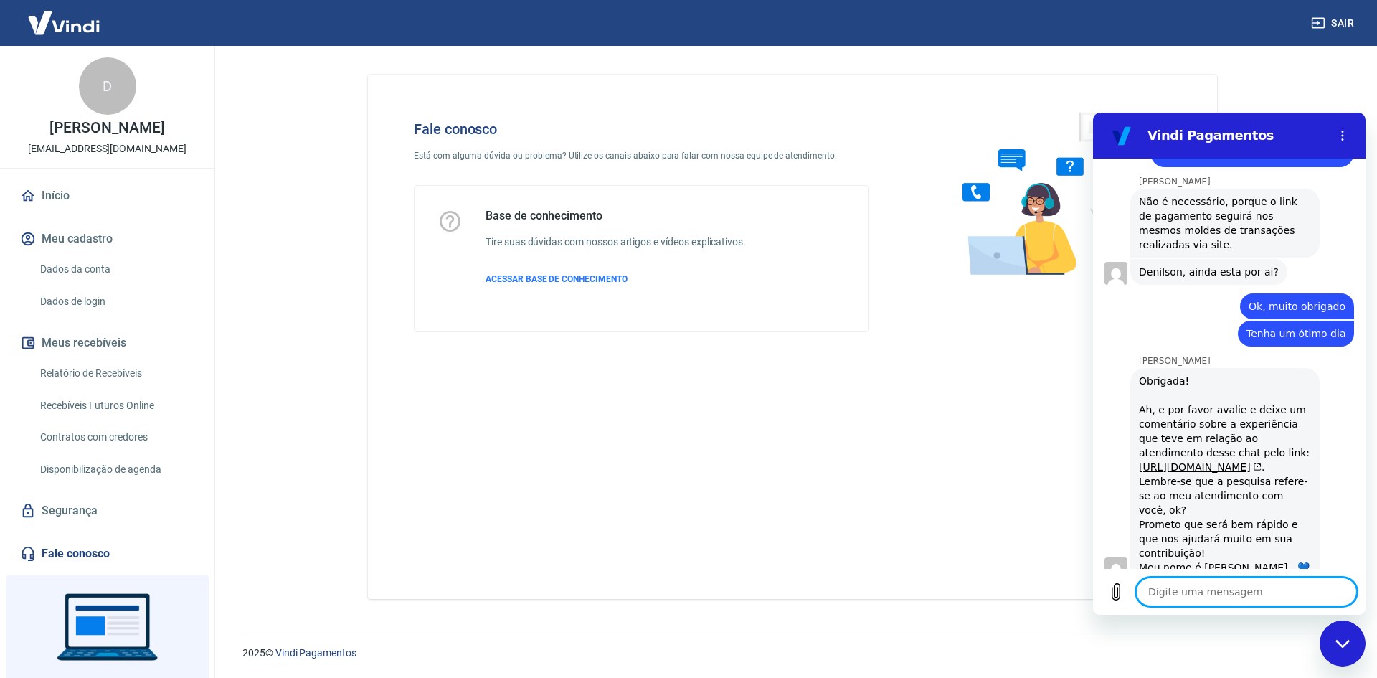
click at [1246, 660] on button "Boa 👍" at bounding box center [1254, 681] width 58 height 42
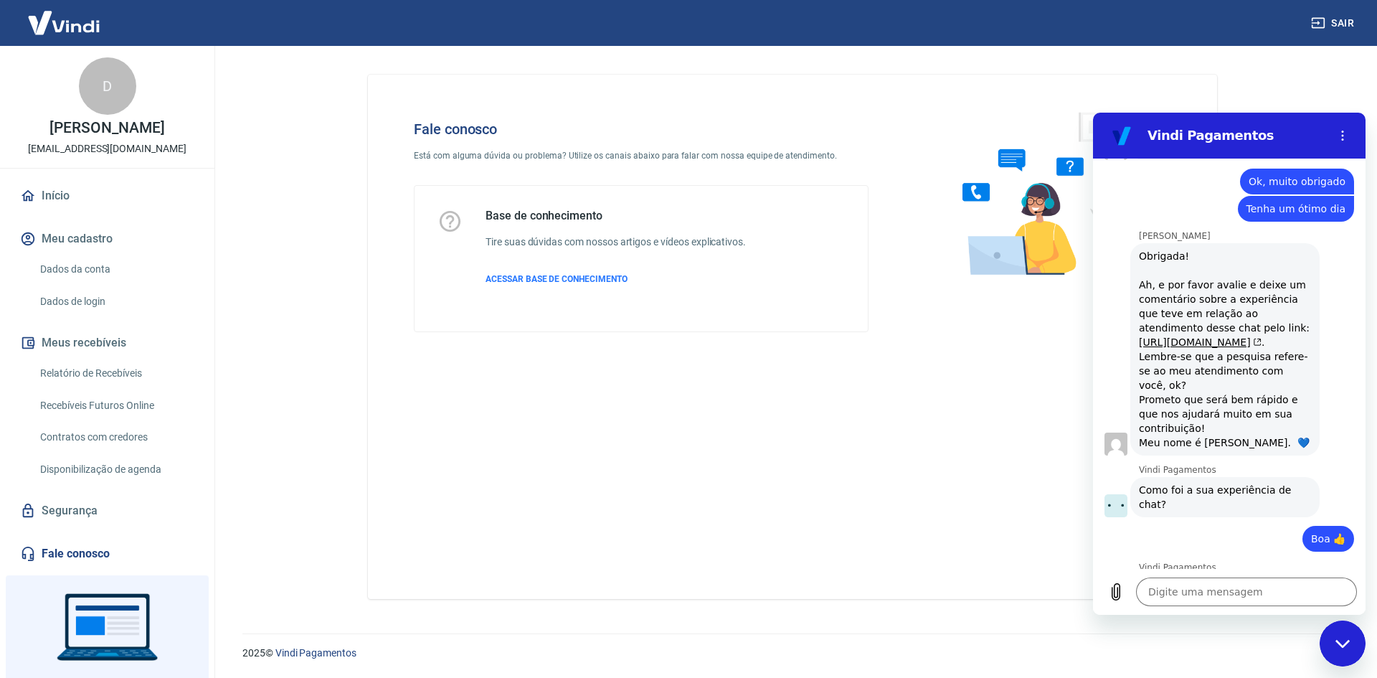
scroll to position [1770, 0]
click at [1304, 655] on span "Enviar" at bounding box center [1314, 663] width 32 height 17
click at [1298, 655] on span "Enviar" at bounding box center [1314, 663] width 32 height 17
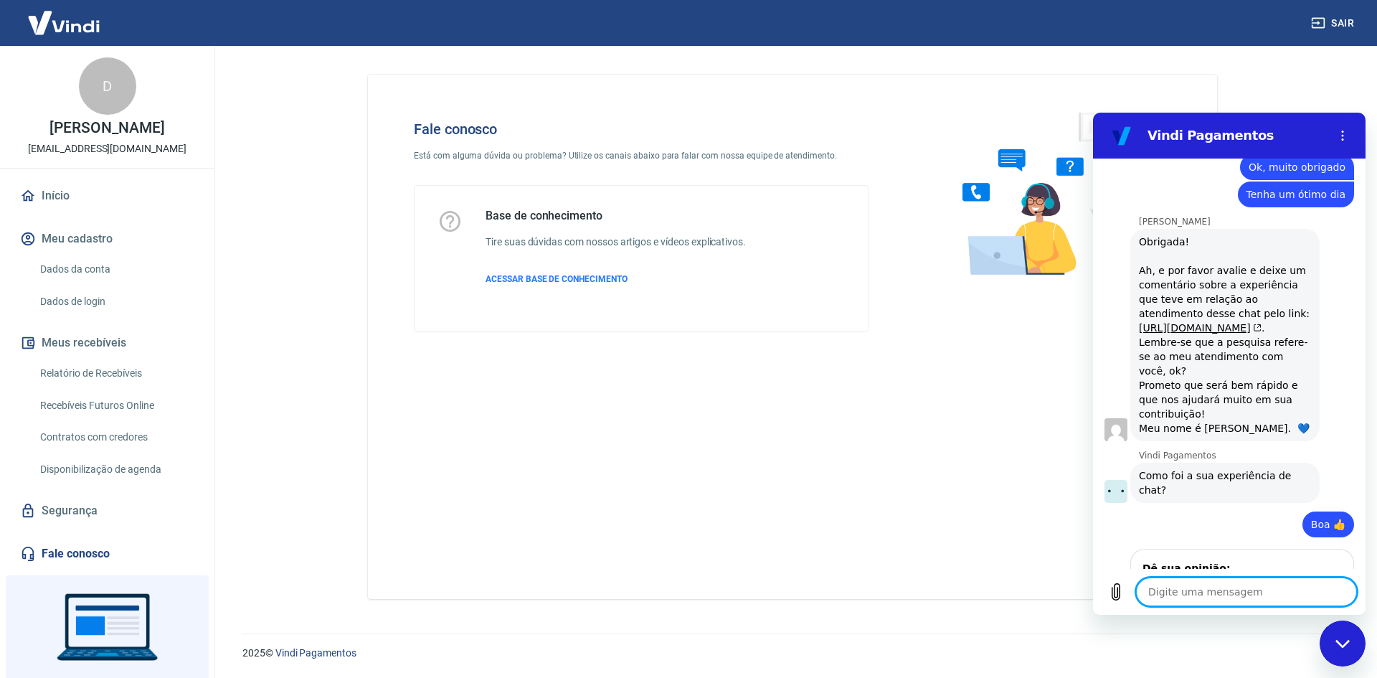
scroll to position [1789, 0]
